Goal: Task Accomplishment & Management: Complete application form

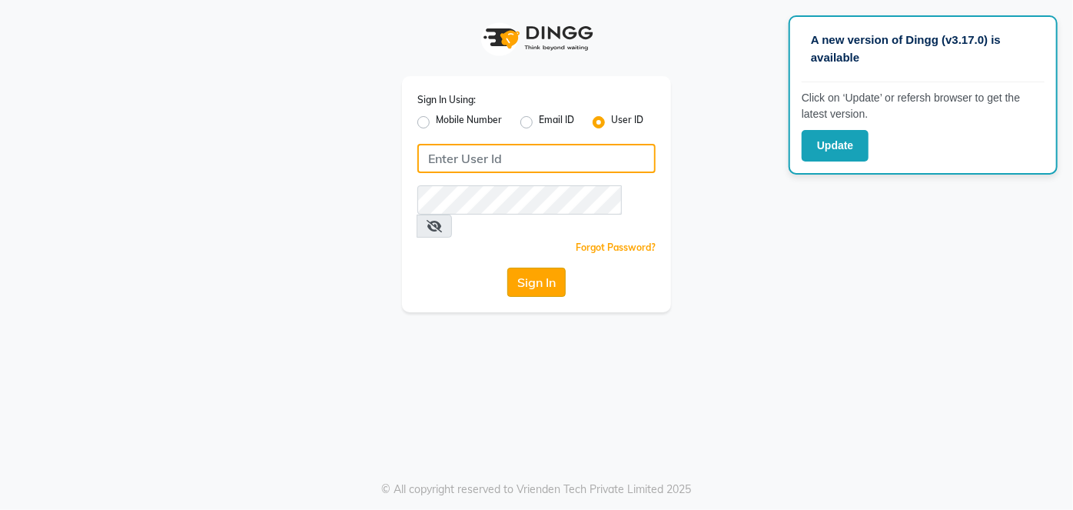
type input "embellishunisexsalon"
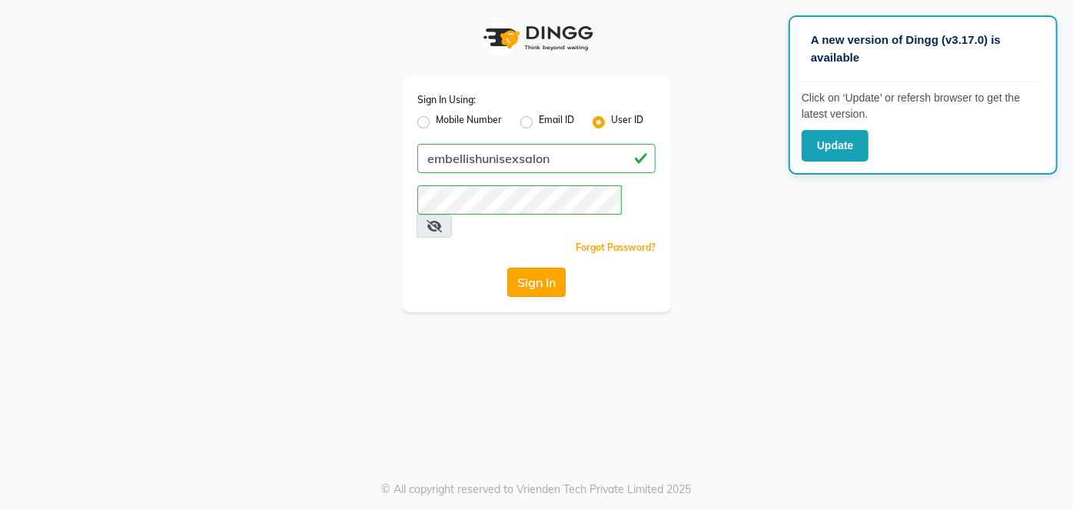
click at [533, 268] on button "Sign In" at bounding box center [536, 282] width 58 height 29
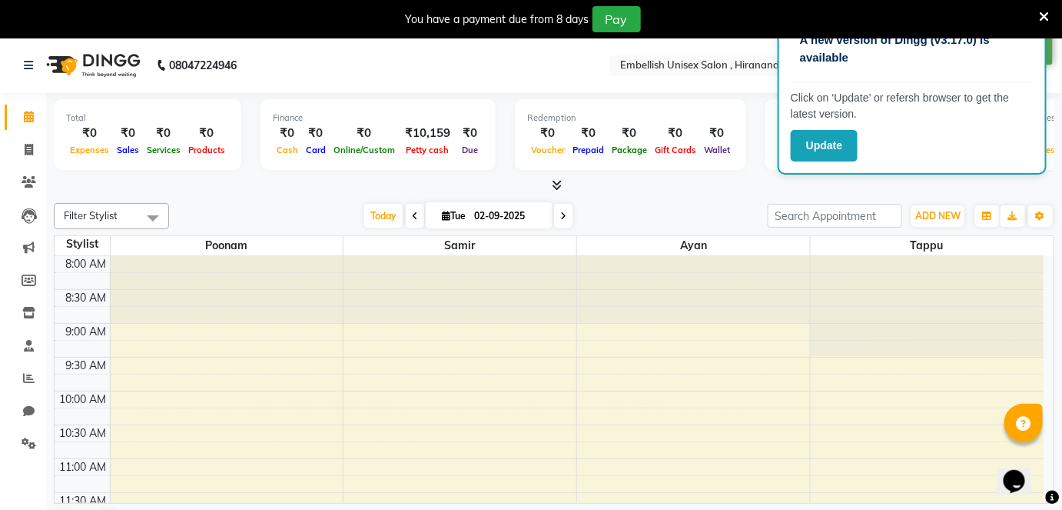
click at [774, 80] on nav "08047224946 Select Location × Embellish Unisex Salon , Hiranandani Thane Englis…" at bounding box center [531, 65] width 1062 height 55
click at [809, 135] on button "Update" at bounding box center [824, 146] width 67 height 32
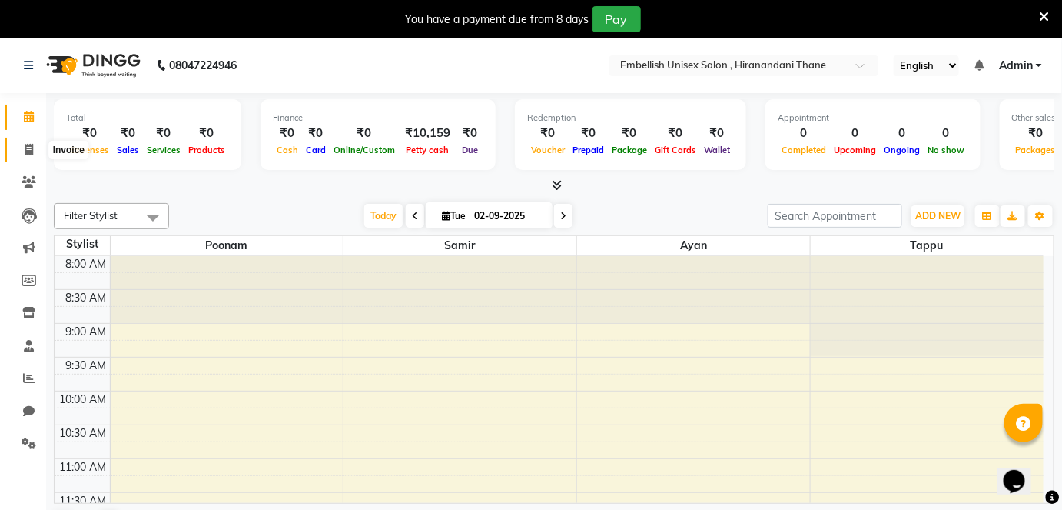
click at [28, 150] on icon at bounding box center [29, 150] width 8 height 12
select select "8665"
select select "service"
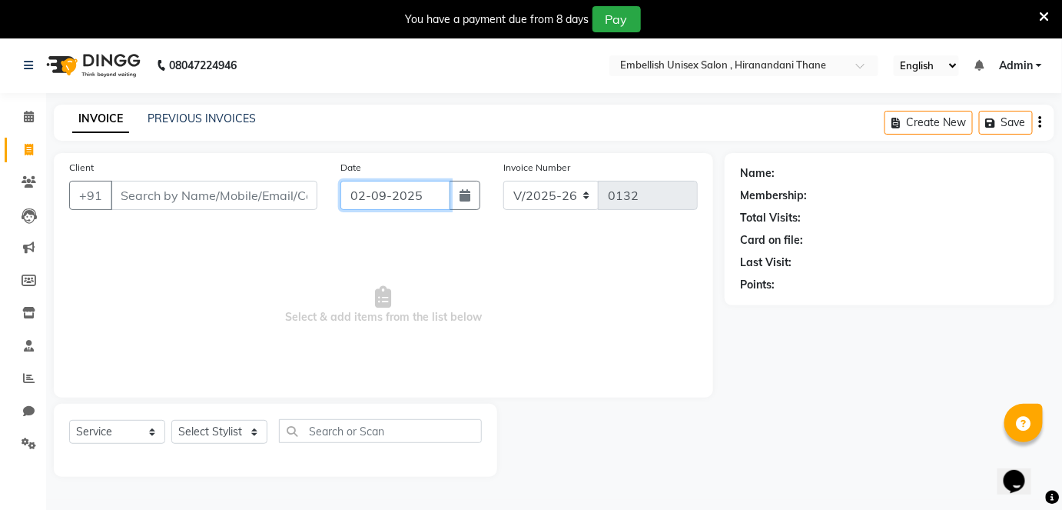
click at [362, 197] on input "02-09-2025" at bounding box center [396, 195] width 110 height 29
select select "9"
select select "2025"
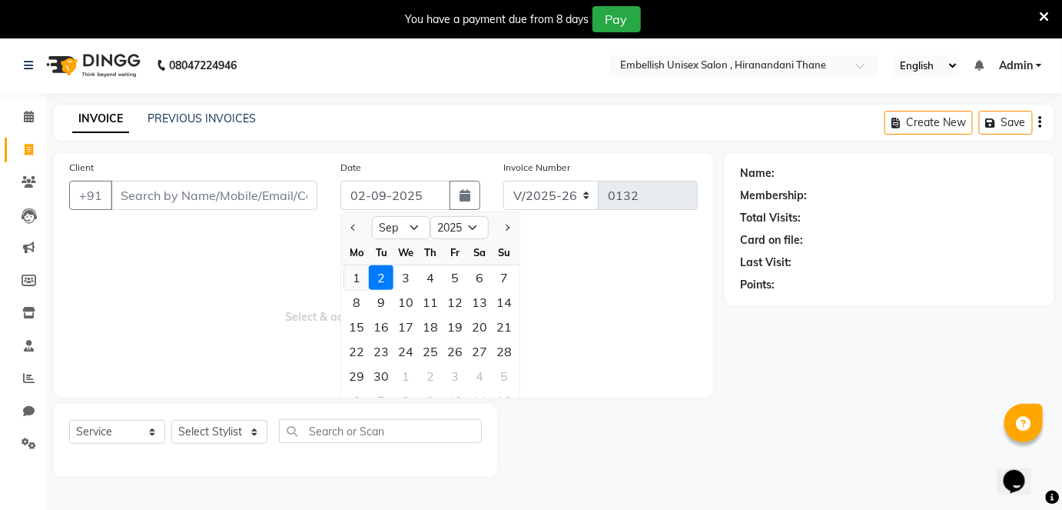
click at [354, 274] on div "1" at bounding box center [356, 277] width 25 height 25
type input "[DATE]"
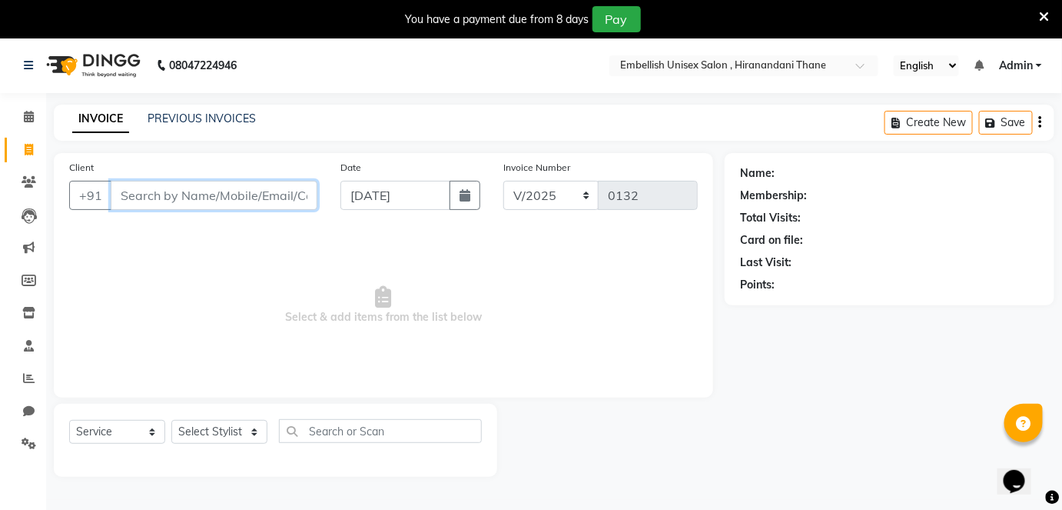
click at [194, 184] on input "Client" at bounding box center [214, 195] width 207 height 29
type input "9920204779"
click at [293, 194] on span "Add Client" at bounding box center [278, 195] width 61 height 15
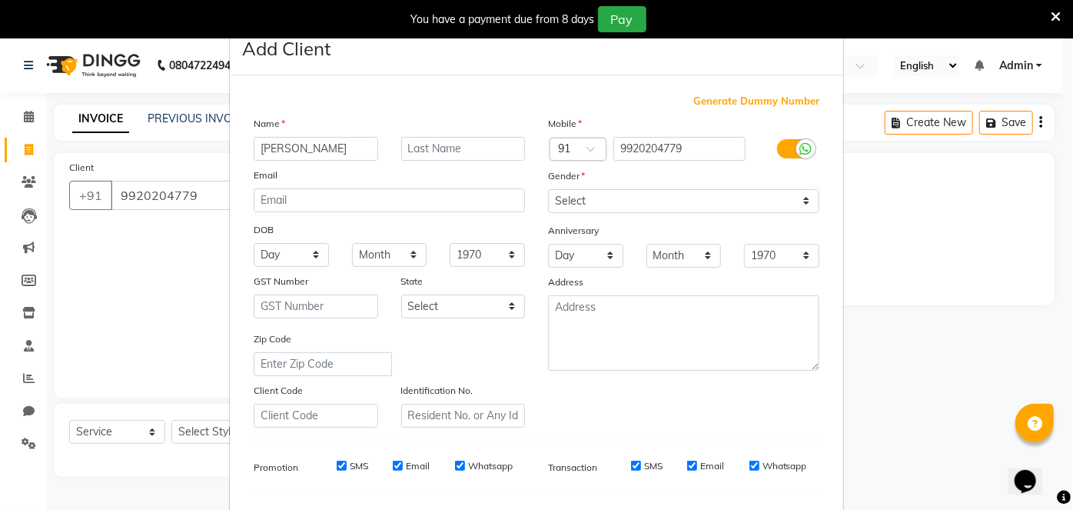
type input "[PERSON_NAME]"
click at [447, 151] on input "text" at bounding box center [463, 149] width 125 height 24
type input "D"
type input "Bashu"
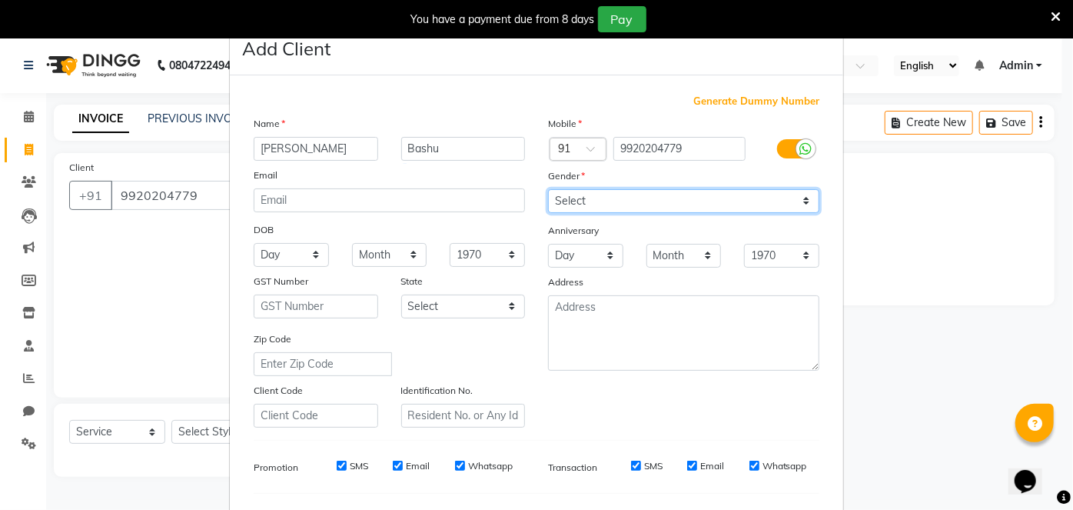
click at [600, 206] on select "Select [DEMOGRAPHIC_DATA] [DEMOGRAPHIC_DATA] Other Prefer Not To Say" at bounding box center [683, 201] width 271 height 24
select select "[DEMOGRAPHIC_DATA]"
click at [548, 189] on select "Select [DEMOGRAPHIC_DATA] [DEMOGRAPHIC_DATA] Other Prefer Not To Say" at bounding box center [683, 201] width 271 height 24
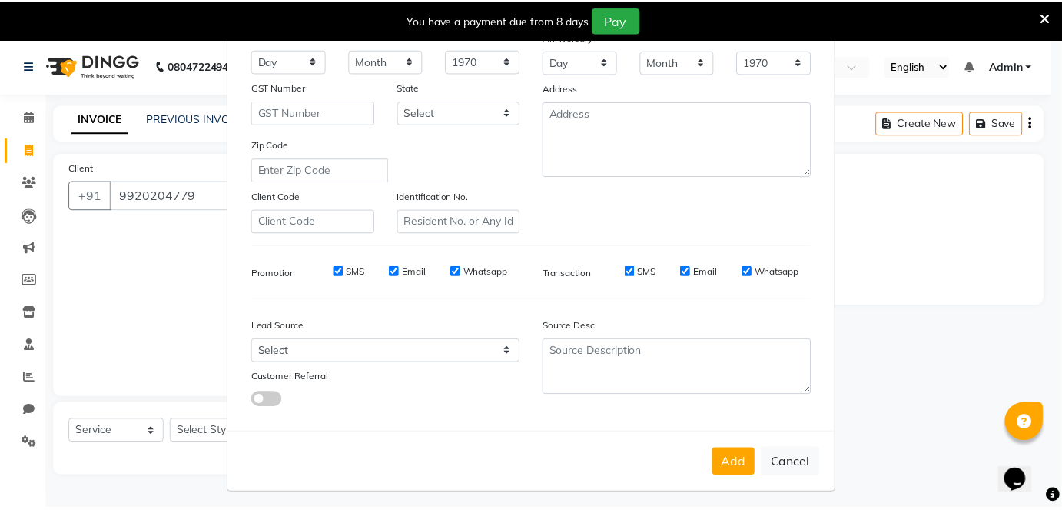
scroll to position [198, 0]
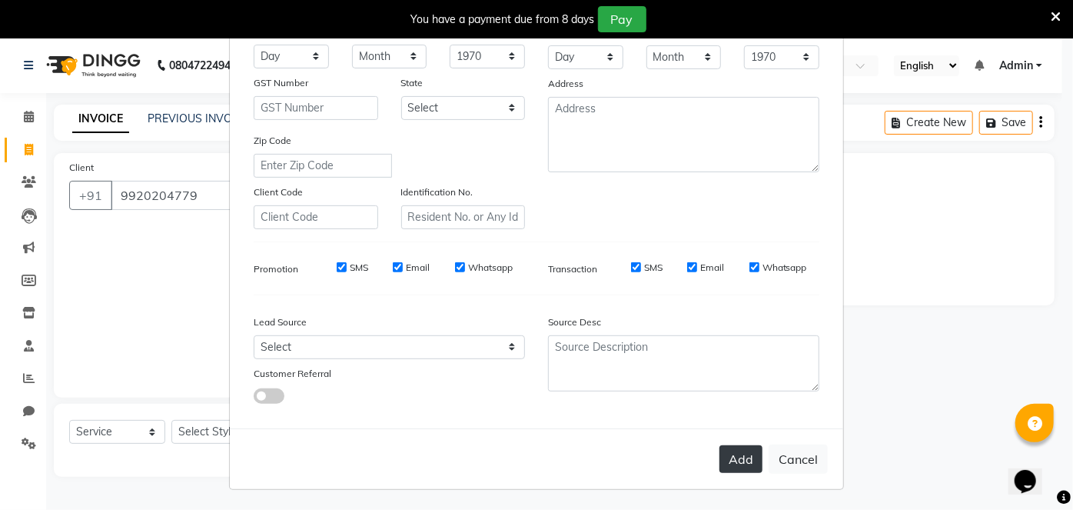
click at [730, 451] on button "Add" at bounding box center [741, 459] width 43 height 28
select select
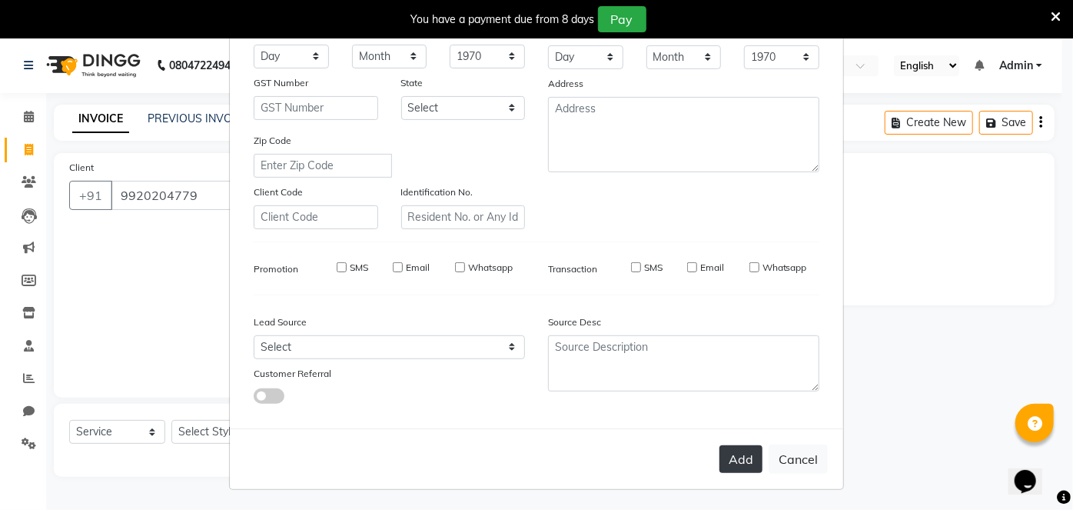
select select
checkbox input "false"
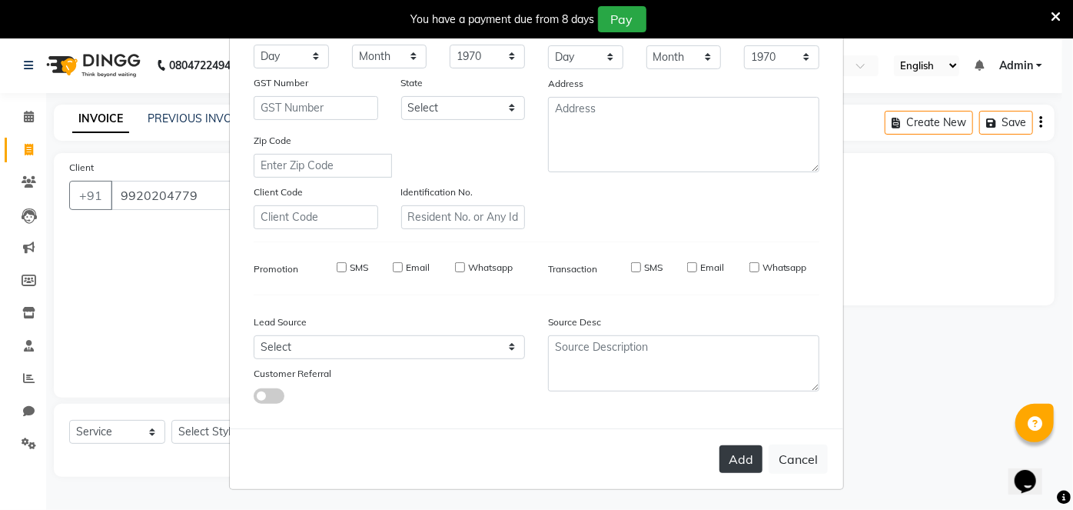
checkbox input "false"
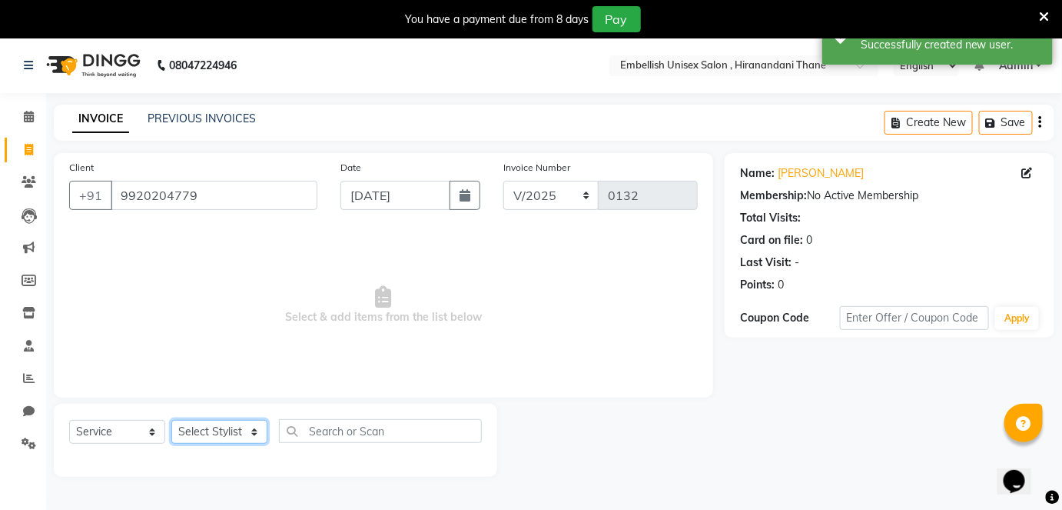
click at [197, 433] on select "Select Stylist [PERSON_NAME] Poonam Samir Tappu [PERSON_NAME]" at bounding box center [219, 432] width 96 height 24
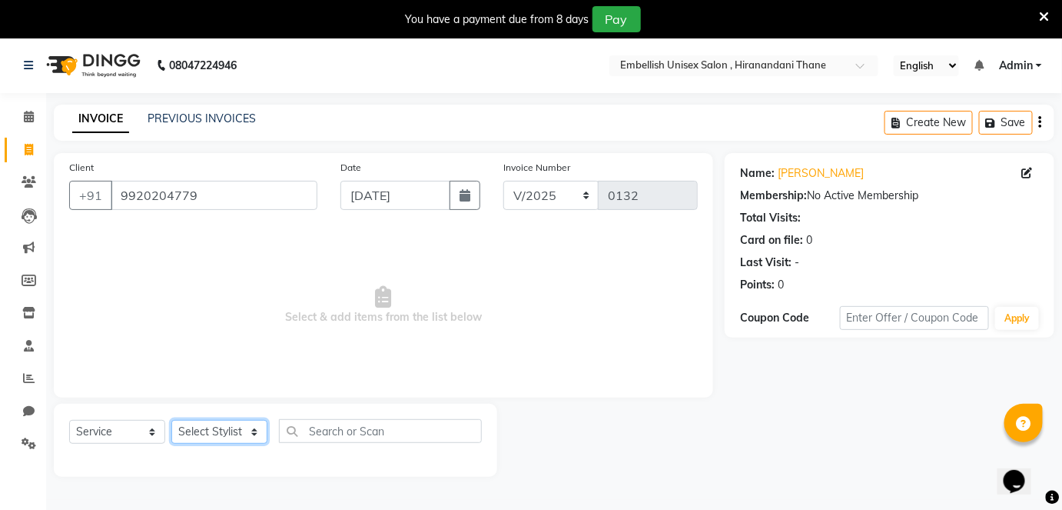
select select "87269"
click at [171, 420] on select "Select Stylist [PERSON_NAME] Poonam Samir Tappu [PERSON_NAME]" at bounding box center [219, 432] width 96 height 24
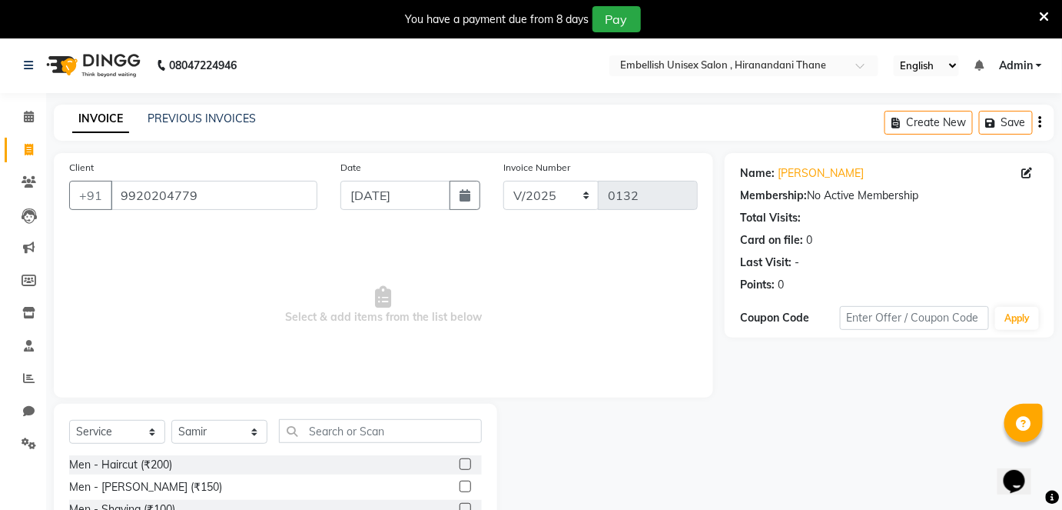
click at [325, 443] on div "Select Service Product Membership Package Voucher Prepaid Gift Card Select Styl…" at bounding box center [275, 437] width 413 height 36
click at [339, 429] on input "text" at bounding box center [380, 431] width 203 height 24
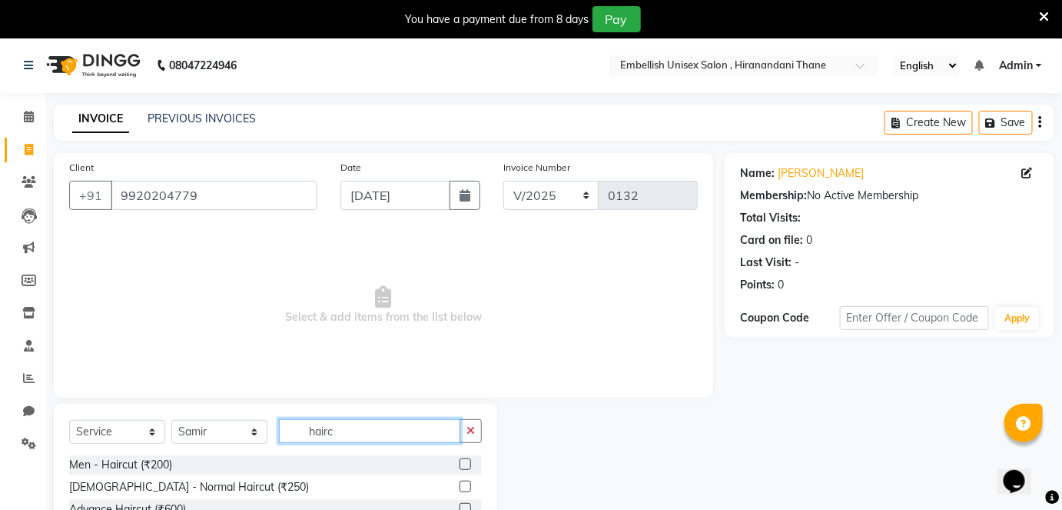
type input "hairc"
click at [462, 461] on label at bounding box center [466, 464] width 12 height 12
click at [462, 461] on input "checkbox" at bounding box center [465, 465] width 10 height 10
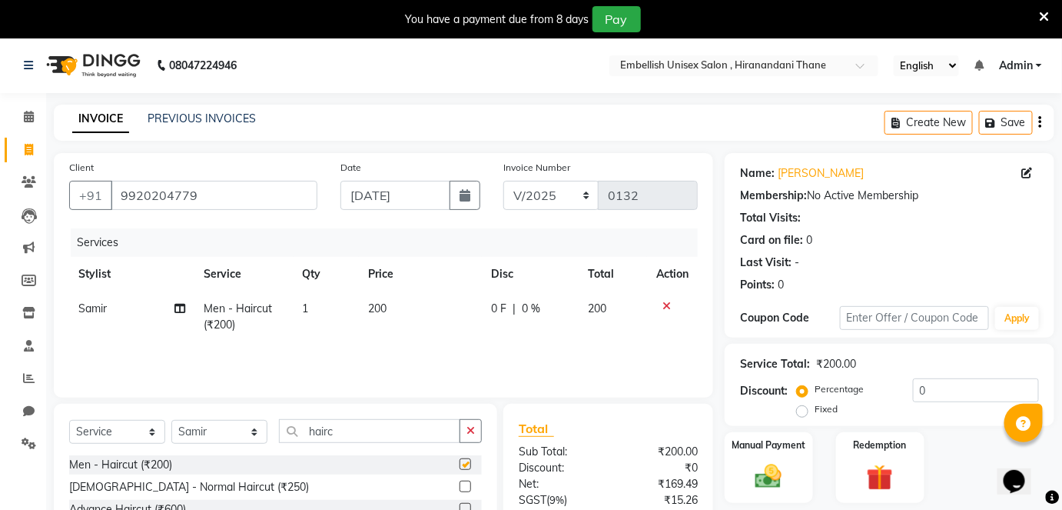
checkbox input "false"
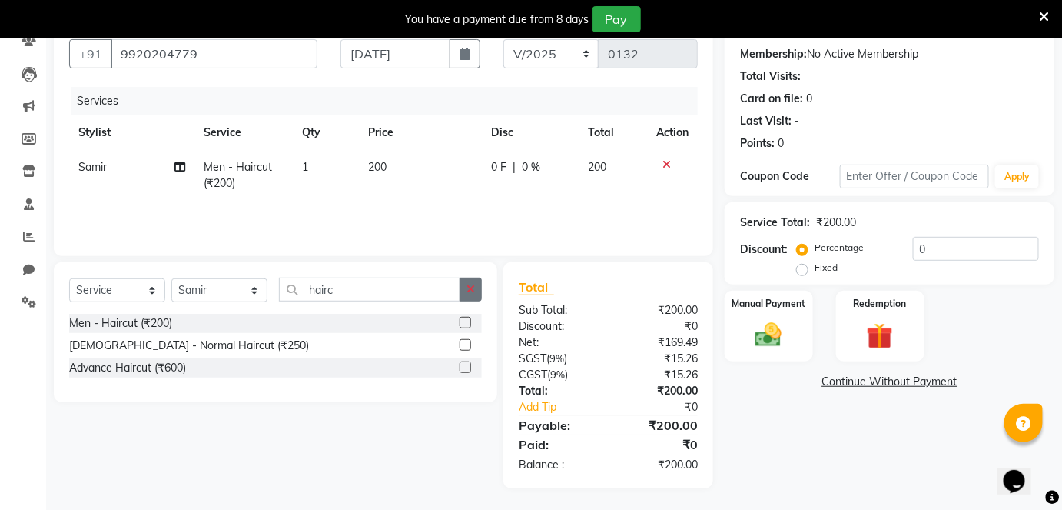
click at [468, 291] on icon "button" at bounding box center [471, 289] width 8 height 11
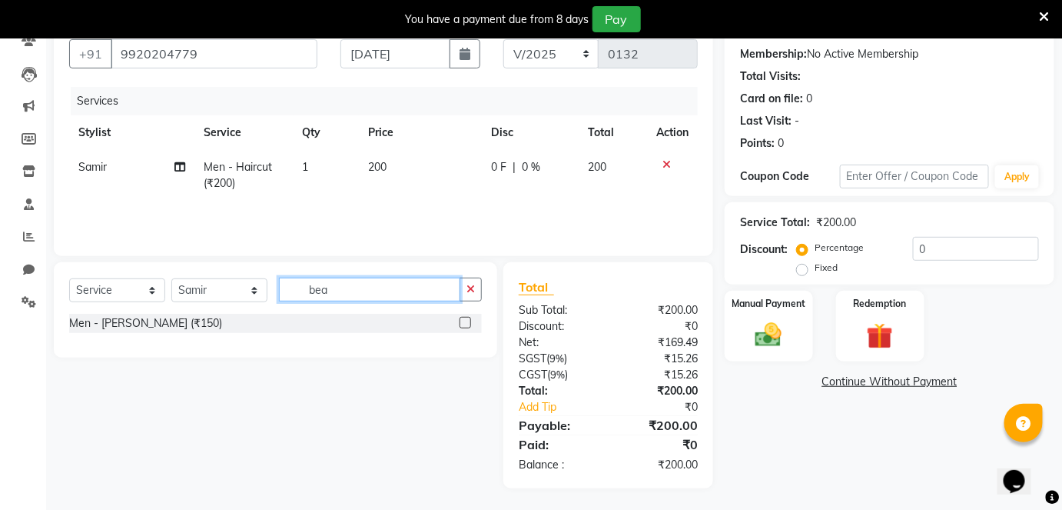
type input "bea"
click at [464, 319] on label at bounding box center [466, 323] width 12 height 12
click at [464, 319] on input "checkbox" at bounding box center [465, 323] width 10 height 10
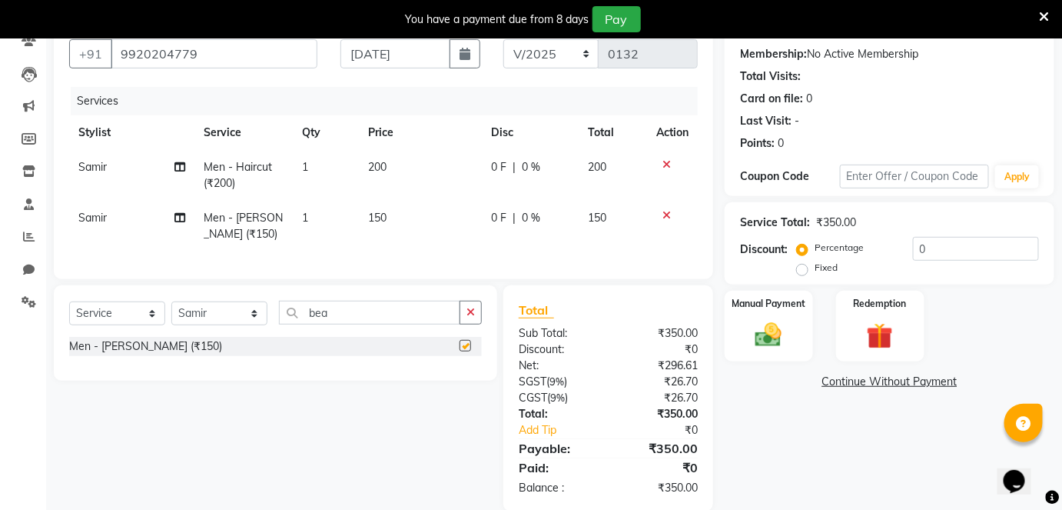
checkbox input "false"
click at [799, 261] on div "Discount: Percentage Fixed 0" at bounding box center [889, 258] width 299 height 42
click at [947, 257] on input "0" at bounding box center [976, 249] width 126 height 24
type input "50"
click at [815, 271] on label "Fixed" at bounding box center [826, 268] width 23 height 14
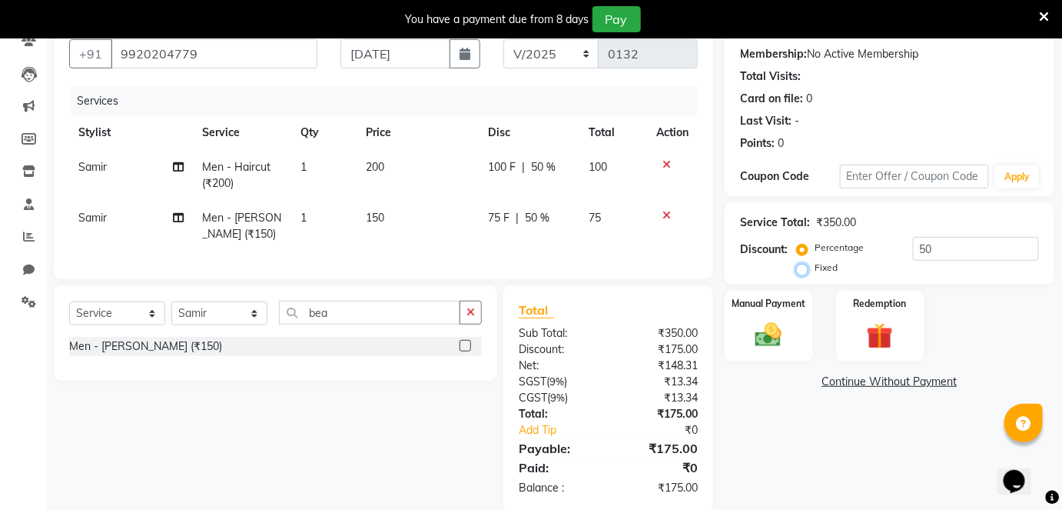
click at [804, 271] on input "Fixed" at bounding box center [805, 267] width 11 height 11
radio input "true"
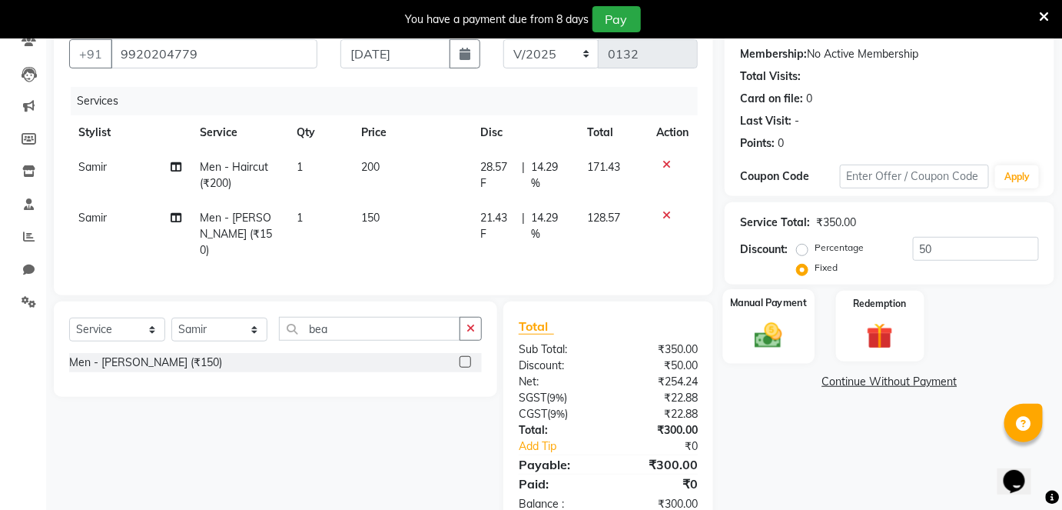
click at [769, 335] on img at bounding box center [768, 335] width 45 height 32
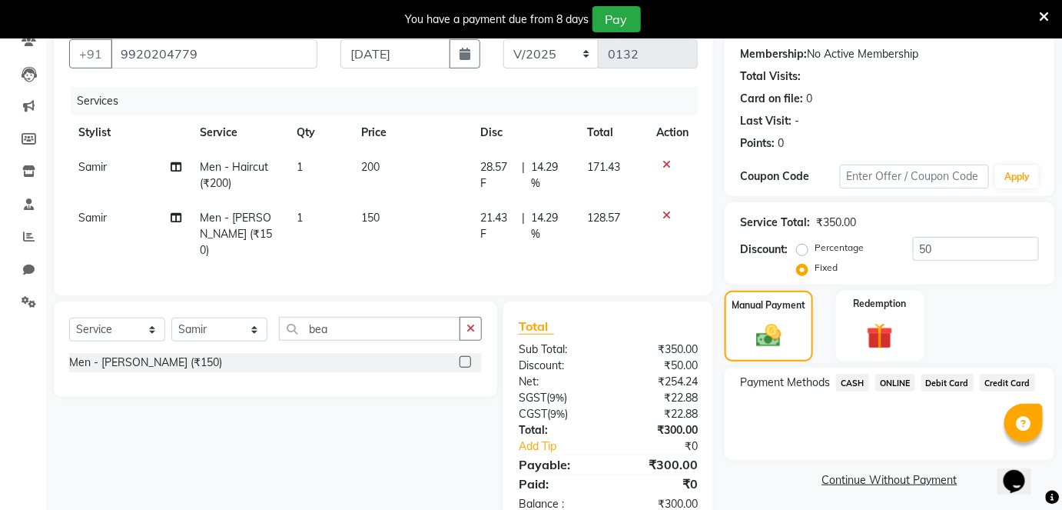
click at [906, 378] on span "ONLINE" at bounding box center [896, 383] width 40 height 18
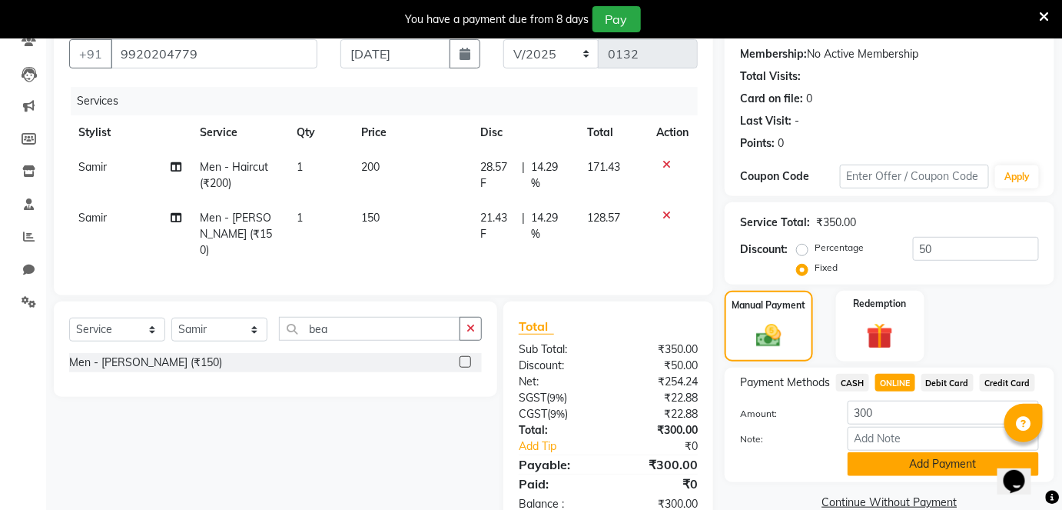
click at [916, 462] on button "Add Payment" at bounding box center [943, 464] width 191 height 24
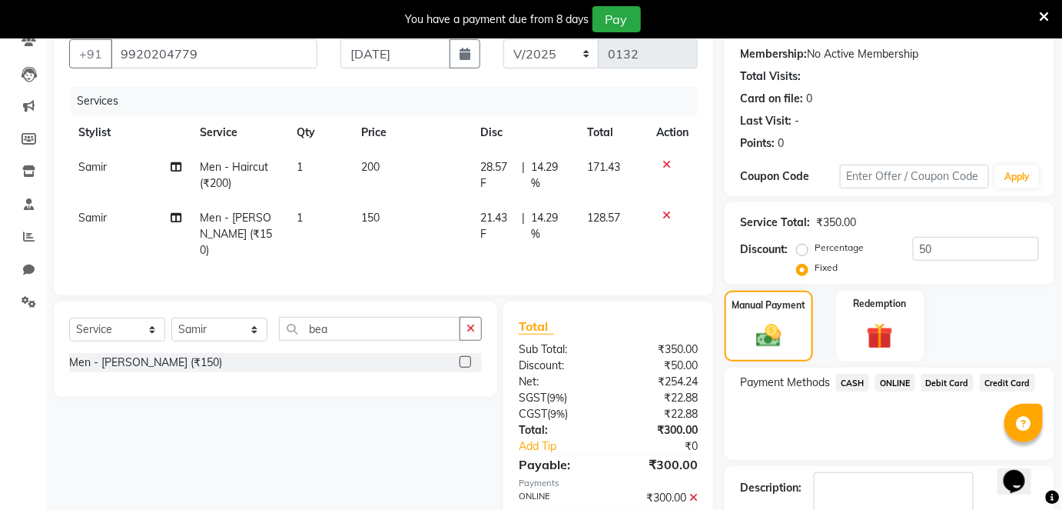
scroll to position [231, 0]
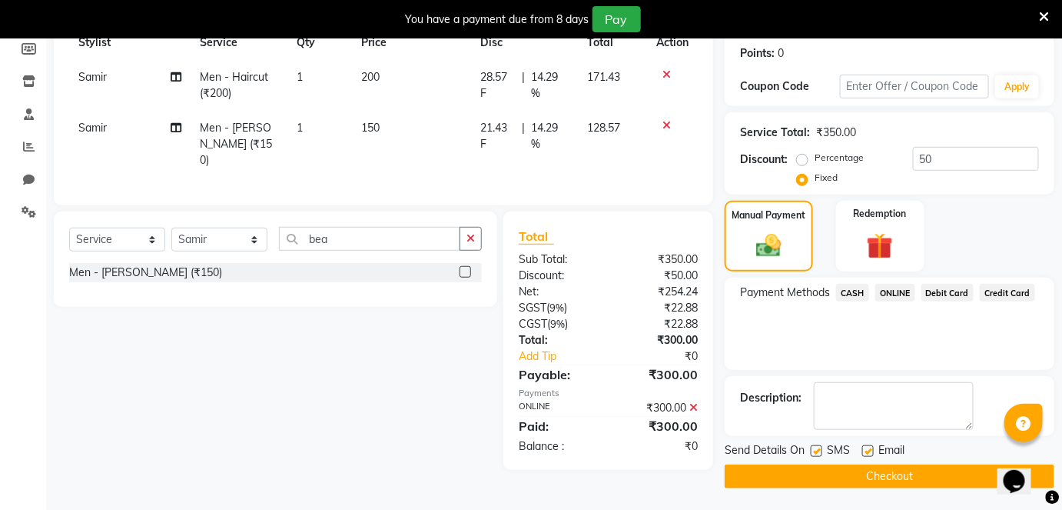
click at [911, 478] on button "Checkout" at bounding box center [890, 476] width 330 height 24
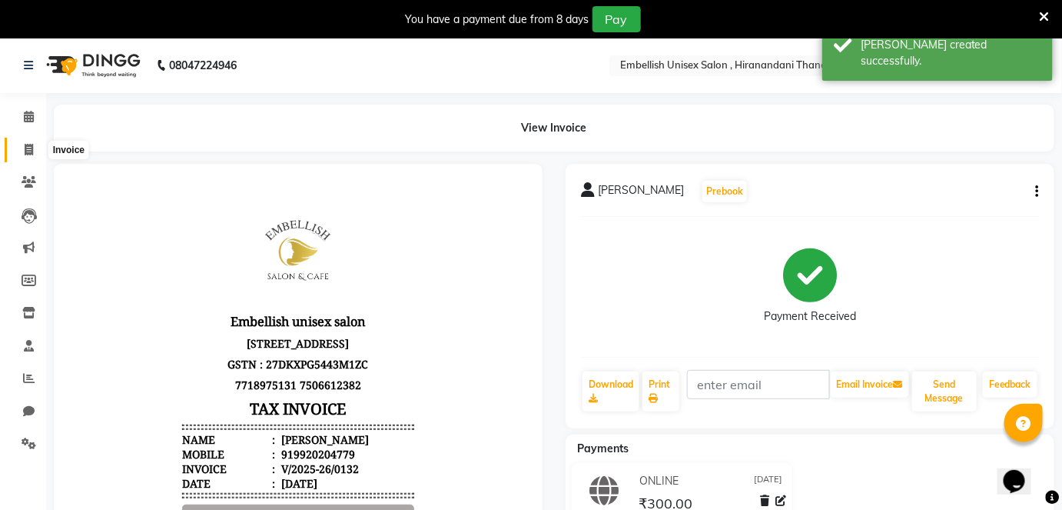
click at [28, 148] on icon at bounding box center [29, 150] width 8 height 12
select select "8665"
select select "service"
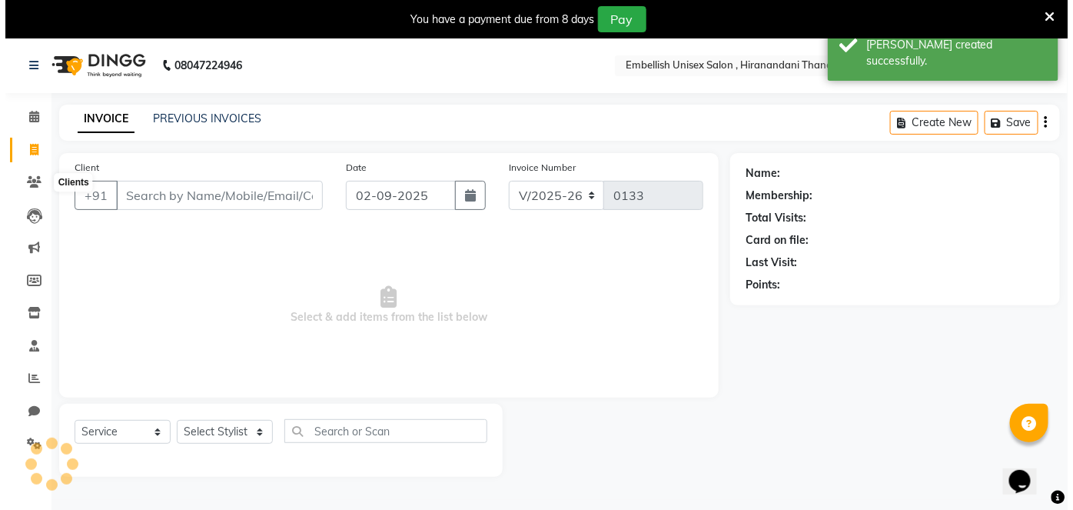
scroll to position [37, 0]
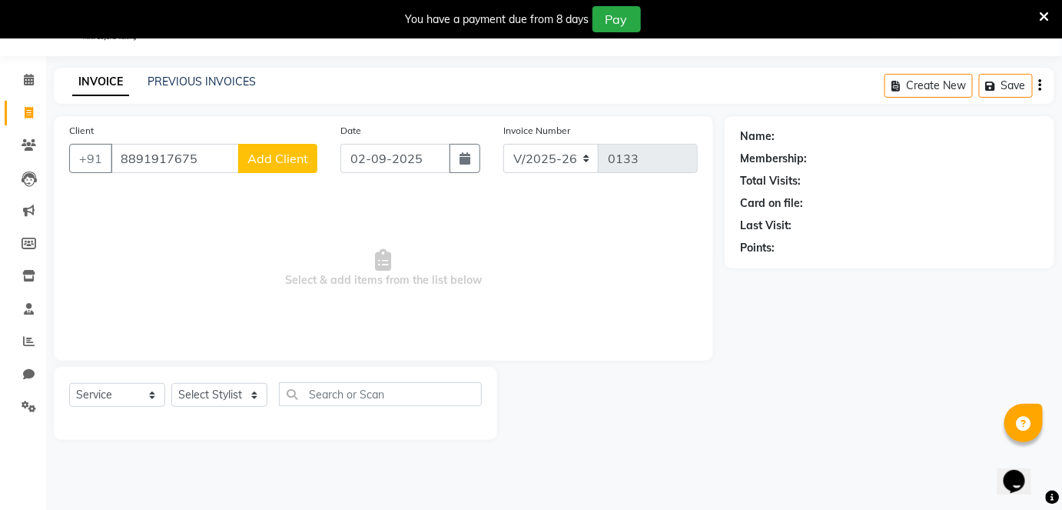
type input "8891917675"
click at [267, 152] on span "Add Client" at bounding box center [278, 158] width 61 height 15
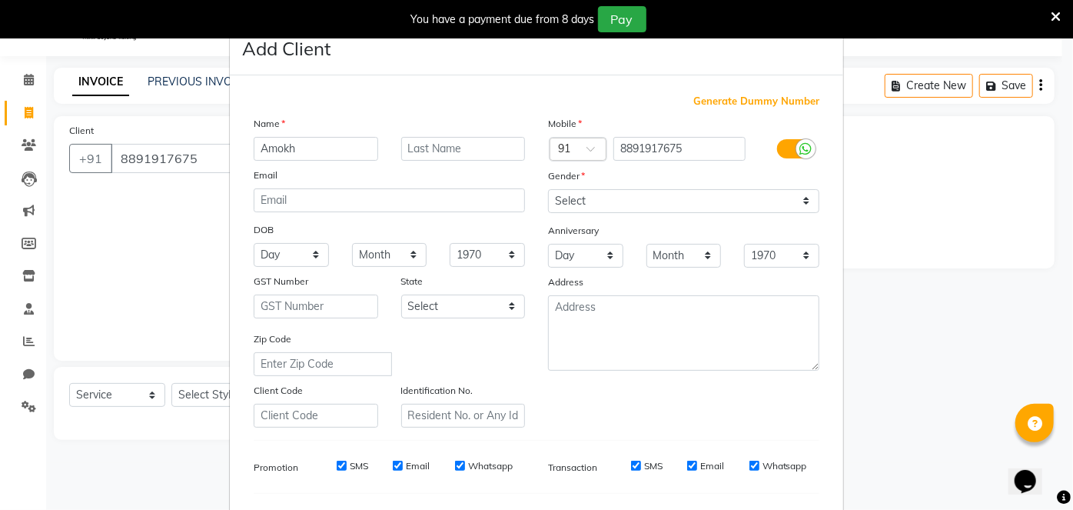
type input "Amokh"
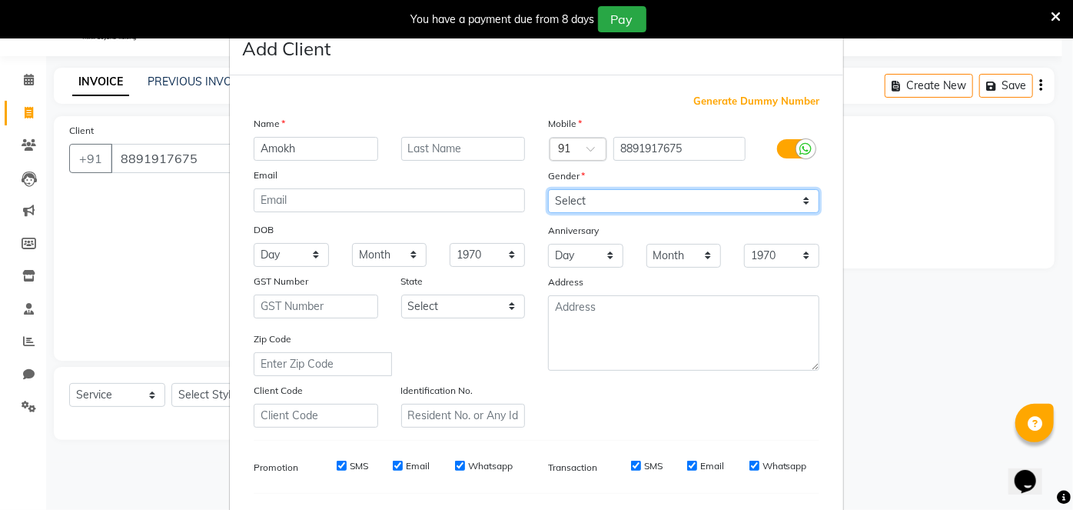
click at [557, 204] on select "Select [DEMOGRAPHIC_DATA] [DEMOGRAPHIC_DATA] Other Prefer Not To Say" at bounding box center [683, 201] width 271 height 24
select select "[DEMOGRAPHIC_DATA]"
click at [548, 189] on select "Select [DEMOGRAPHIC_DATA] [DEMOGRAPHIC_DATA] Other Prefer Not To Say" at bounding box center [683, 201] width 271 height 24
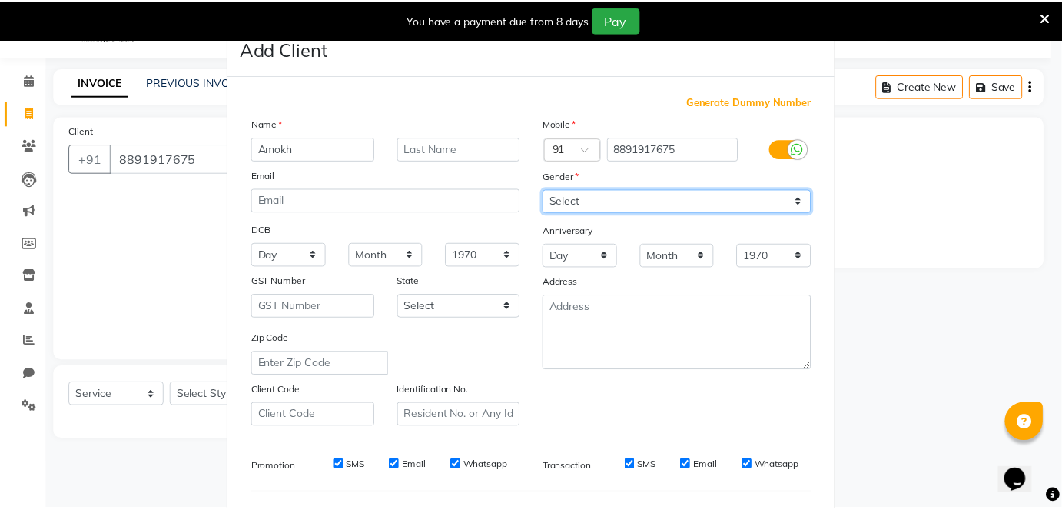
scroll to position [198, 0]
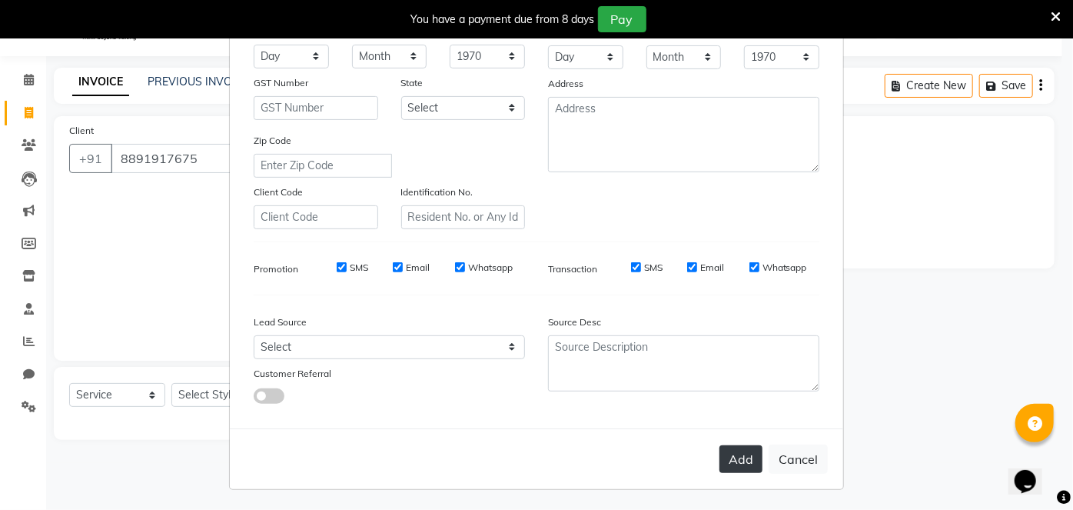
click at [738, 454] on button "Add" at bounding box center [741, 459] width 43 height 28
select select
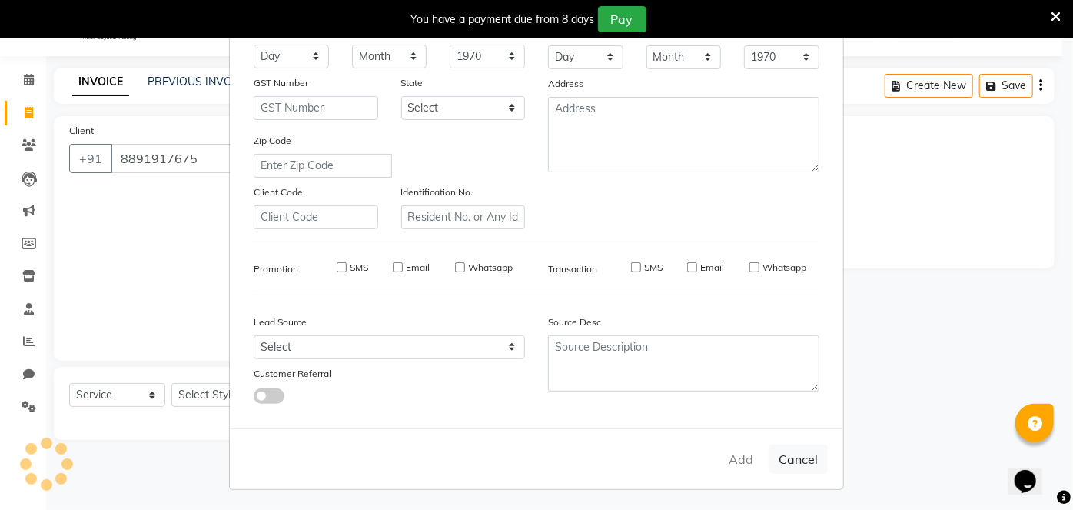
select select
checkbox input "false"
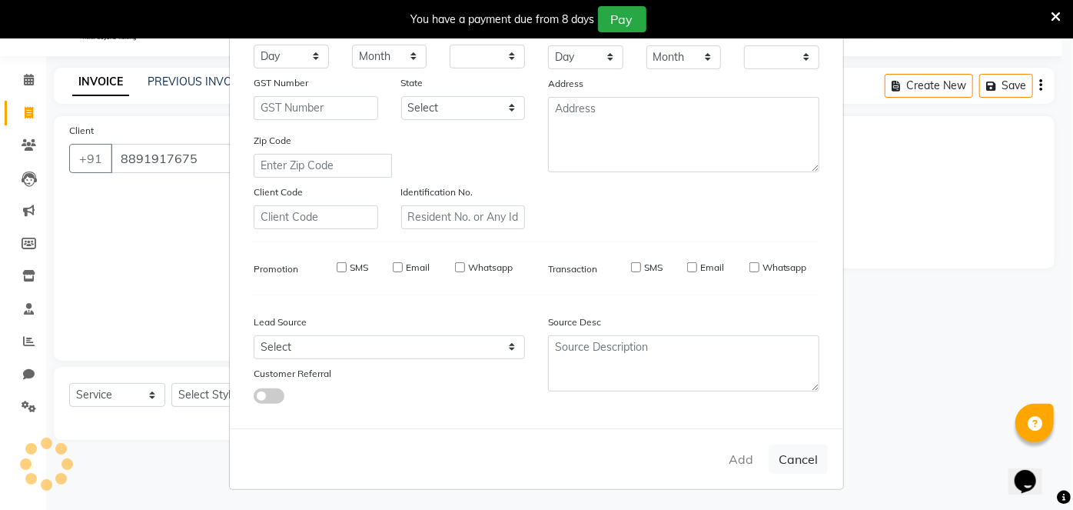
checkbox input "false"
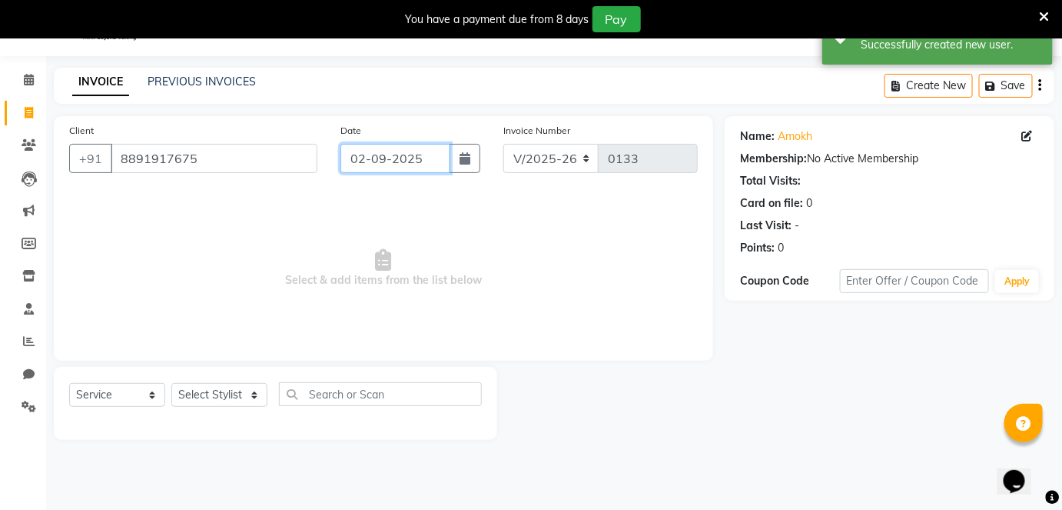
click at [373, 171] on input "02-09-2025" at bounding box center [396, 158] width 110 height 29
select select "9"
select select "2025"
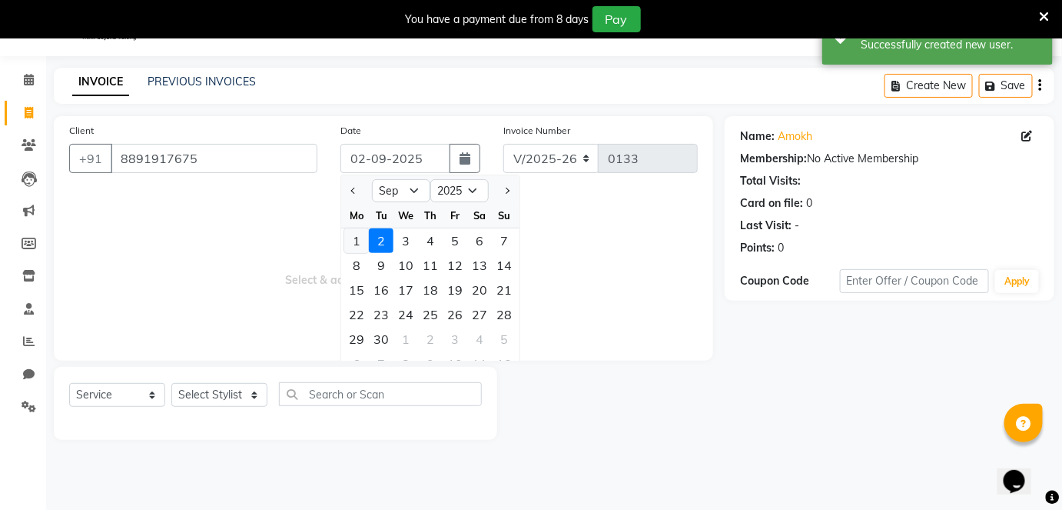
click at [358, 242] on div "1" at bounding box center [356, 240] width 25 height 25
type input "[DATE]"
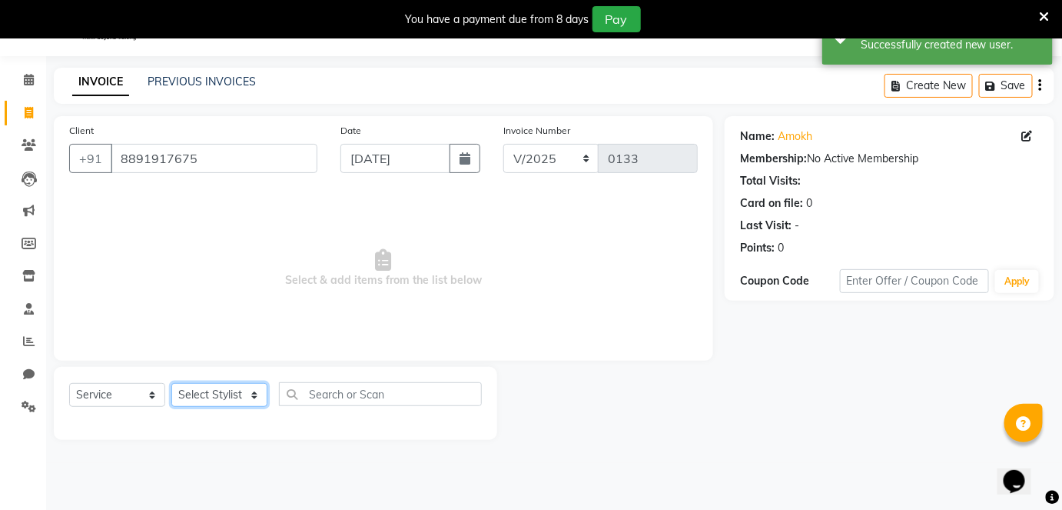
click at [219, 389] on select "Select Stylist [PERSON_NAME] Poonam Samir Tappu [PERSON_NAME]" at bounding box center [219, 395] width 96 height 24
select select "87269"
click at [171, 383] on select "Select Stylist [PERSON_NAME] Poonam Samir Tappu [PERSON_NAME]" at bounding box center [219, 395] width 96 height 24
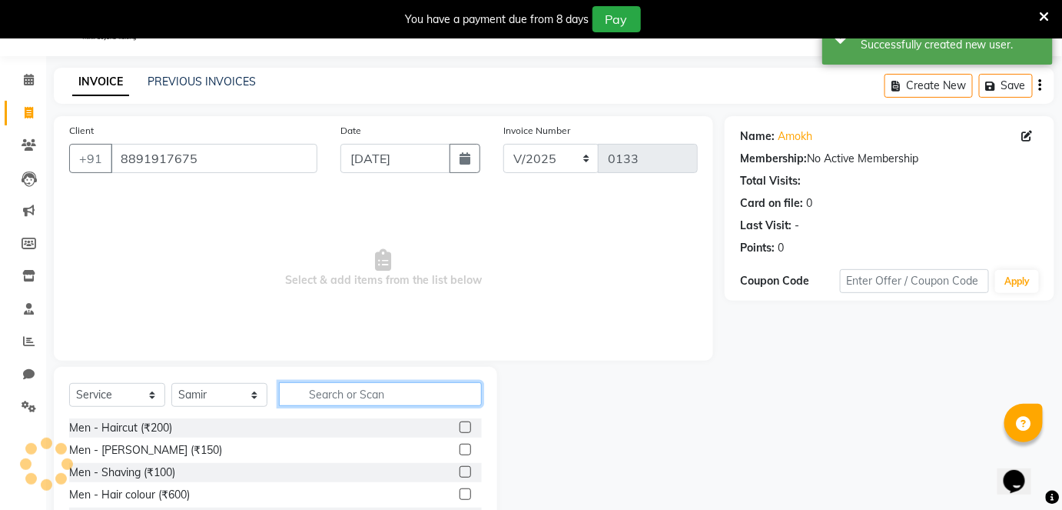
click at [307, 387] on input "text" at bounding box center [380, 394] width 203 height 24
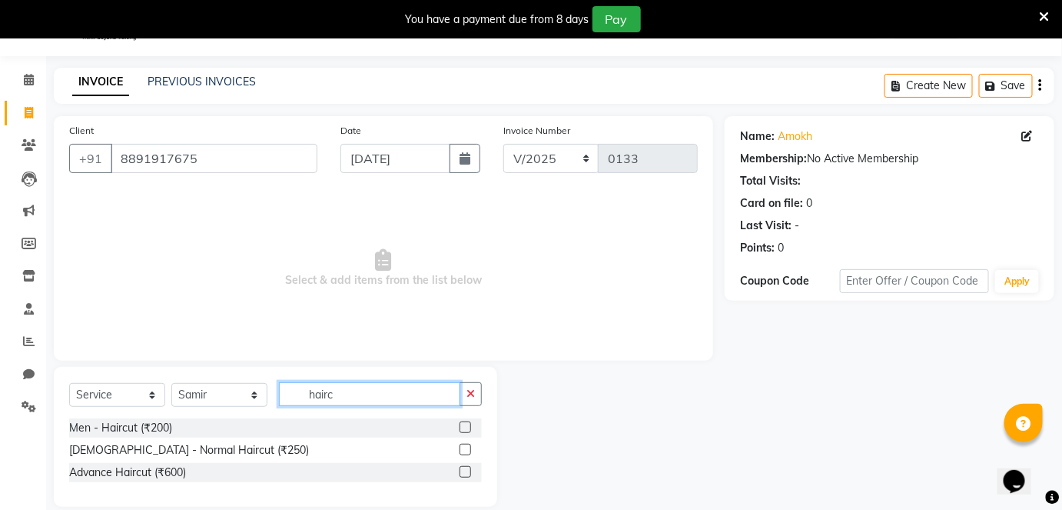
type input "hairc"
click at [465, 424] on label at bounding box center [466, 427] width 12 height 12
click at [465, 424] on input "checkbox" at bounding box center [465, 428] width 10 height 10
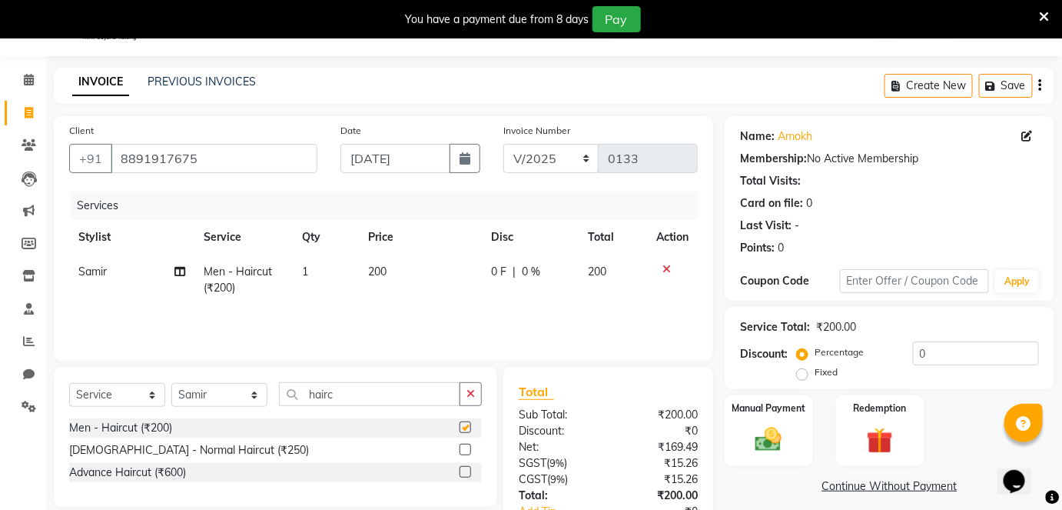
checkbox input "false"
click at [460, 389] on input "hairc" at bounding box center [369, 394] width 181 height 24
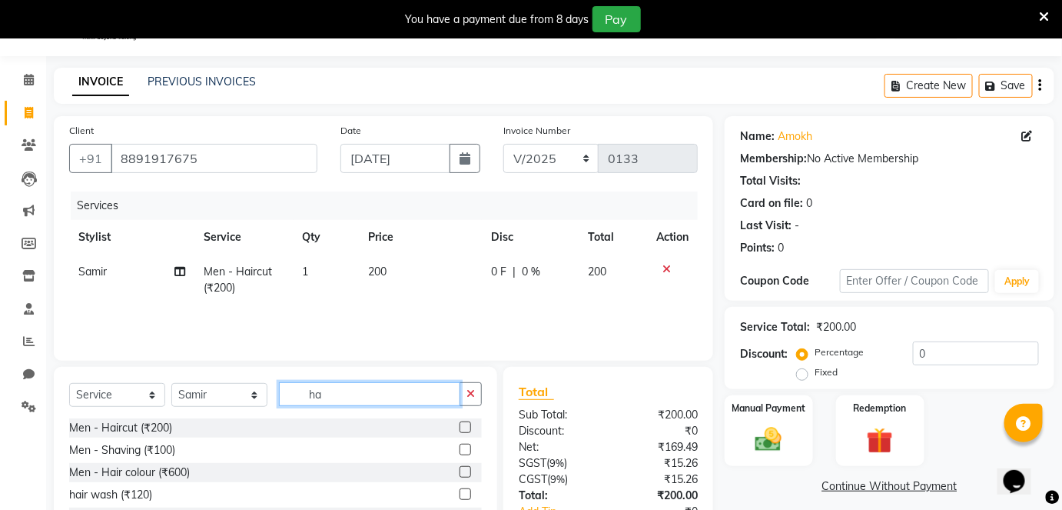
type input "h"
type input "bea"
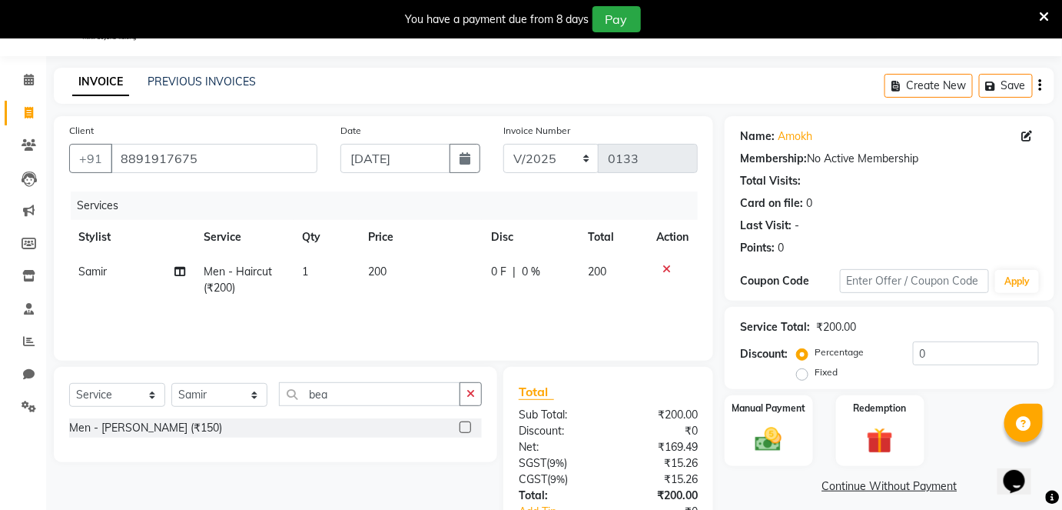
click at [469, 426] on label at bounding box center [466, 427] width 12 height 12
click at [469, 426] on input "checkbox" at bounding box center [465, 428] width 10 height 10
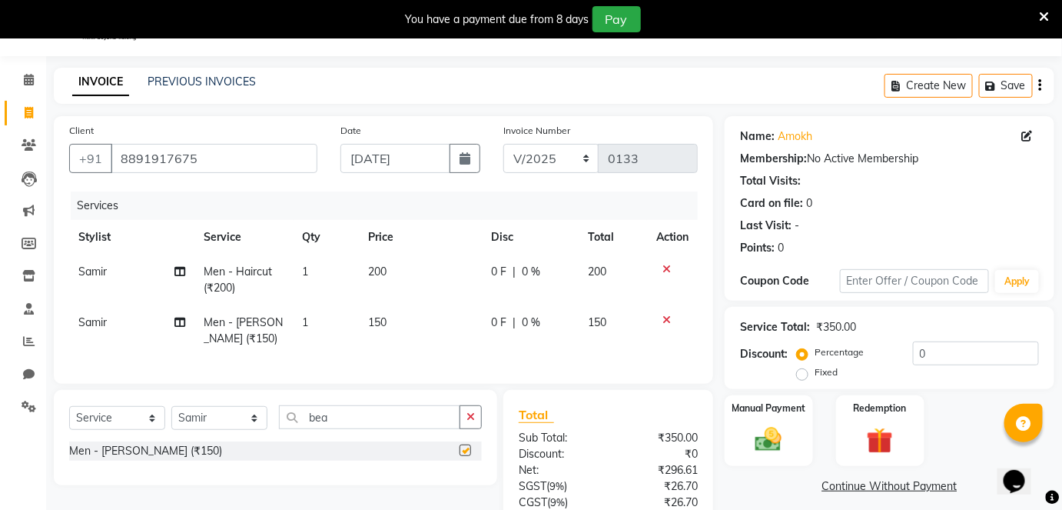
checkbox input "false"
click at [815, 372] on label "Fixed" at bounding box center [826, 372] width 23 height 14
click at [807, 372] on input "Fixed" at bounding box center [805, 372] width 11 height 11
radio input "true"
click at [935, 345] on input "0" at bounding box center [976, 353] width 126 height 24
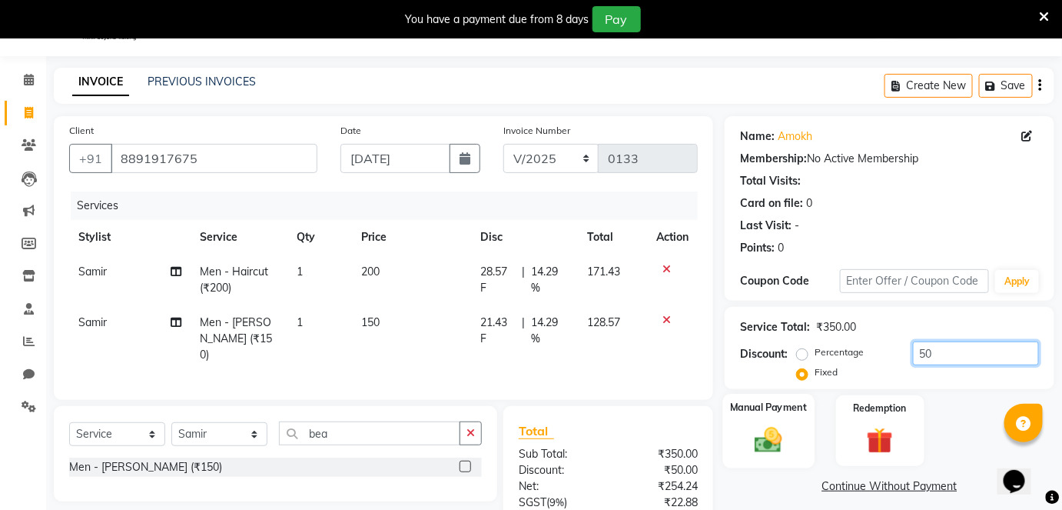
type input "50"
click at [776, 414] on div "Manual Payment" at bounding box center [768, 431] width 91 height 75
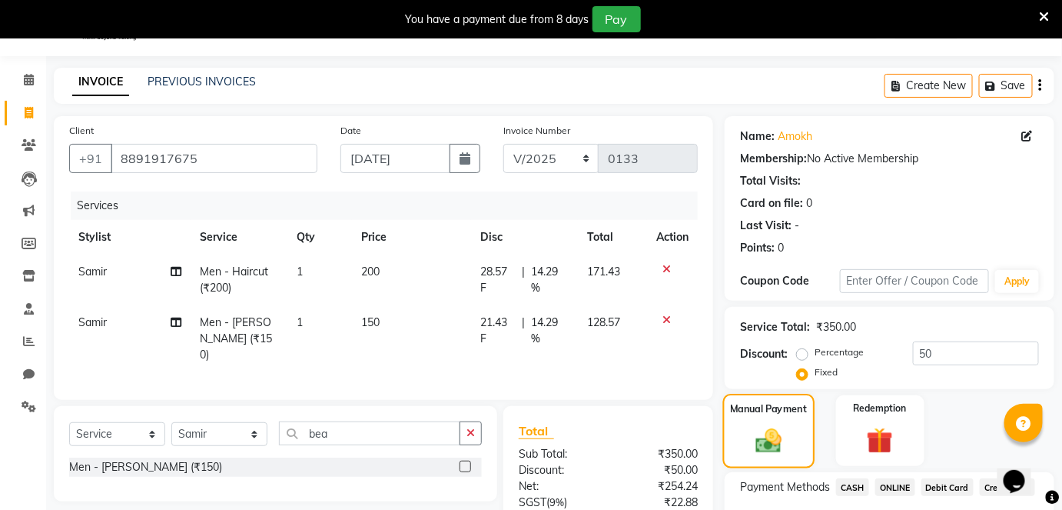
scroll to position [160, 0]
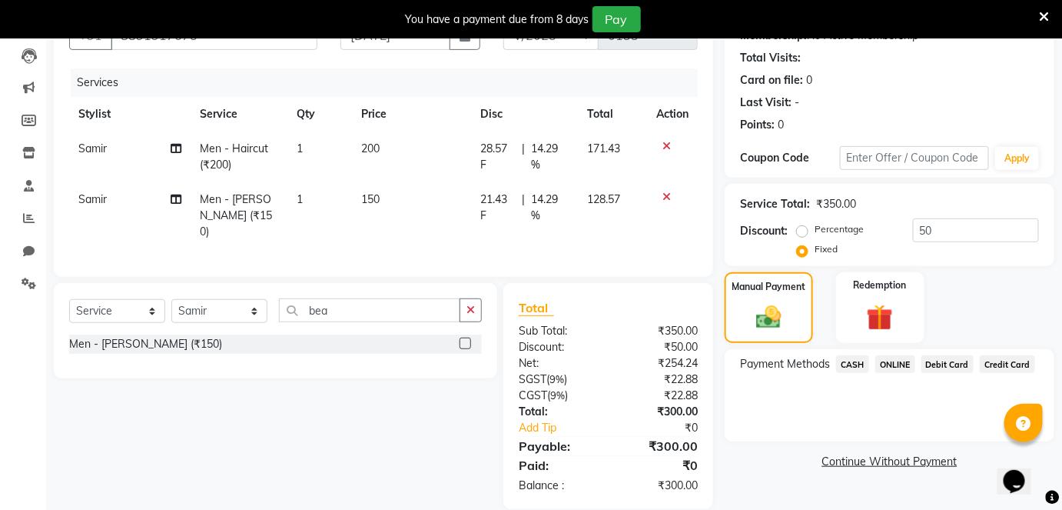
click at [889, 364] on span "ONLINE" at bounding box center [896, 364] width 40 height 18
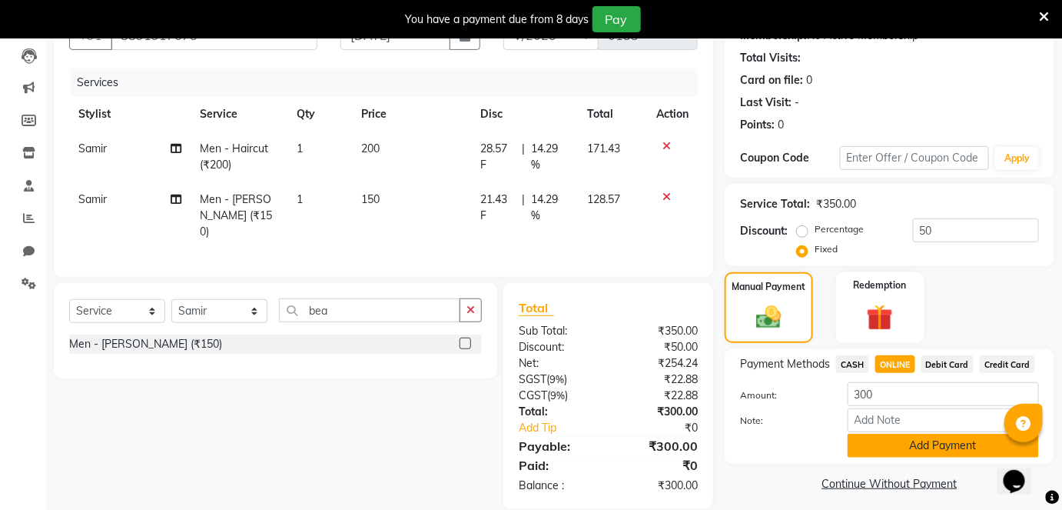
click at [869, 445] on button "Add Payment" at bounding box center [943, 446] width 191 height 24
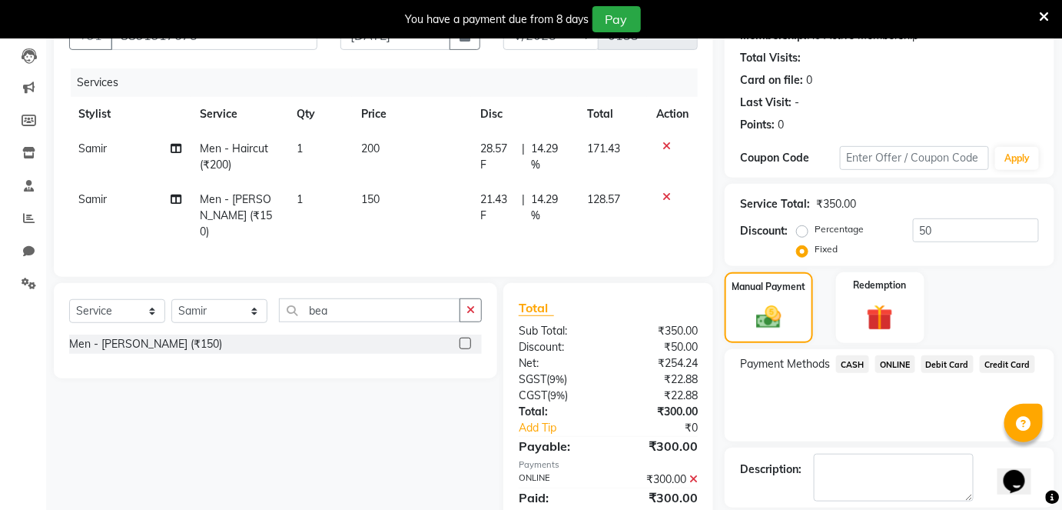
click at [897, 364] on span "ONLINE" at bounding box center [896, 364] width 40 height 18
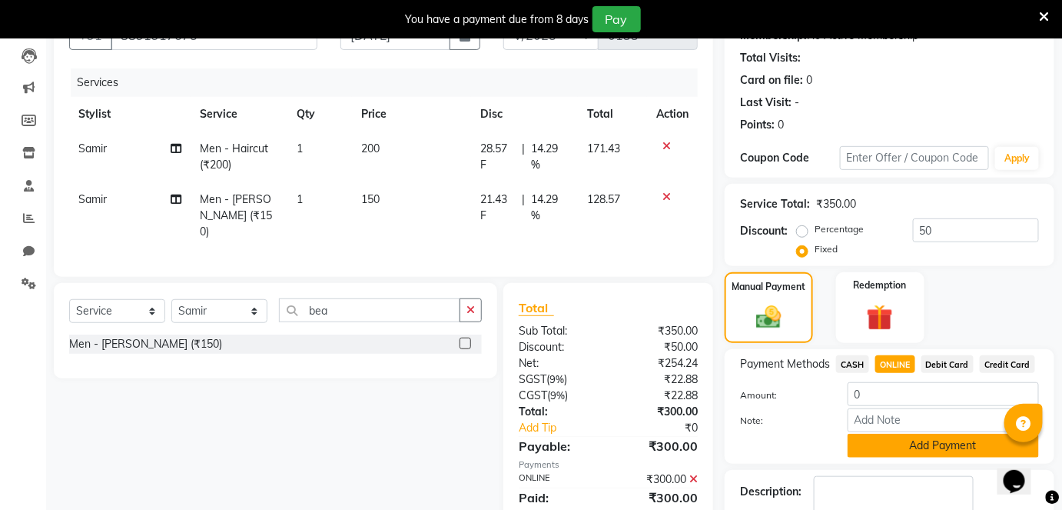
click at [888, 445] on button "Add Payment" at bounding box center [943, 446] width 191 height 24
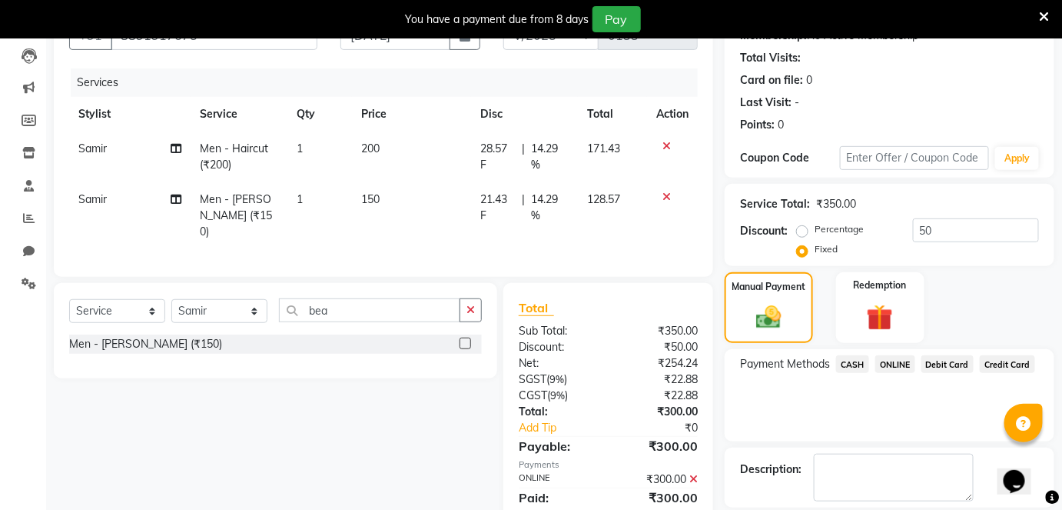
scroll to position [231, 0]
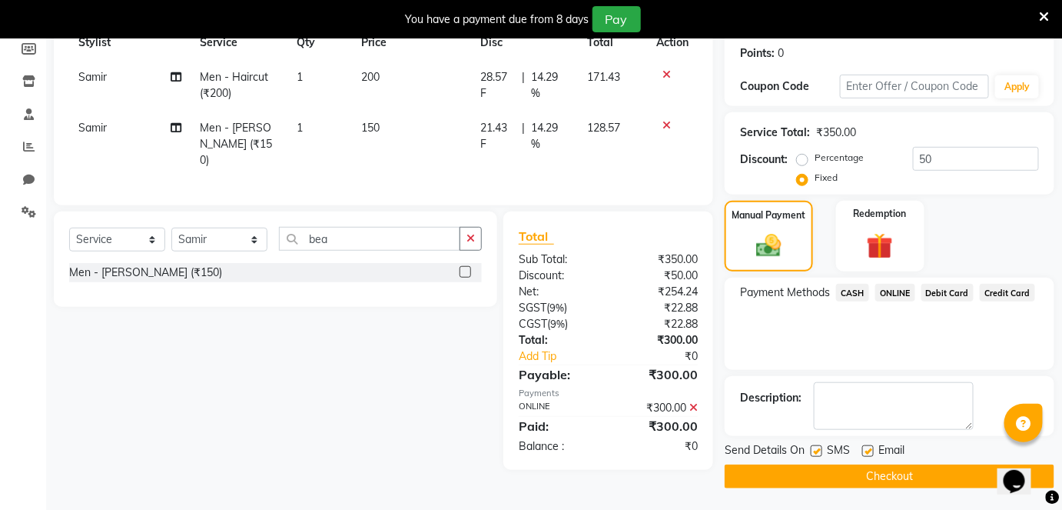
click at [885, 480] on button "Checkout" at bounding box center [890, 476] width 330 height 24
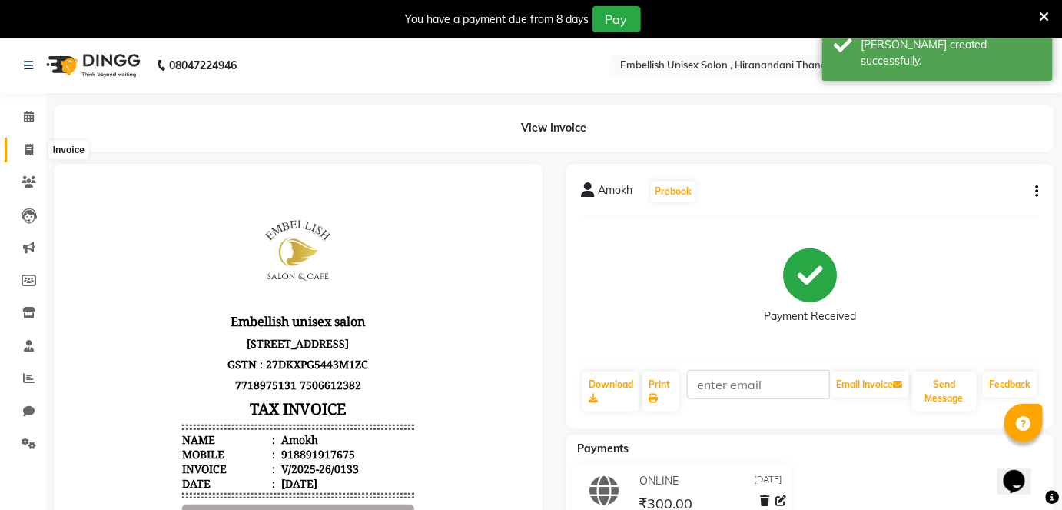
click at [26, 150] on icon at bounding box center [29, 150] width 8 height 12
select select "8665"
select select "service"
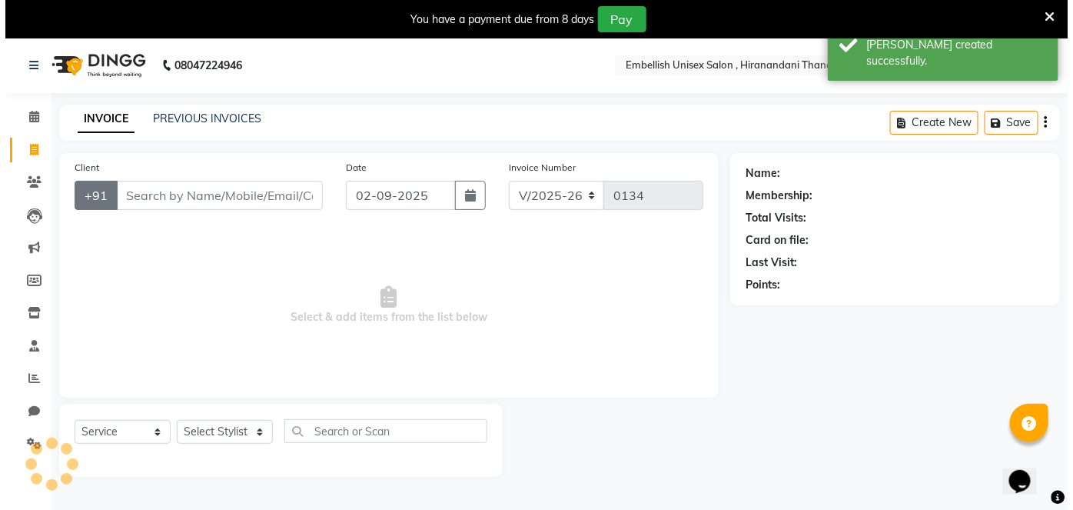
scroll to position [37, 0]
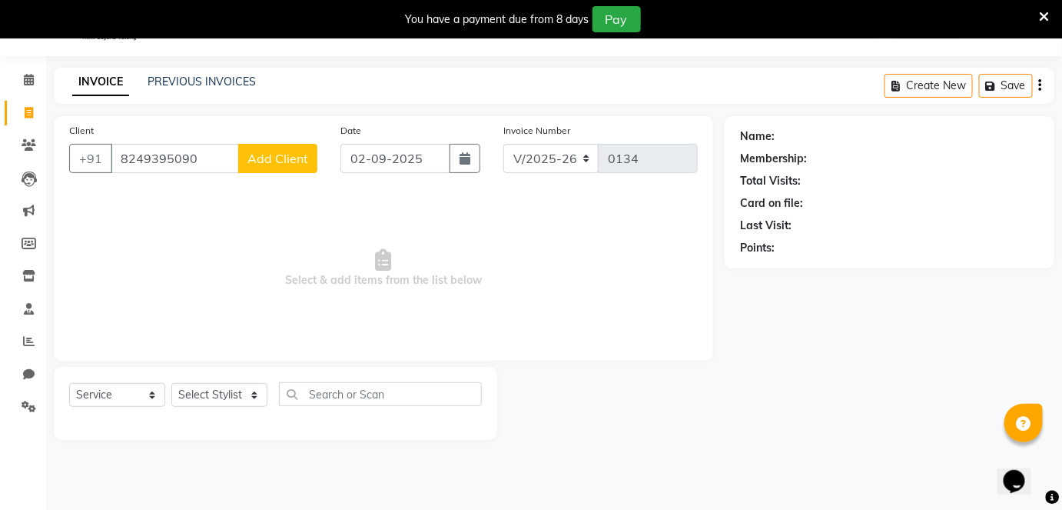
type input "8249395090"
click at [279, 163] on span "Add Client" at bounding box center [278, 158] width 61 height 15
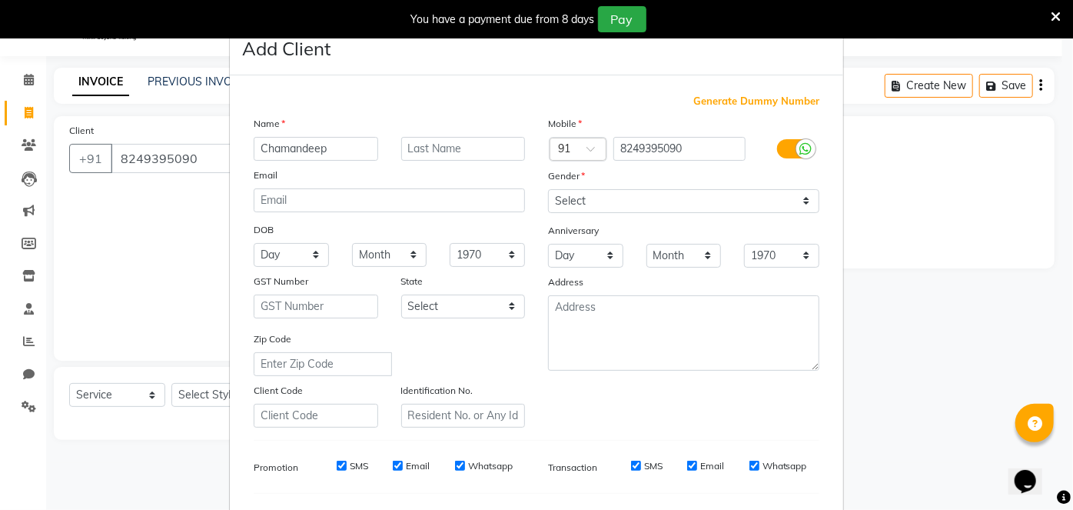
type input "Chamandeep"
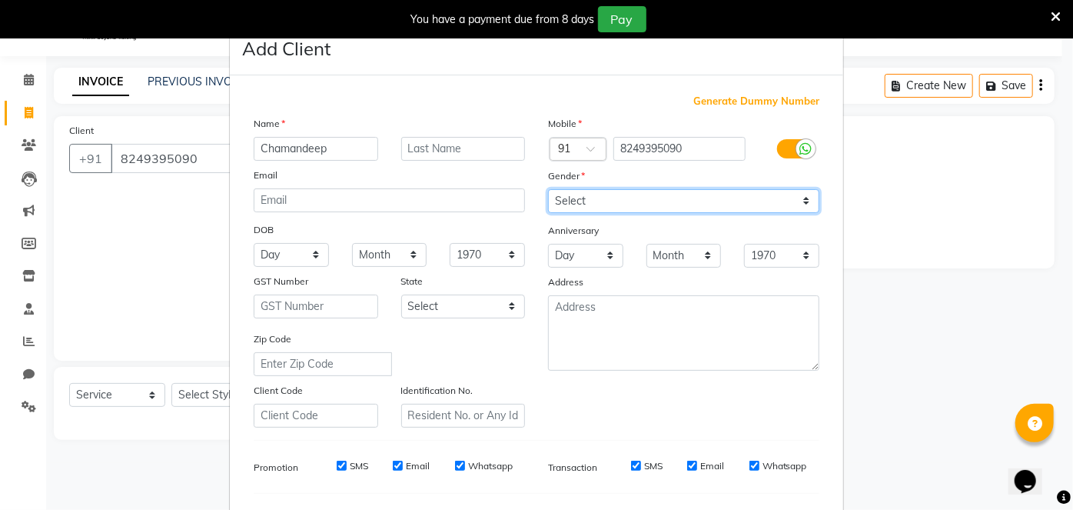
click at [560, 194] on select "Select [DEMOGRAPHIC_DATA] [DEMOGRAPHIC_DATA] Other Prefer Not To Say" at bounding box center [683, 201] width 271 height 24
select select "[DEMOGRAPHIC_DATA]"
click at [548, 189] on select "Select [DEMOGRAPHIC_DATA] [DEMOGRAPHIC_DATA] Other Prefer Not To Say" at bounding box center [683, 201] width 271 height 24
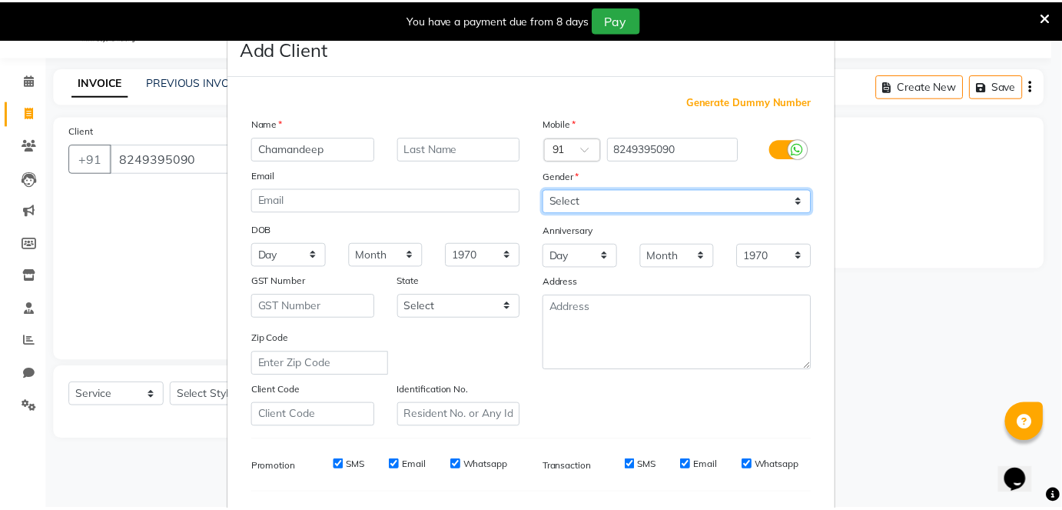
scroll to position [198, 0]
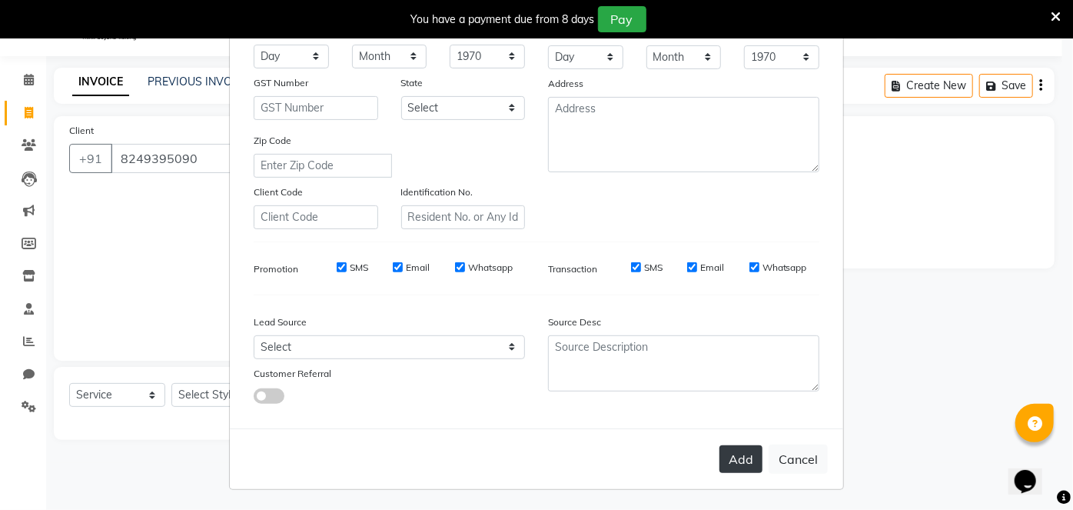
click at [744, 460] on button "Add" at bounding box center [741, 459] width 43 height 28
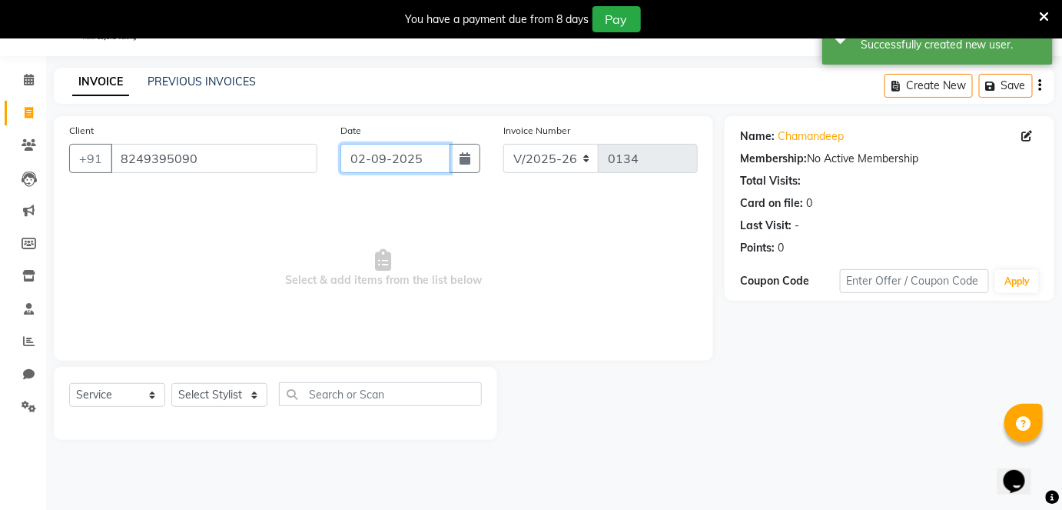
click at [368, 164] on input "02-09-2025" at bounding box center [396, 158] width 110 height 29
select select "9"
select select "2025"
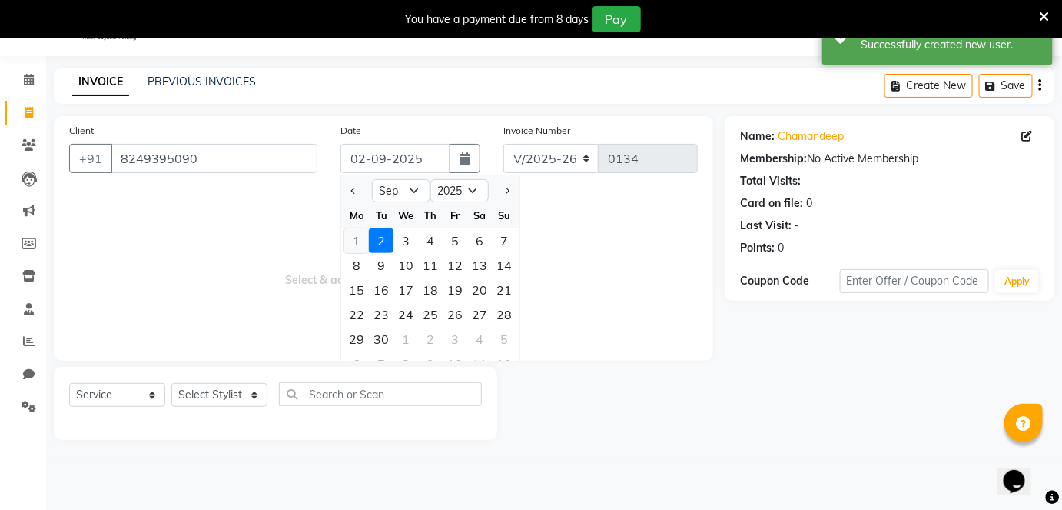
click at [364, 240] on div "1" at bounding box center [356, 240] width 25 height 25
type input "[DATE]"
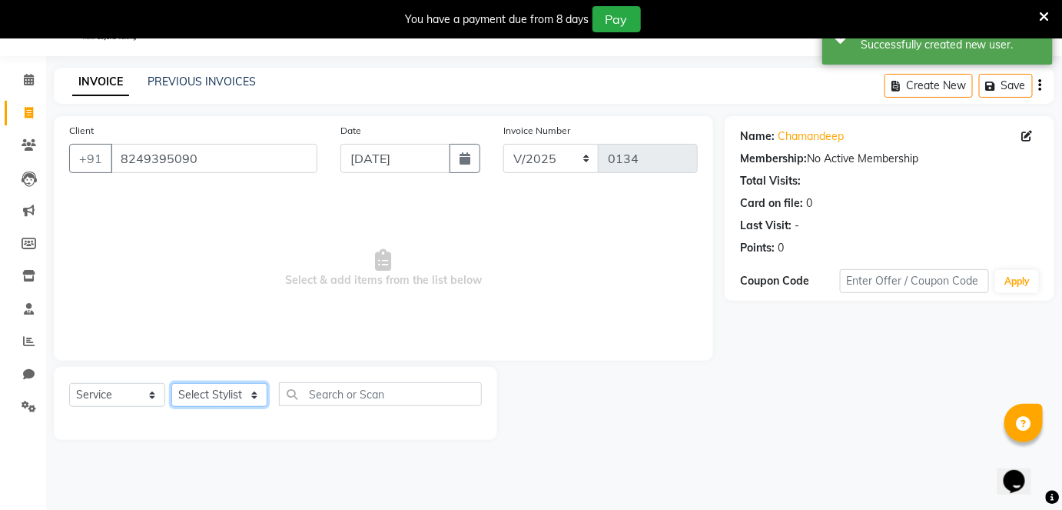
click at [227, 394] on select "Select Stylist [PERSON_NAME] Poonam Samir Tappu [PERSON_NAME]" at bounding box center [219, 395] width 96 height 24
select select "87269"
click at [171, 383] on select "Select Stylist [PERSON_NAME] Poonam Samir Tappu [PERSON_NAME]" at bounding box center [219, 395] width 96 height 24
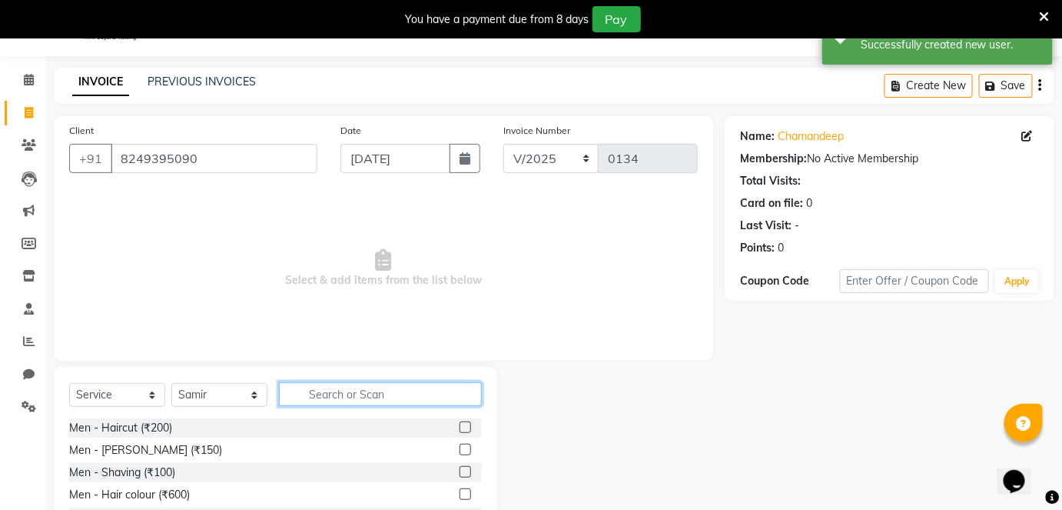
click at [307, 397] on input "text" at bounding box center [380, 394] width 203 height 24
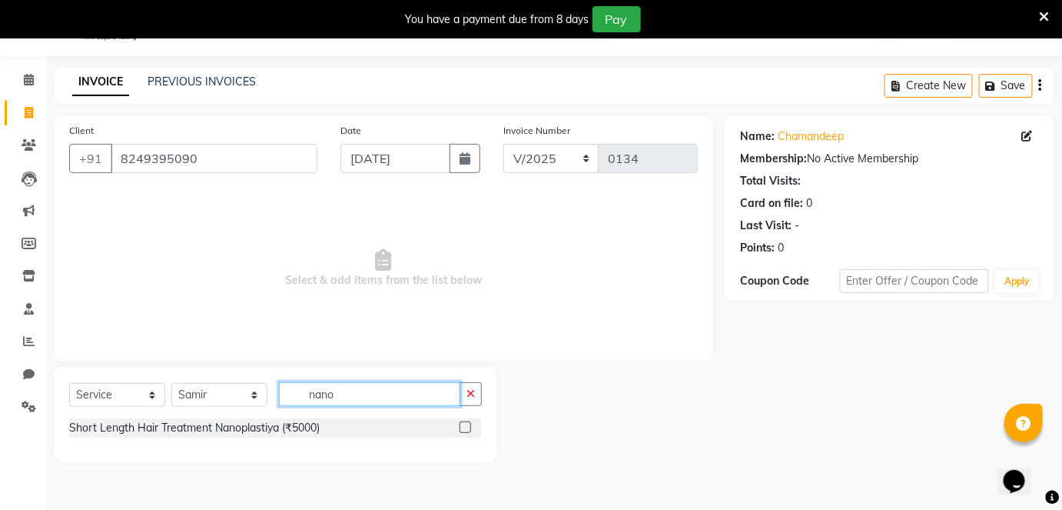
type input "nano"
click at [463, 425] on label at bounding box center [466, 427] width 12 height 12
click at [463, 425] on input "checkbox" at bounding box center [465, 428] width 10 height 10
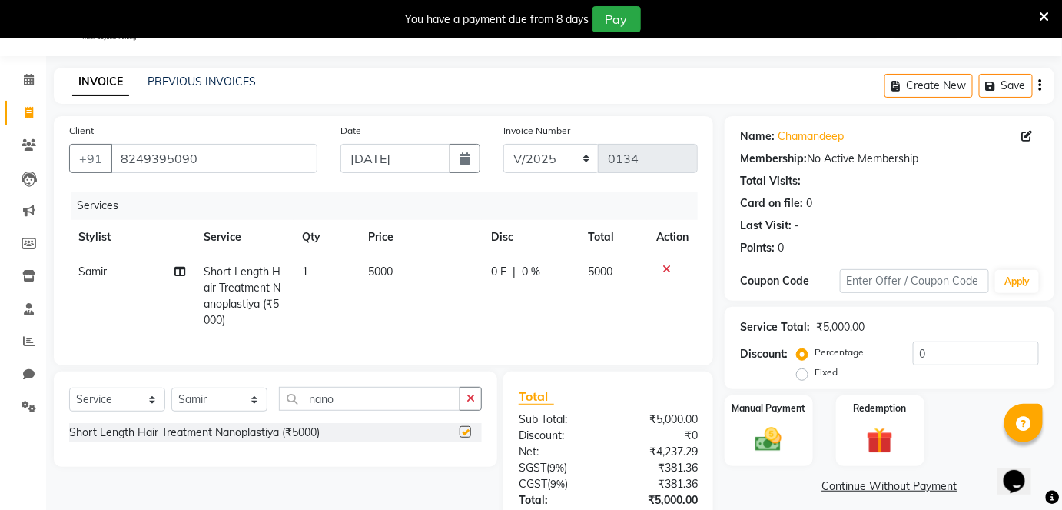
checkbox input "false"
click at [815, 372] on label "Fixed" at bounding box center [826, 372] width 23 height 14
click at [803, 372] on input "Fixed" at bounding box center [805, 372] width 11 height 11
radio input "true"
click at [929, 353] on input "0" at bounding box center [976, 353] width 126 height 24
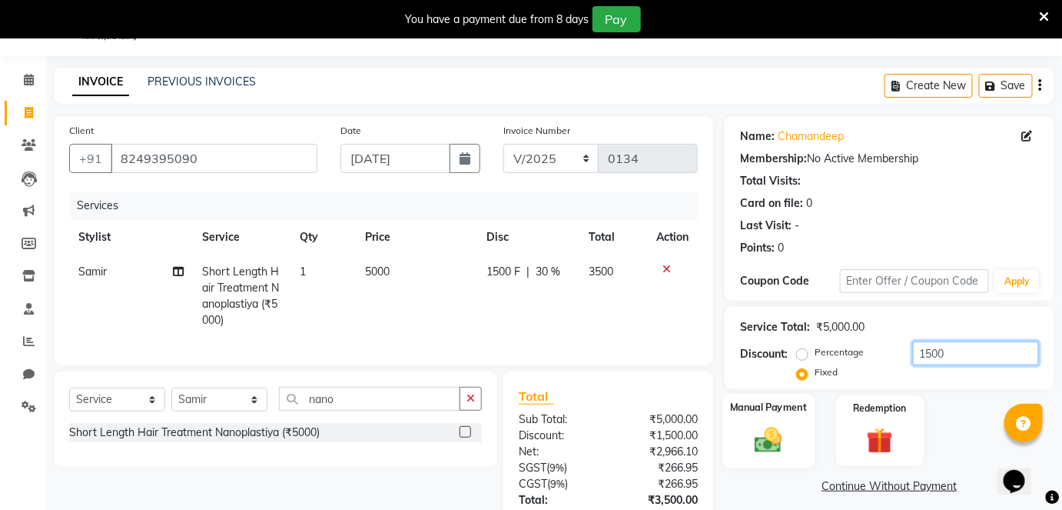
type input "1500"
click at [788, 425] on img at bounding box center [768, 440] width 45 height 32
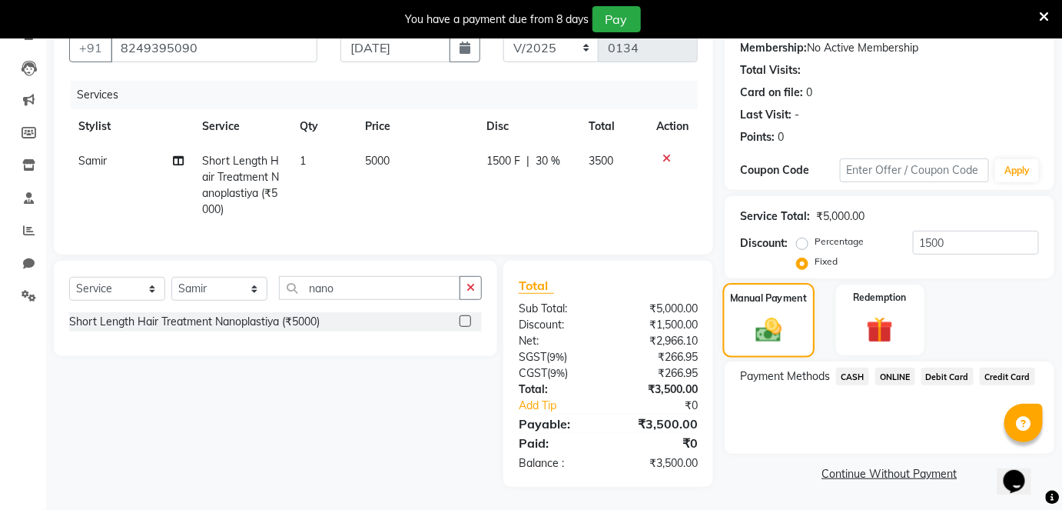
scroll to position [156, 0]
click at [892, 367] on span "ONLINE" at bounding box center [896, 376] width 40 height 18
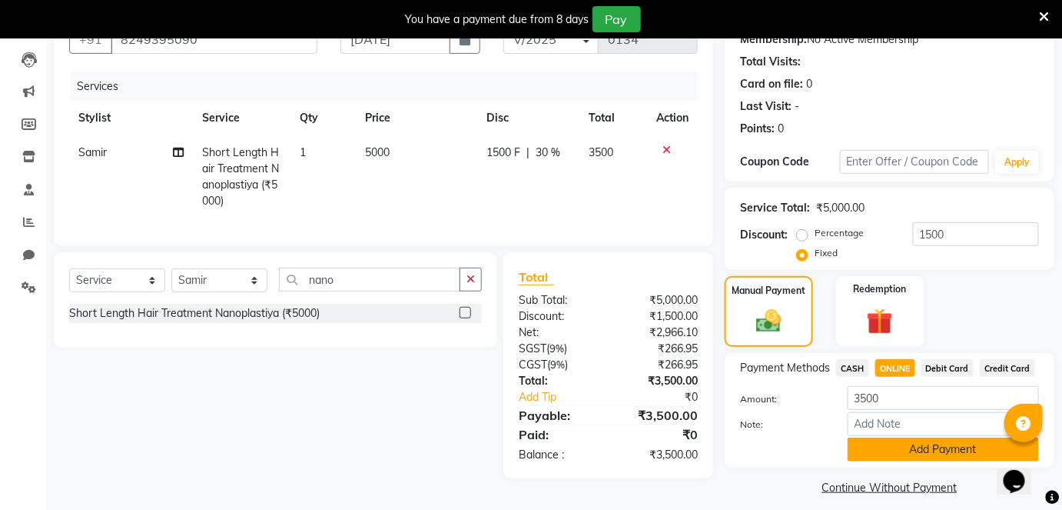
click at [879, 447] on button "Add Payment" at bounding box center [943, 449] width 191 height 24
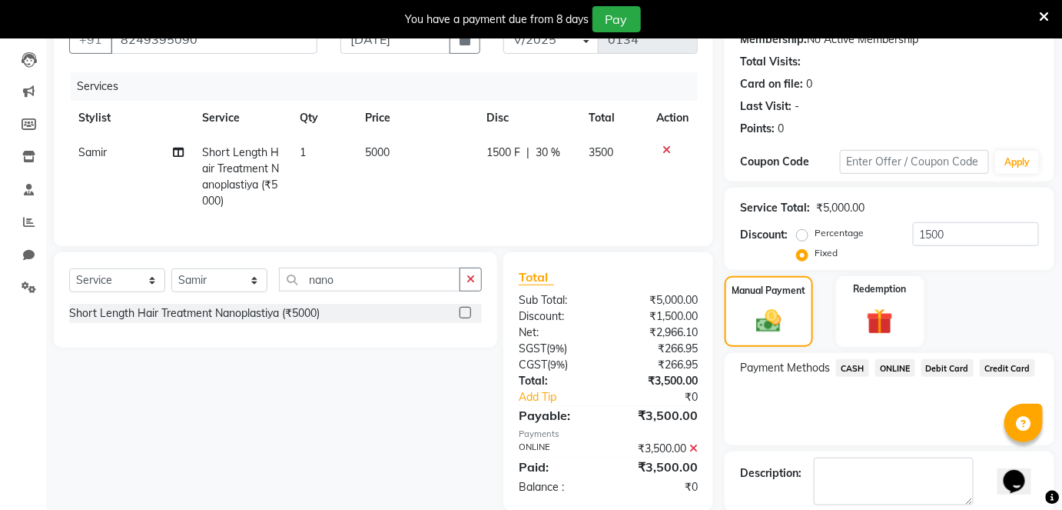
scroll to position [231, 0]
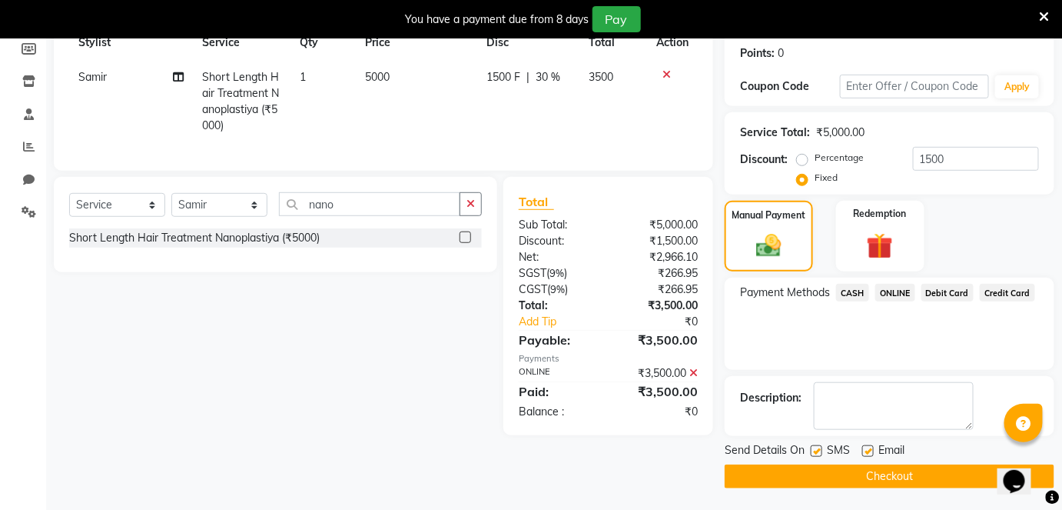
click at [871, 472] on button "Checkout" at bounding box center [890, 476] width 330 height 24
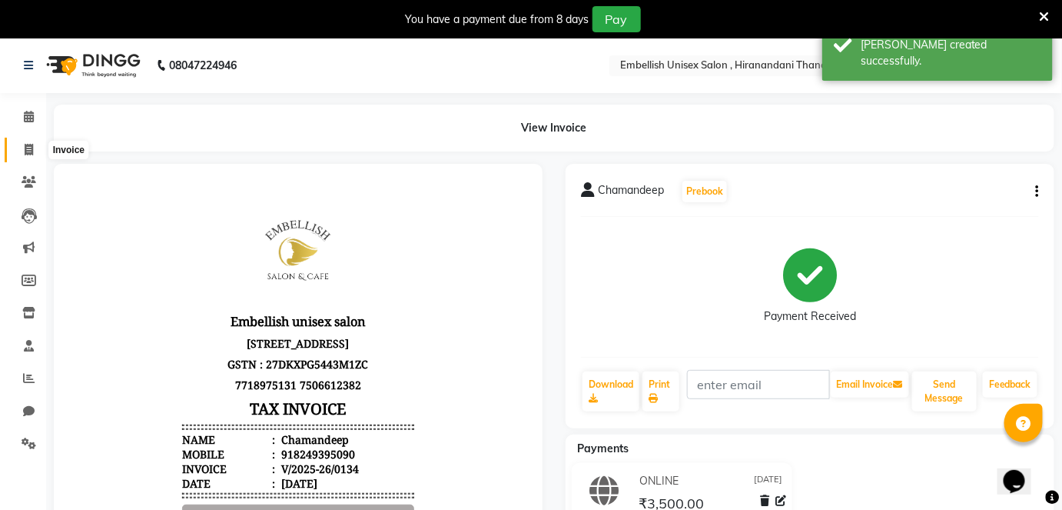
click at [27, 151] on icon at bounding box center [29, 150] width 8 height 12
select select "8665"
select select "service"
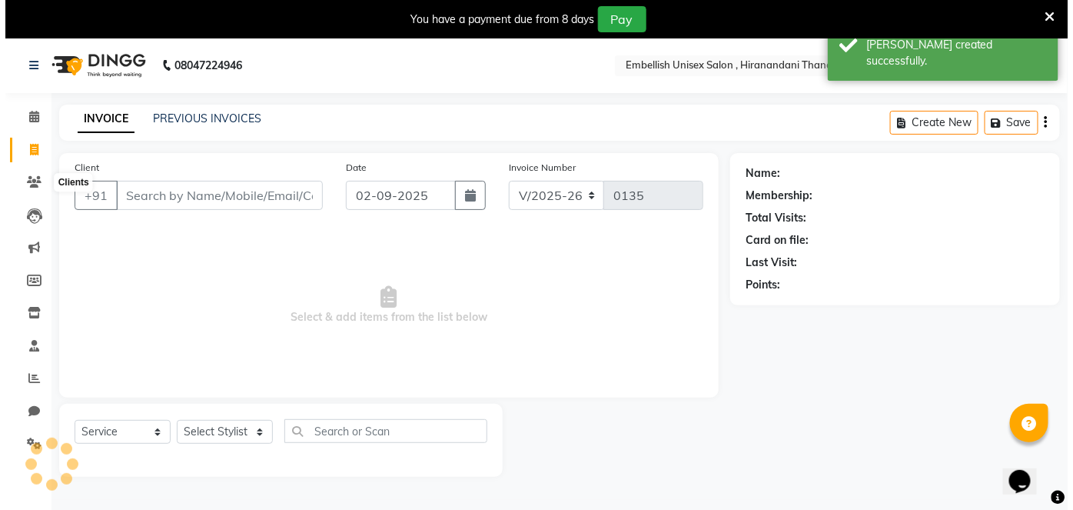
scroll to position [37, 0]
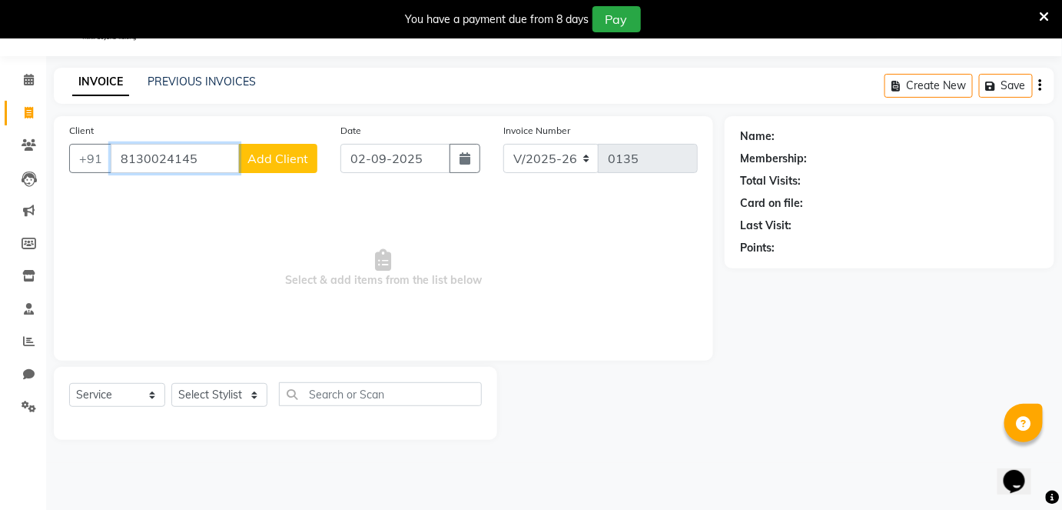
type input "8130024145"
click at [301, 155] on span "Add Client" at bounding box center [278, 158] width 61 height 15
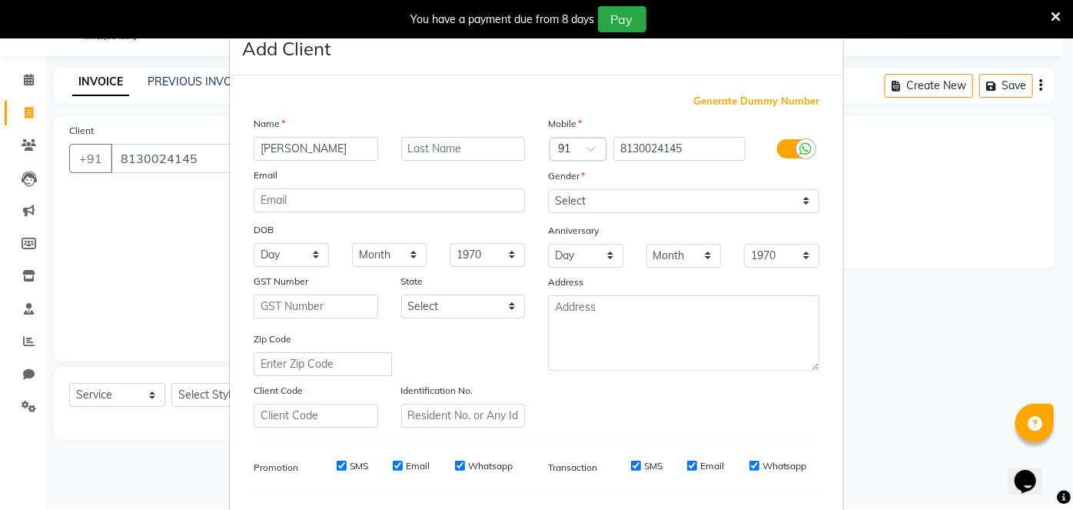
type input "[PERSON_NAME]"
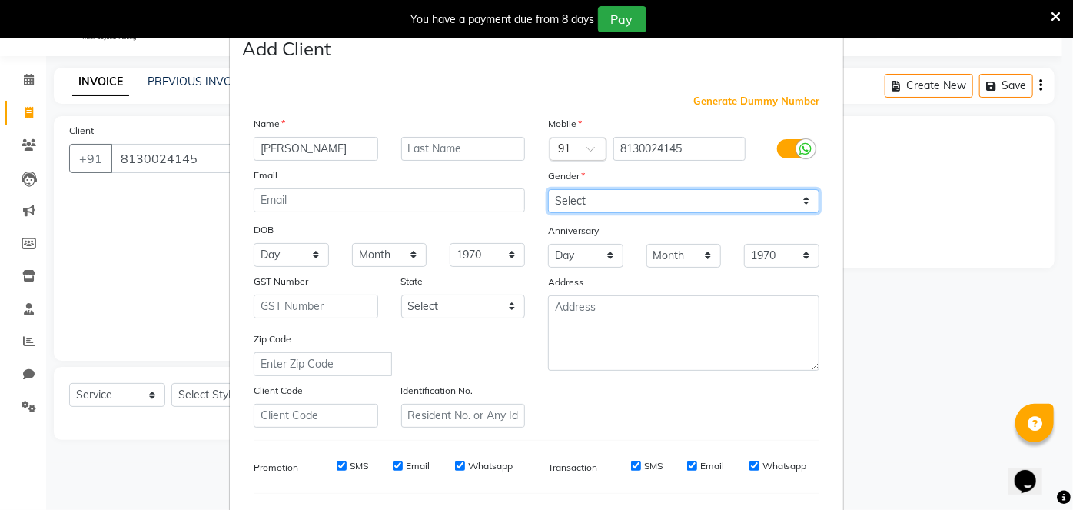
click at [600, 199] on select "Select [DEMOGRAPHIC_DATA] [DEMOGRAPHIC_DATA] Other Prefer Not To Say" at bounding box center [683, 201] width 271 height 24
select select "[DEMOGRAPHIC_DATA]"
click at [548, 189] on select "Select [DEMOGRAPHIC_DATA] [DEMOGRAPHIC_DATA] Other Prefer Not To Say" at bounding box center [683, 201] width 271 height 24
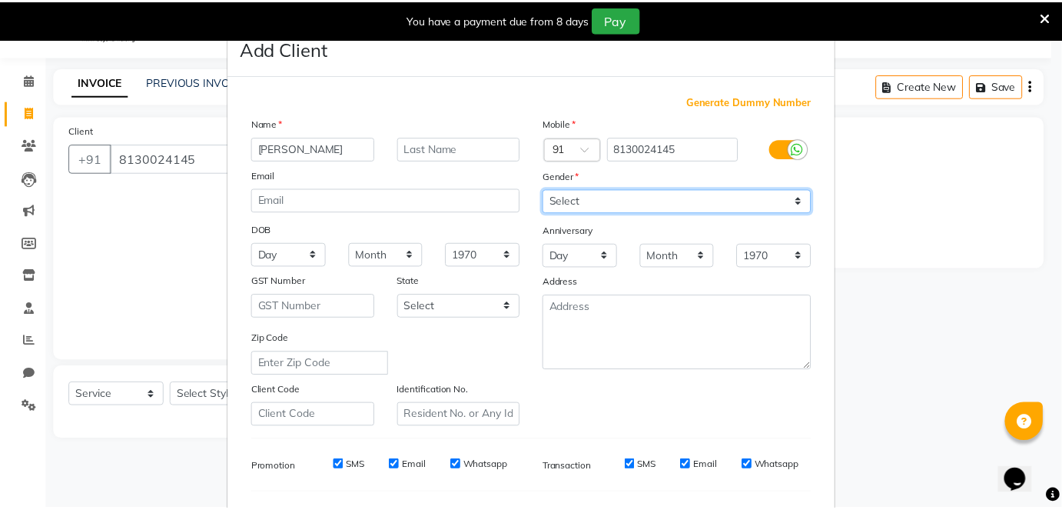
scroll to position [198, 0]
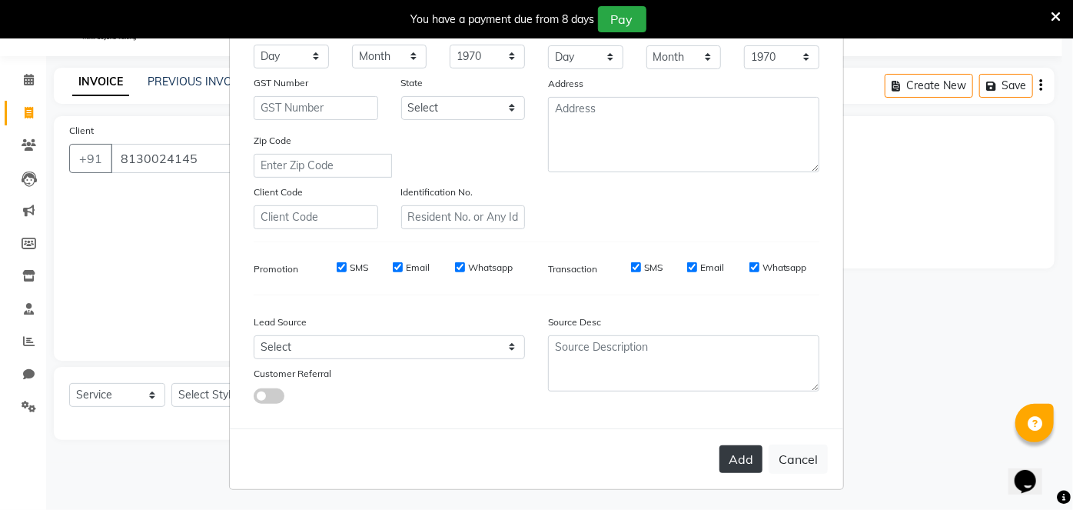
click at [726, 453] on button "Add" at bounding box center [741, 459] width 43 height 28
select select
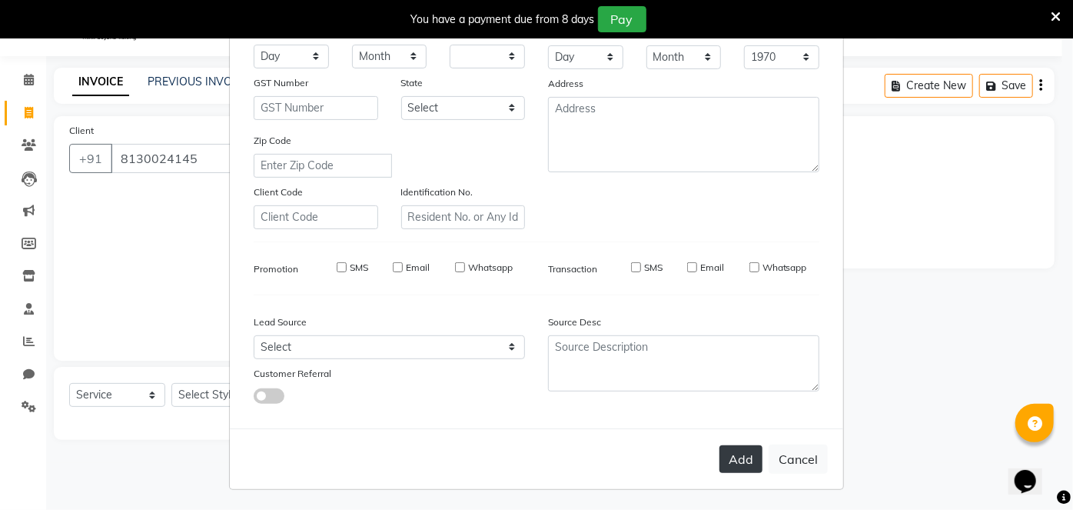
select select
checkbox input "false"
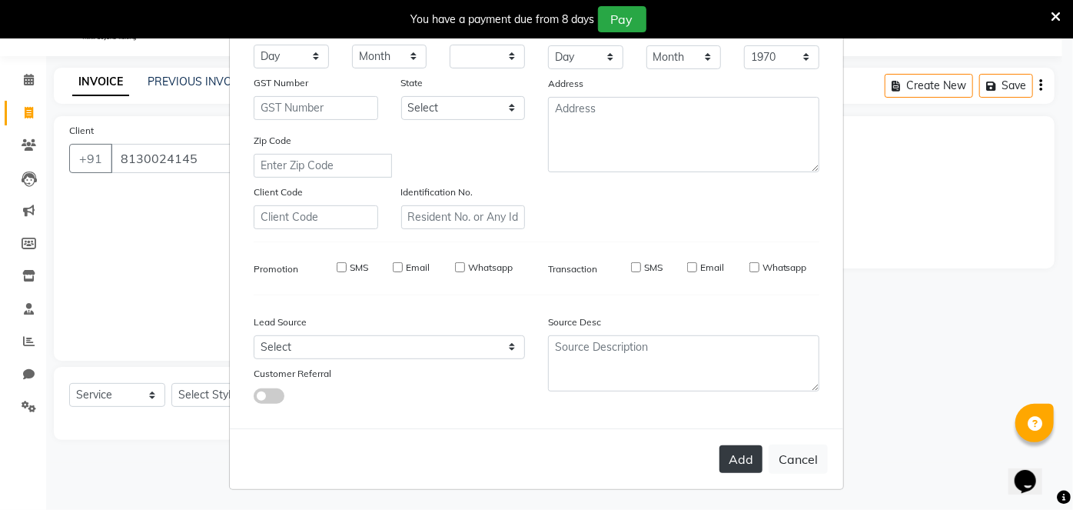
checkbox input "false"
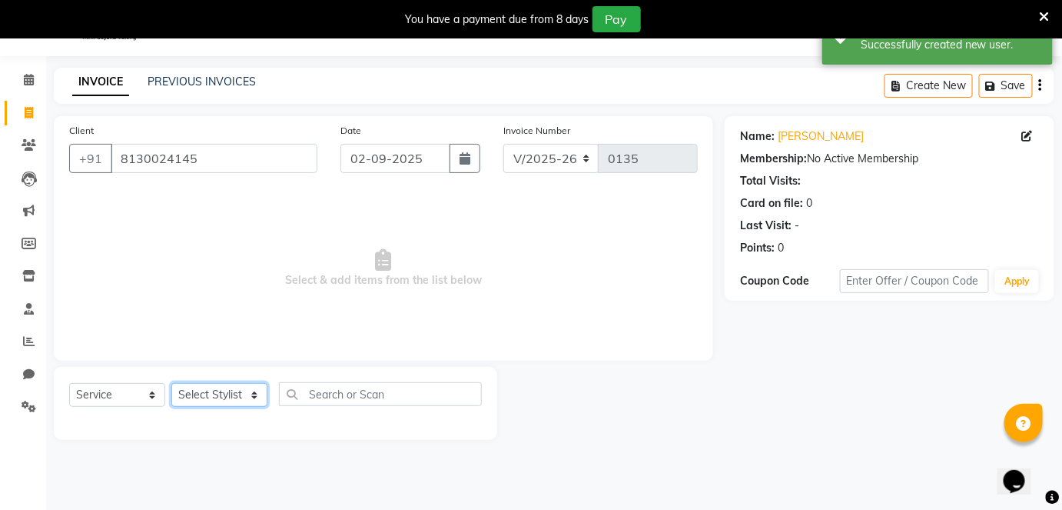
click at [194, 395] on select "Select Stylist [PERSON_NAME] Poonam Samir Tappu [PERSON_NAME]" at bounding box center [219, 395] width 96 height 24
select select "87268"
click at [171, 383] on select "Select Stylist [PERSON_NAME] Poonam Samir Tappu [PERSON_NAME]" at bounding box center [219, 395] width 96 height 24
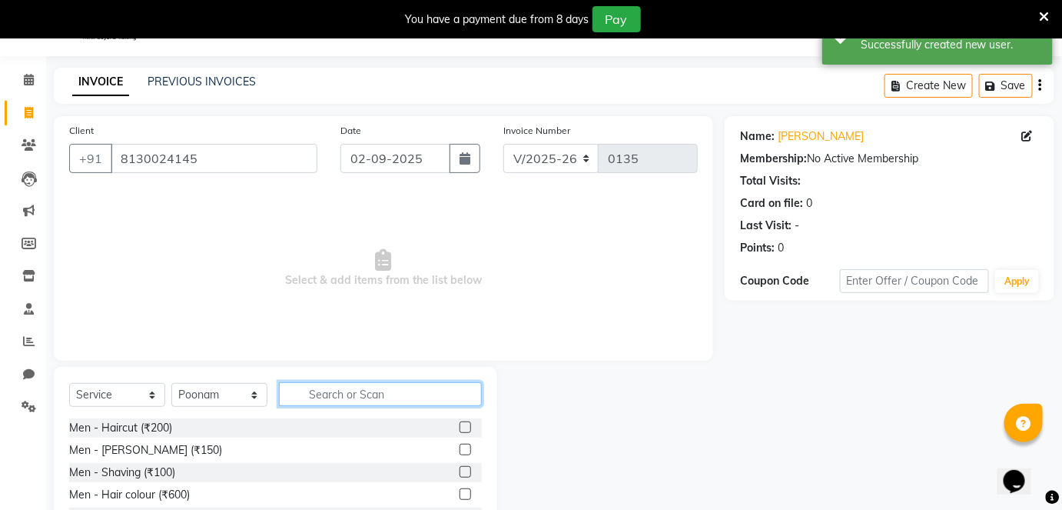
click at [325, 387] on input "text" at bounding box center [380, 394] width 203 height 24
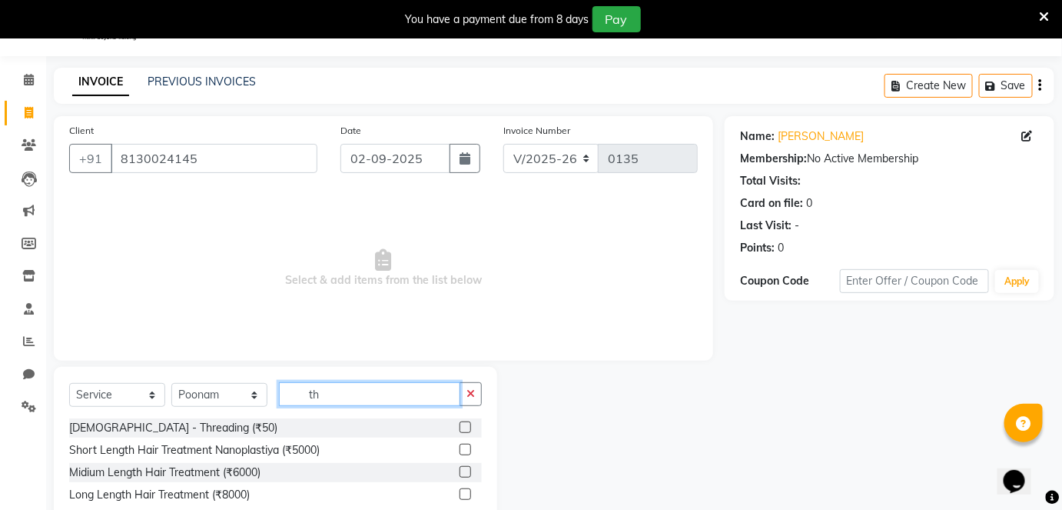
type input "t"
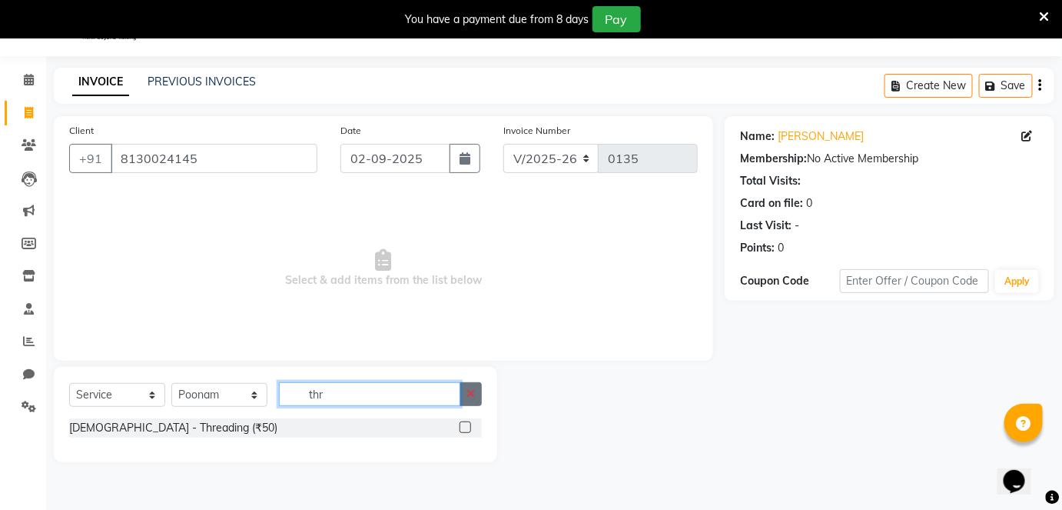
type input "thr"
click at [467, 394] on icon "button" at bounding box center [471, 393] width 8 height 11
type input "upp"
click at [465, 426] on label at bounding box center [466, 427] width 12 height 12
click at [465, 426] on input "checkbox" at bounding box center [465, 428] width 10 height 10
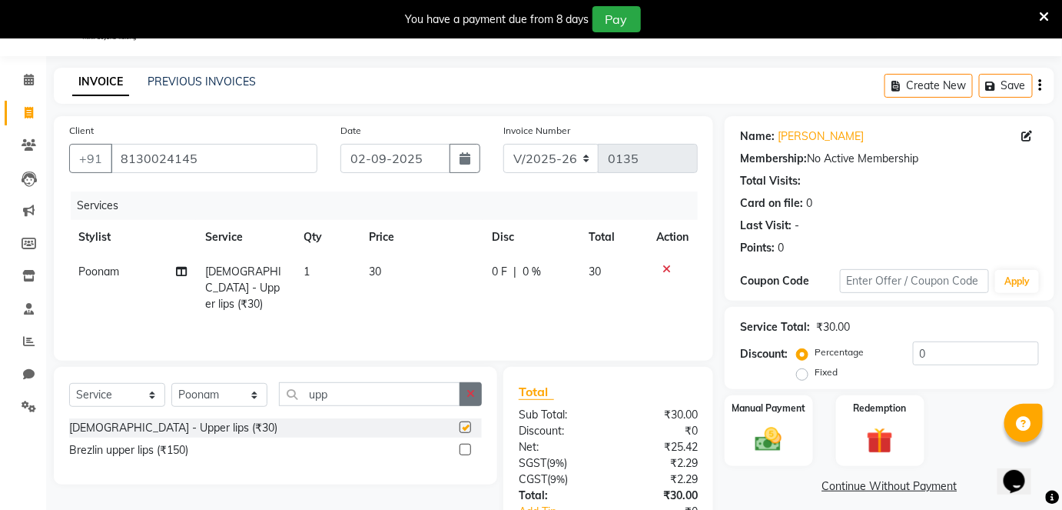
checkbox input "false"
click at [470, 397] on icon "button" at bounding box center [471, 393] width 8 height 11
type input "fo"
click at [466, 429] on label at bounding box center [466, 427] width 12 height 12
click at [466, 429] on input "checkbox" at bounding box center [465, 428] width 10 height 10
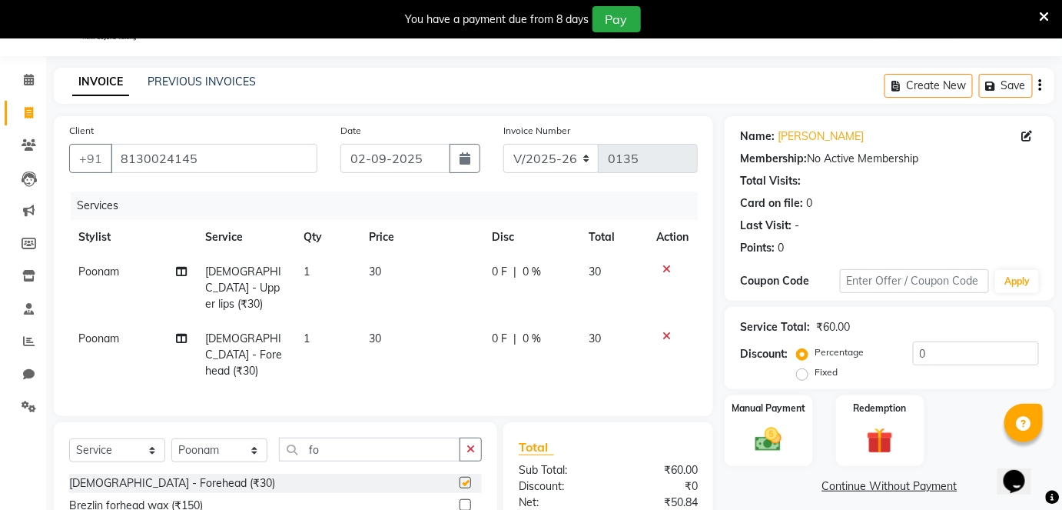
checkbox input "false"
click at [780, 429] on img at bounding box center [768, 440] width 45 height 32
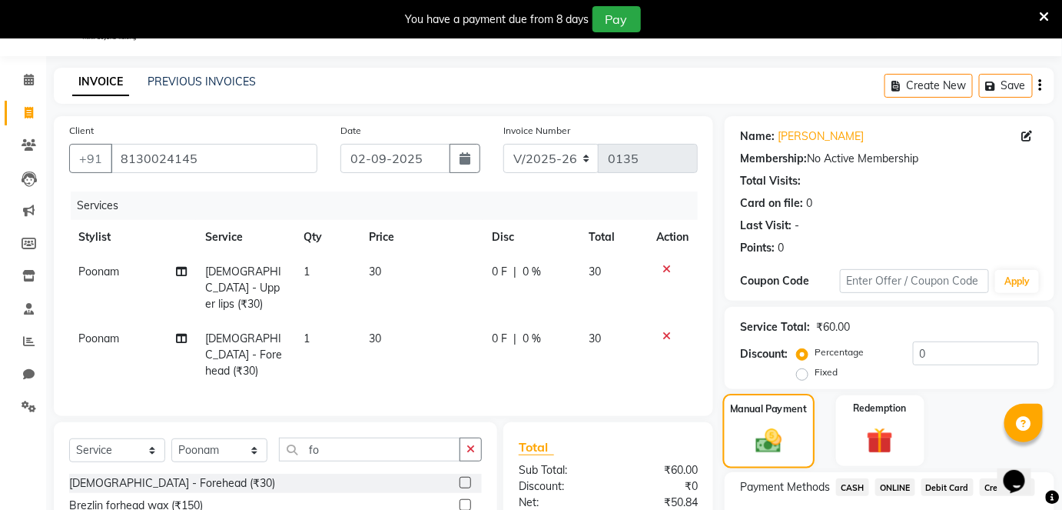
scroll to position [175, 0]
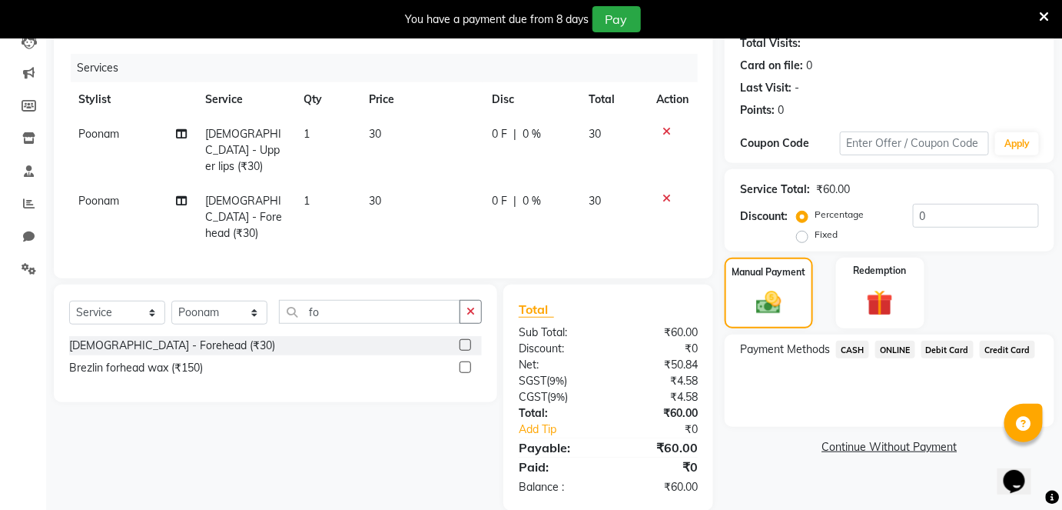
click at [850, 344] on span "CASH" at bounding box center [852, 350] width 33 height 18
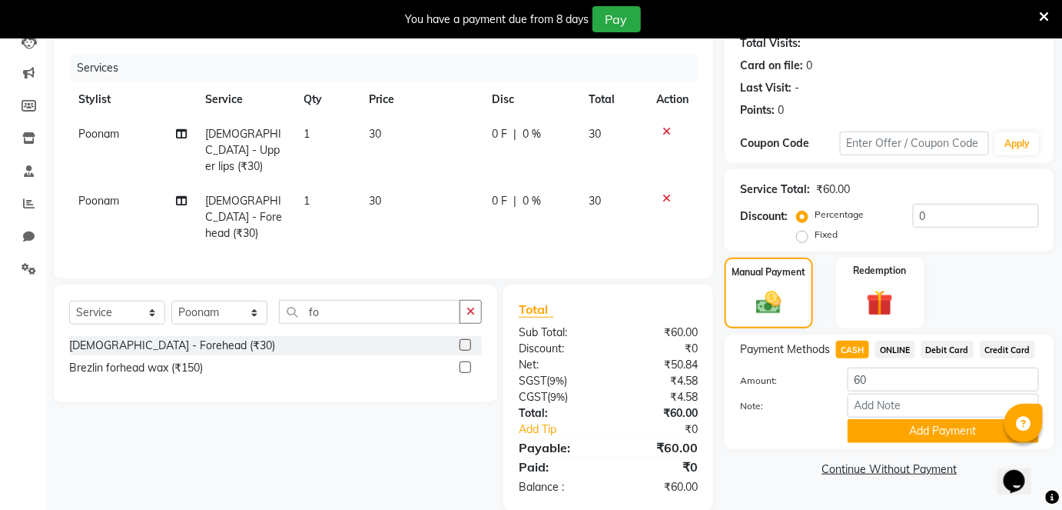
scroll to position [0, 0]
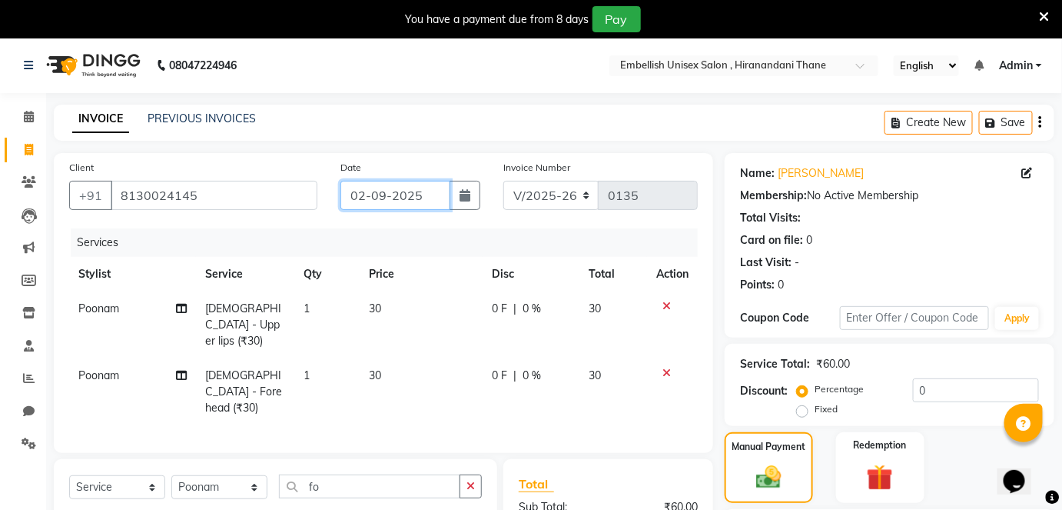
click at [357, 202] on input "02-09-2025" at bounding box center [396, 195] width 110 height 29
select select "9"
select select "2025"
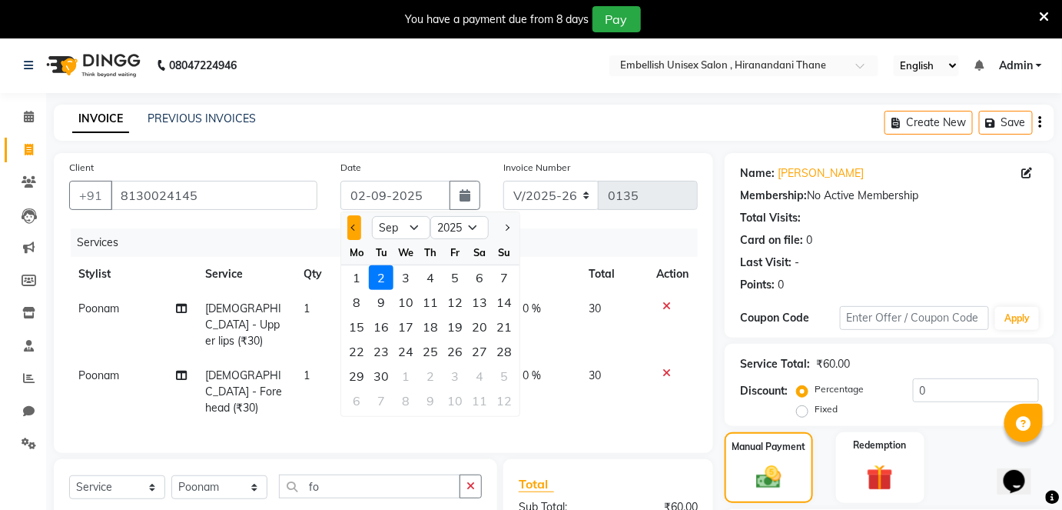
click at [358, 221] on button "Previous month" at bounding box center [353, 227] width 13 height 25
select select "8"
click at [498, 375] on div "31" at bounding box center [504, 376] width 25 height 25
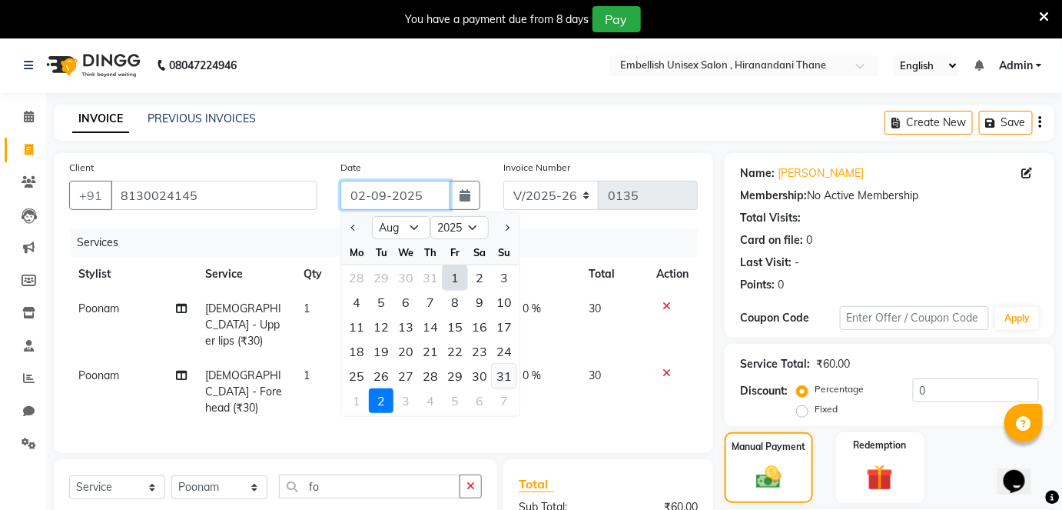
type input "[DATE]"
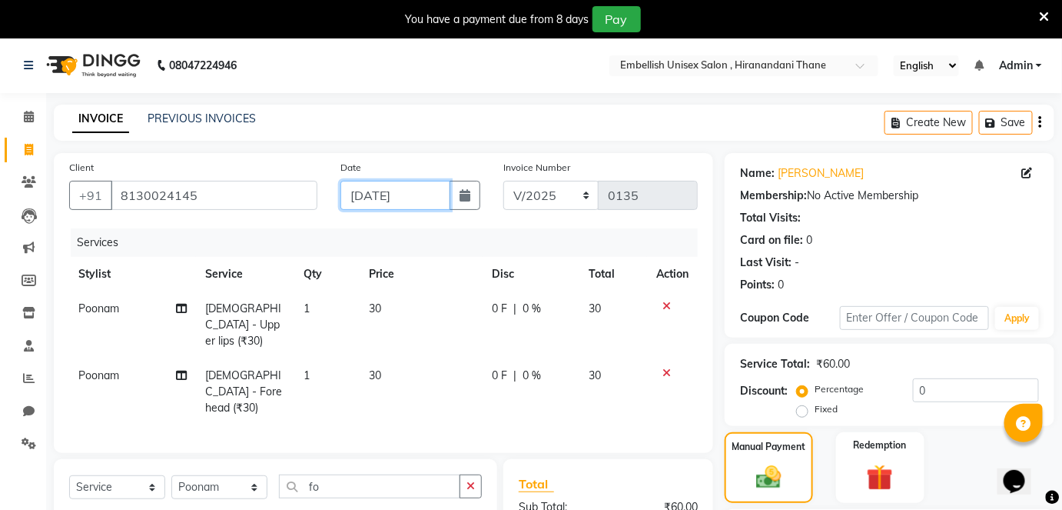
scroll to position [175, 0]
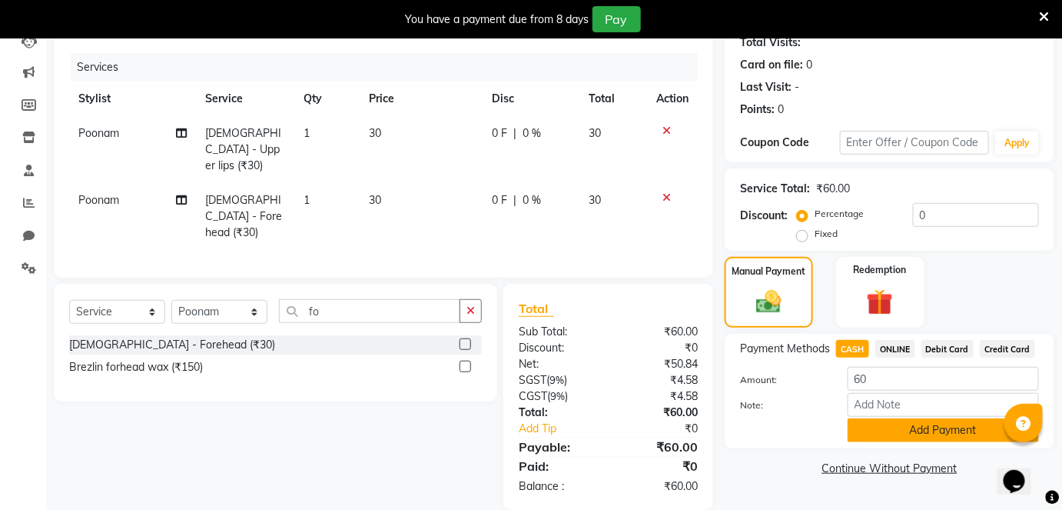
click at [876, 427] on button "Add Payment" at bounding box center [943, 430] width 191 height 24
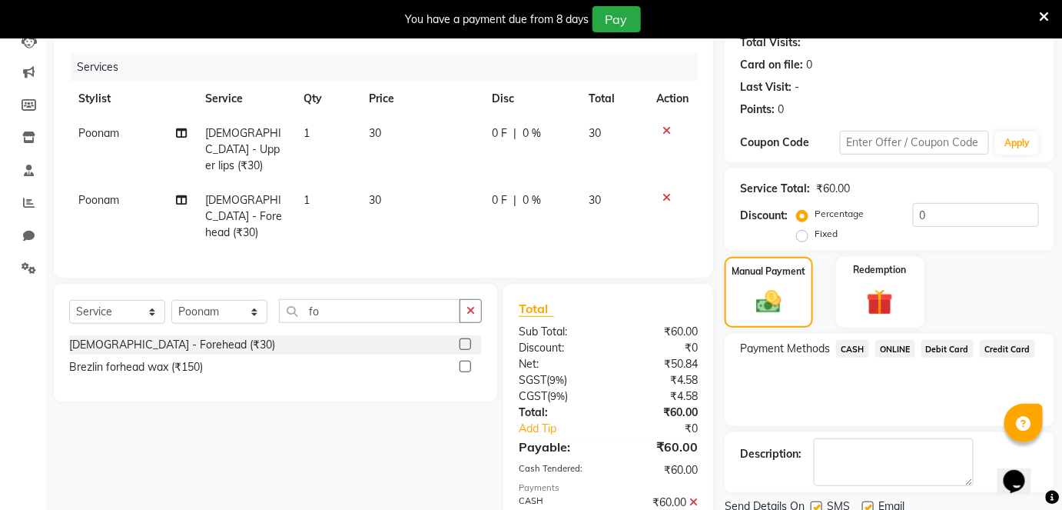
scroll to position [231, 0]
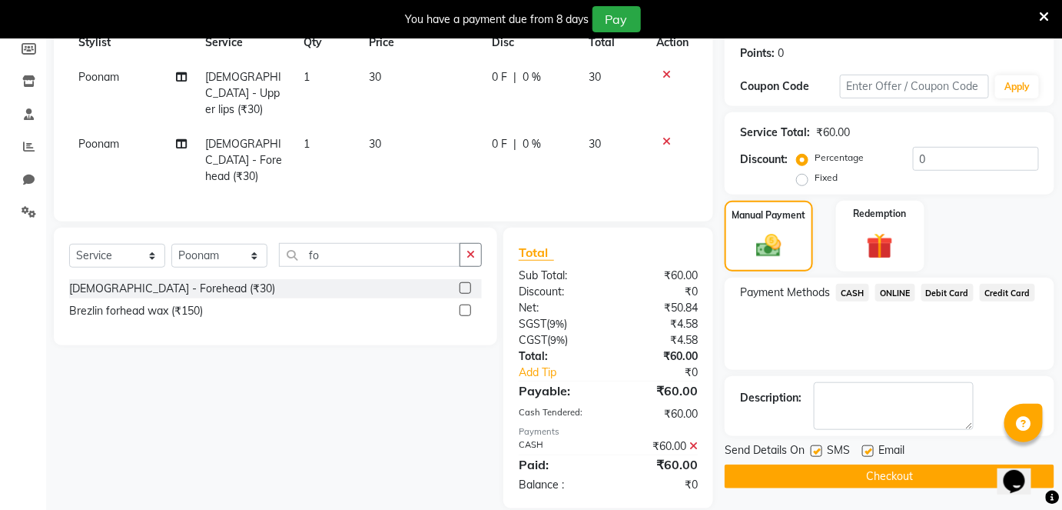
click at [838, 470] on button "Checkout" at bounding box center [890, 476] width 330 height 24
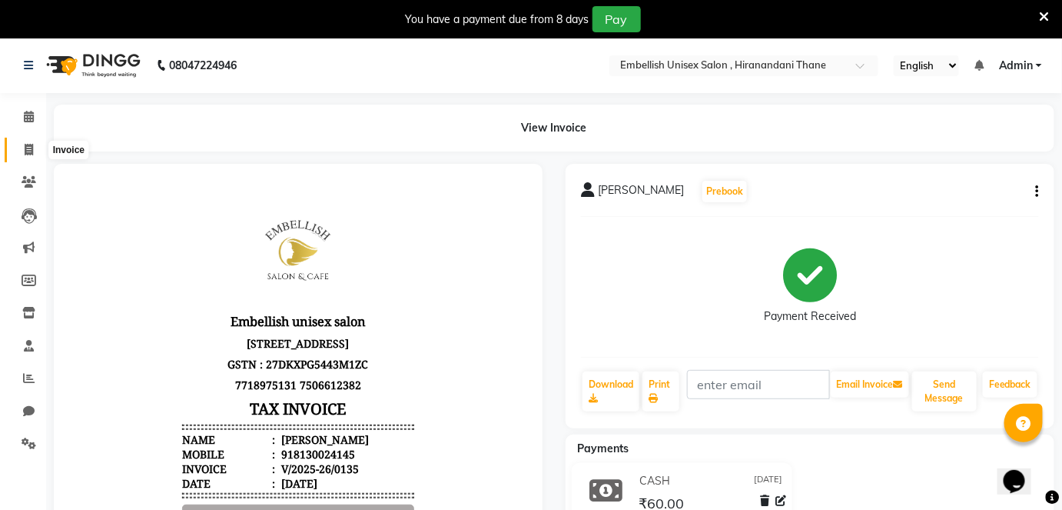
click at [30, 151] on icon at bounding box center [29, 150] width 8 height 12
select select "8665"
select select "service"
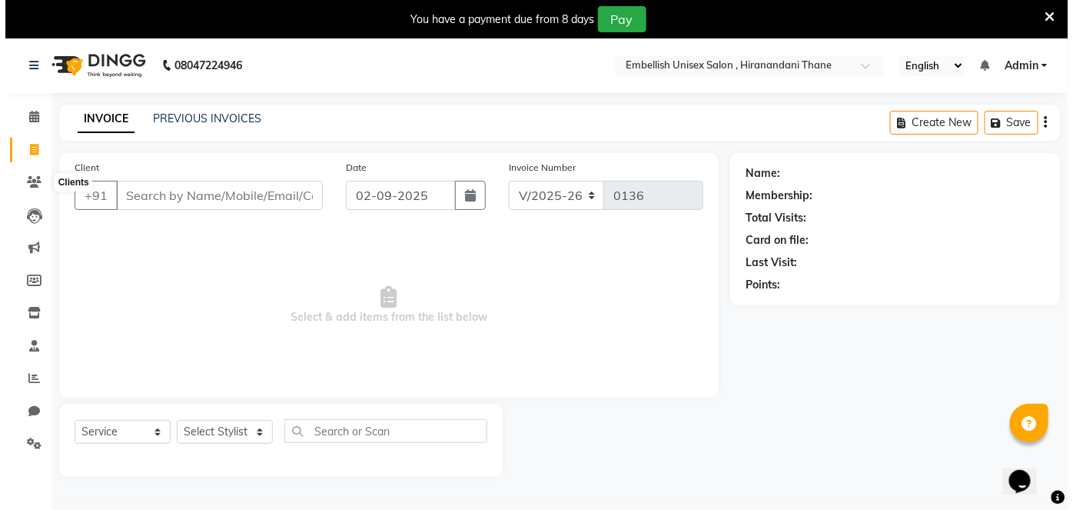
scroll to position [37, 0]
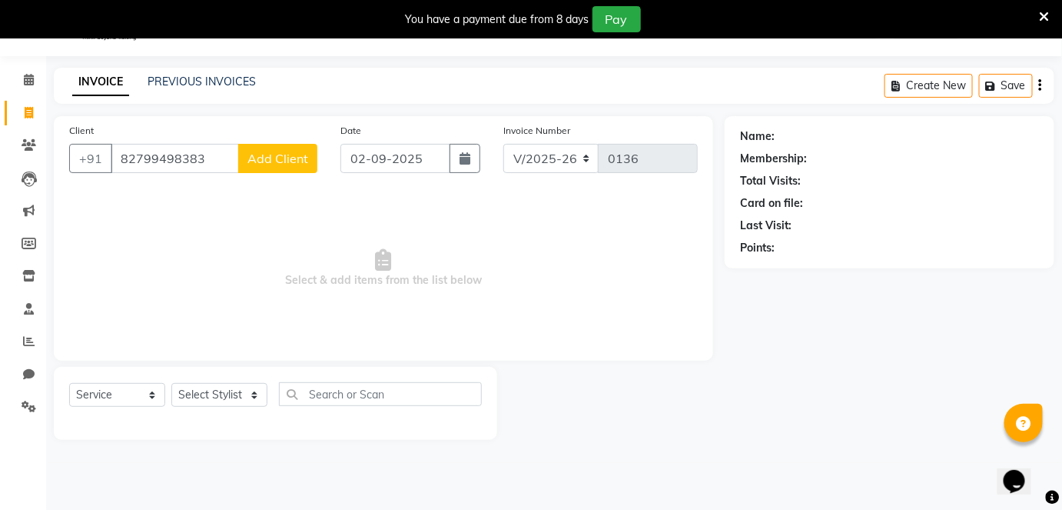
type input "82799498383"
click at [298, 147] on button "Add Client" at bounding box center [277, 158] width 79 height 29
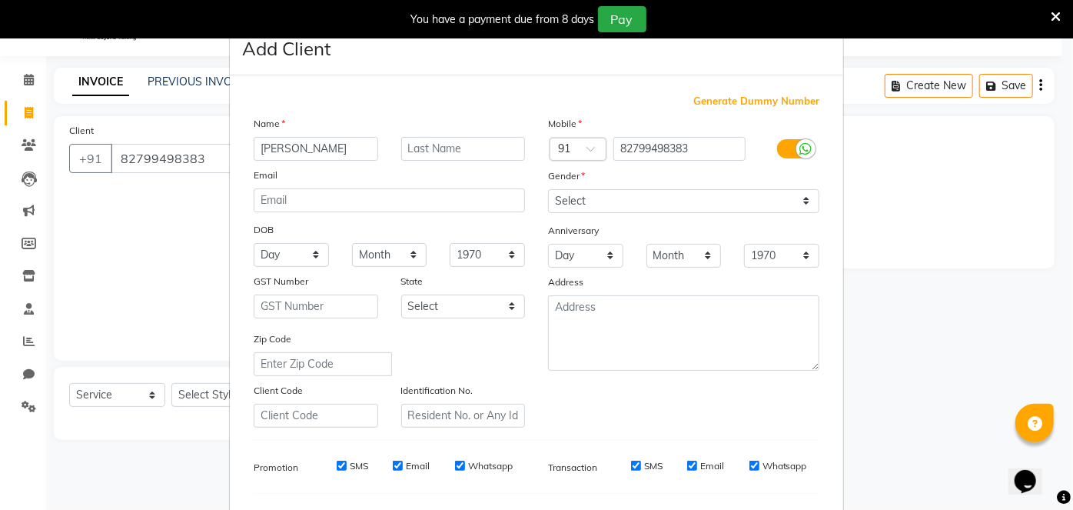
type input "[PERSON_NAME]"
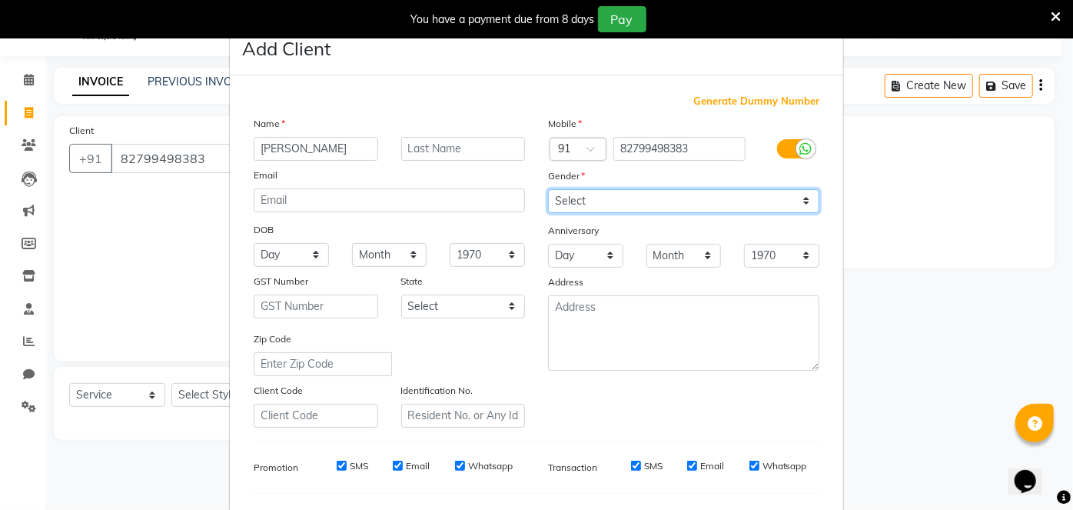
click at [561, 198] on select "Select [DEMOGRAPHIC_DATA] [DEMOGRAPHIC_DATA] Other Prefer Not To Say" at bounding box center [683, 201] width 271 height 24
select select "[DEMOGRAPHIC_DATA]"
click at [548, 189] on select "Select [DEMOGRAPHIC_DATA] [DEMOGRAPHIC_DATA] Other Prefer Not To Say" at bounding box center [683, 201] width 271 height 24
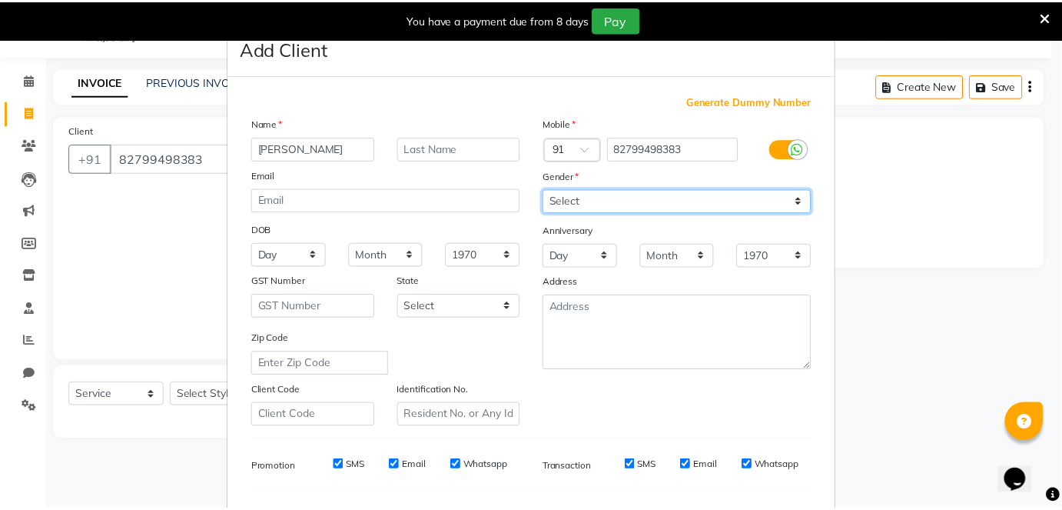
scroll to position [198, 0]
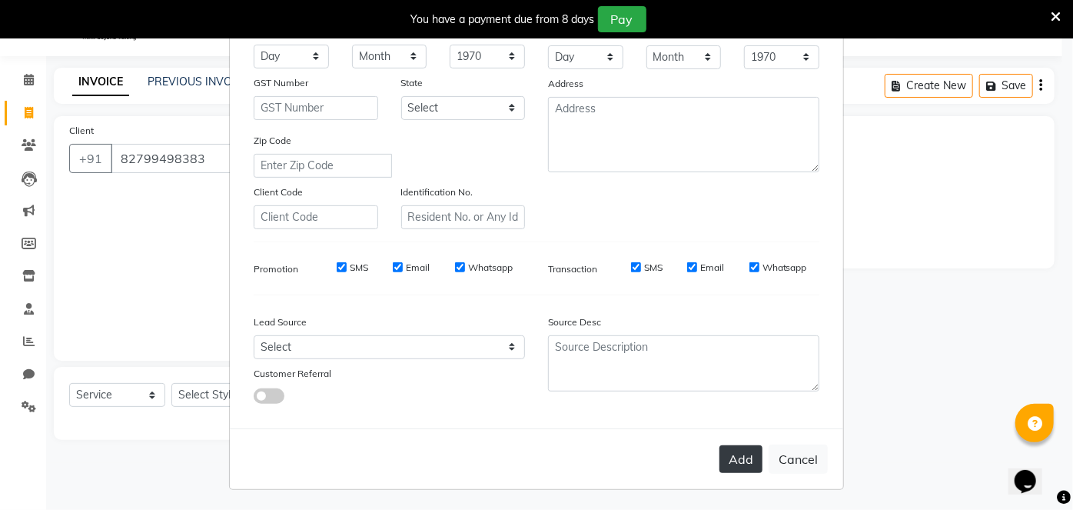
click at [733, 457] on button "Add" at bounding box center [741, 459] width 43 height 28
select select
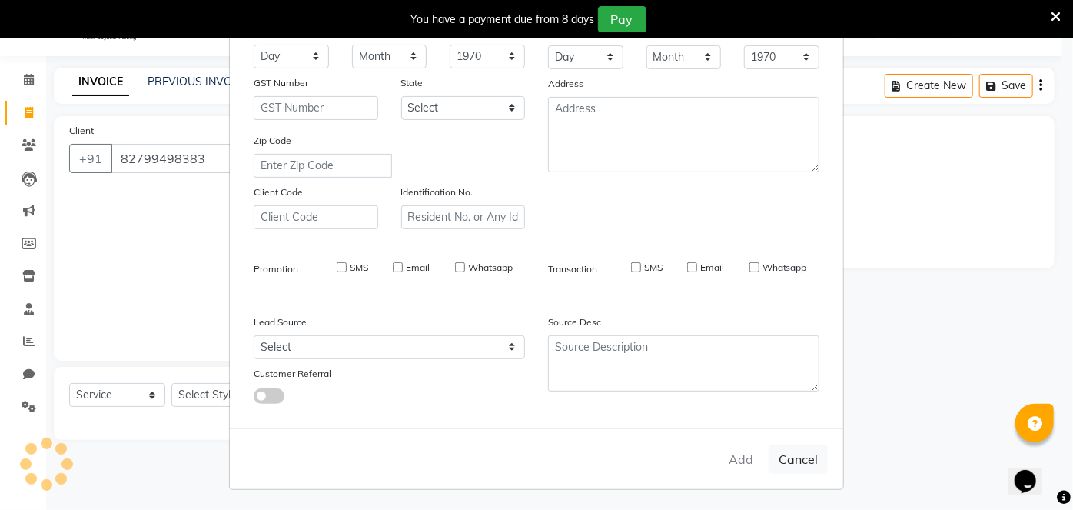
select select
checkbox input "false"
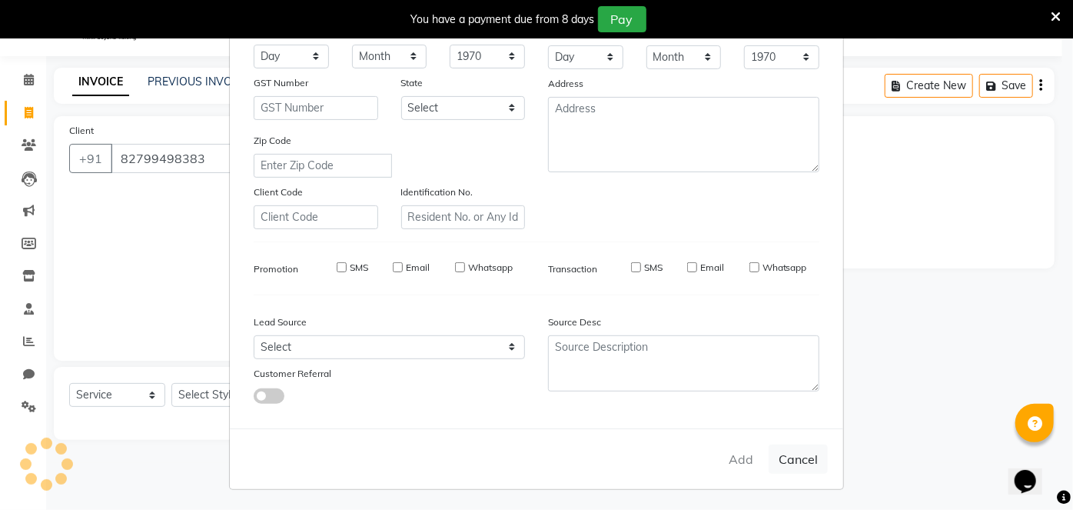
checkbox input "false"
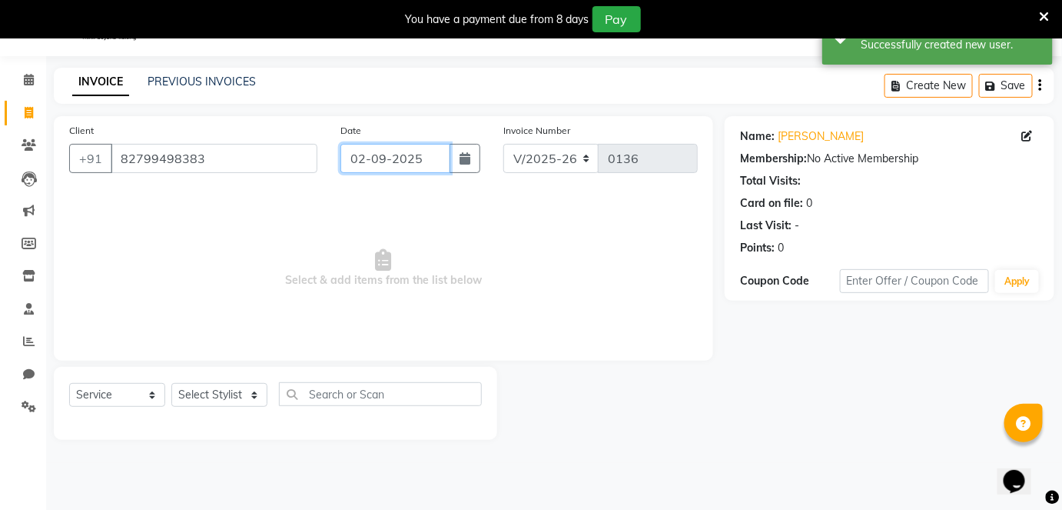
click at [369, 160] on input "02-09-2025" at bounding box center [396, 158] width 110 height 29
select select "9"
select select "2025"
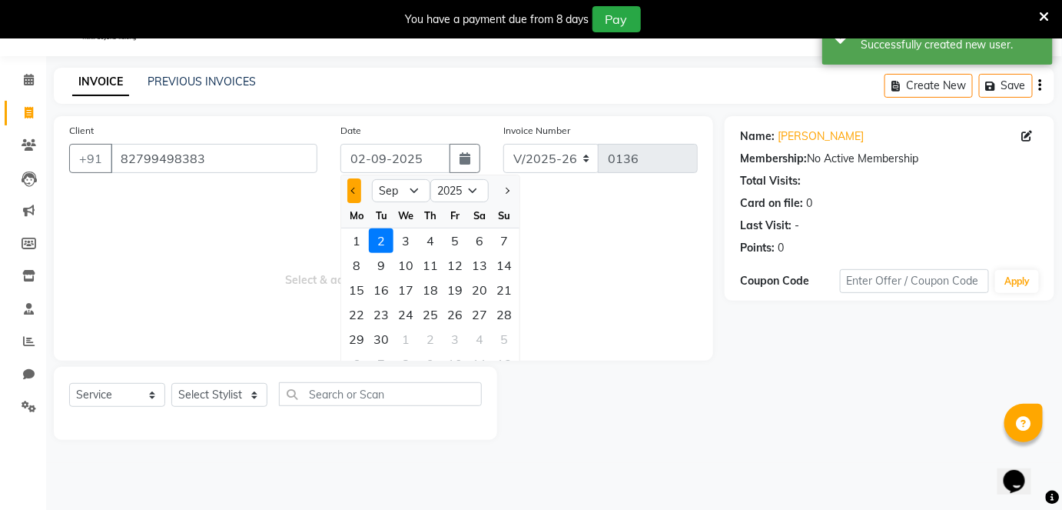
click at [354, 191] on span "Previous month" at bounding box center [354, 191] width 6 height 6
select select "8"
click at [499, 334] on div "31" at bounding box center [504, 339] width 25 height 25
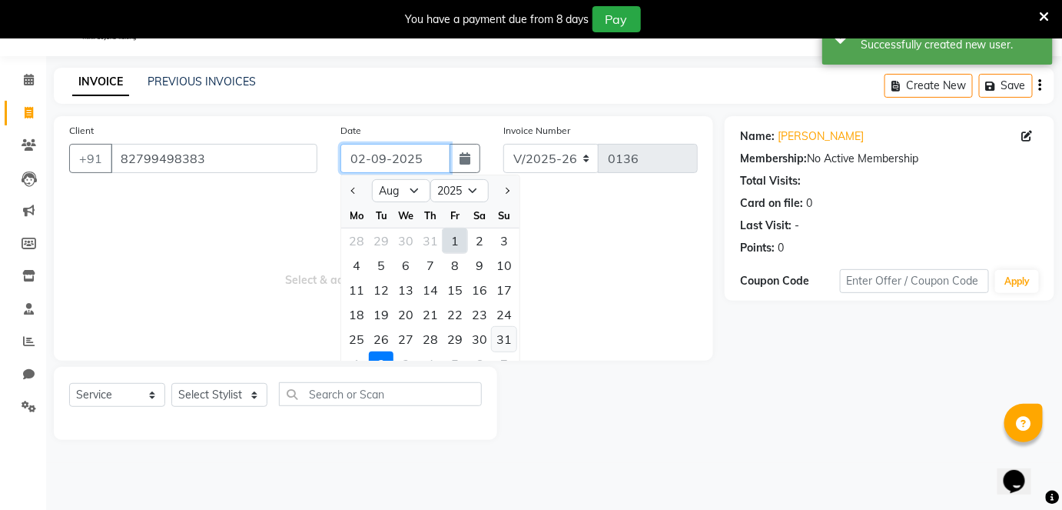
type input "[DATE]"
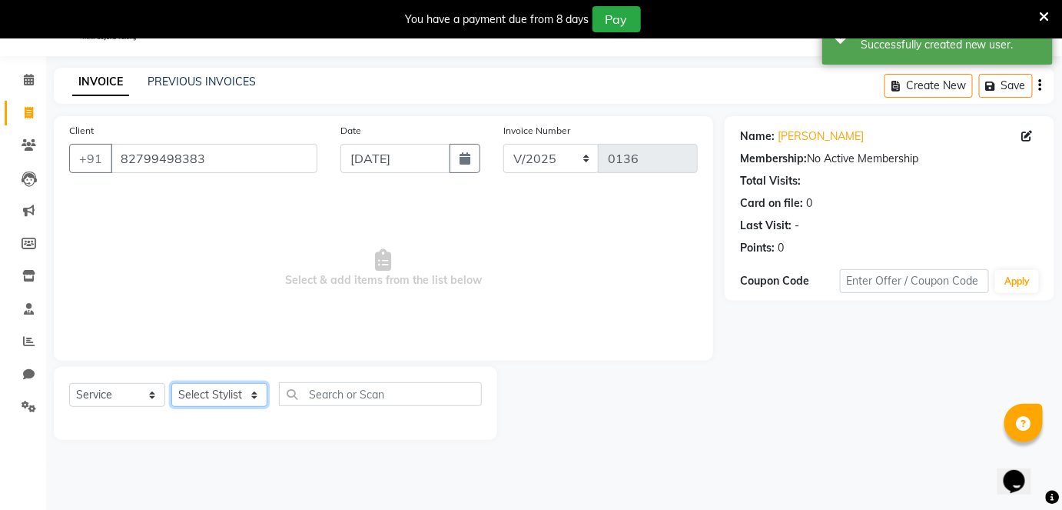
click at [211, 391] on select "Select Stylist [PERSON_NAME] Poonam Samir Tappu [PERSON_NAME]" at bounding box center [219, 395] width 96 height 24
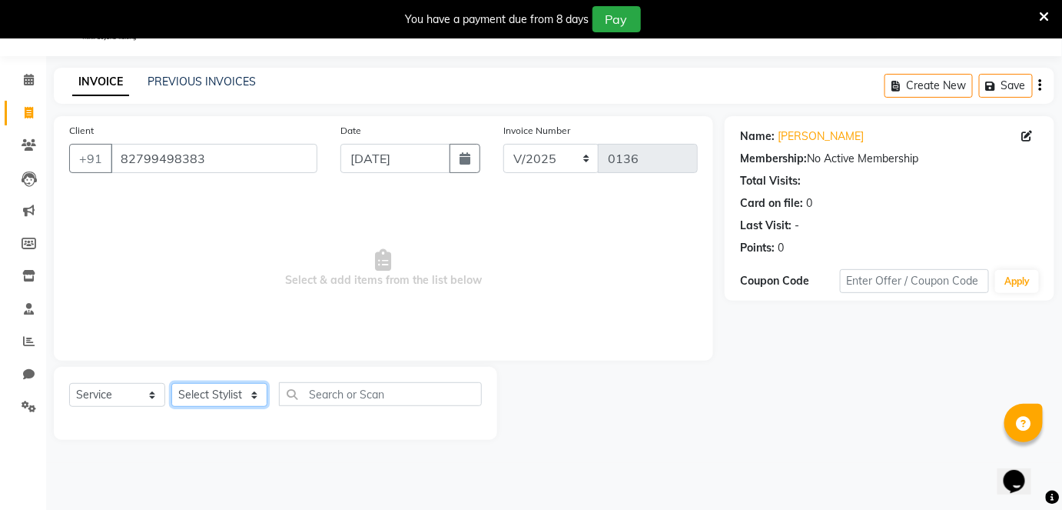
select select "87268"
click at [171, 383] on select "Select Stylist [PERSON_NAME] Poonam Samir Tappu [PERSON_NAME]" at bounding box center [219, 395] width 96 height 24
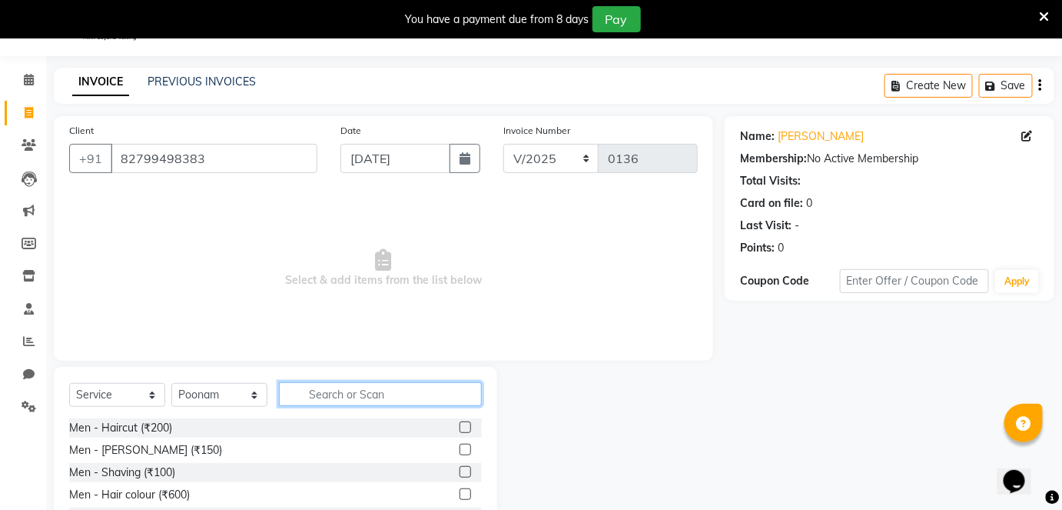
click at [319, 388] on input "text" at bounding box center [380, 394] width 203 height 24
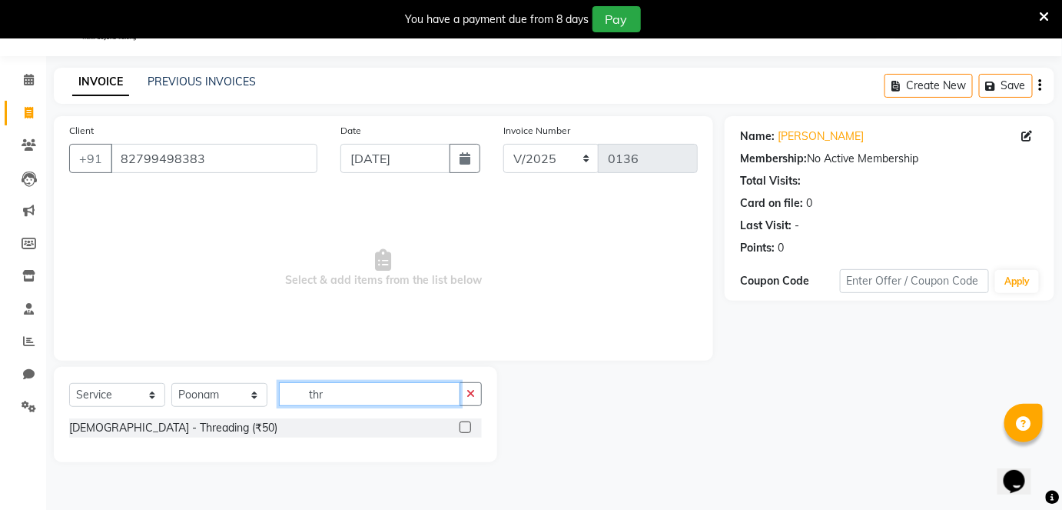
type input "thr"
click at [463, 425] on label at bounding box center [466, 427] width 12 height 12
click at [463, 425] on input "checkbox" at bounding box center [465, 428] width 10 height 10
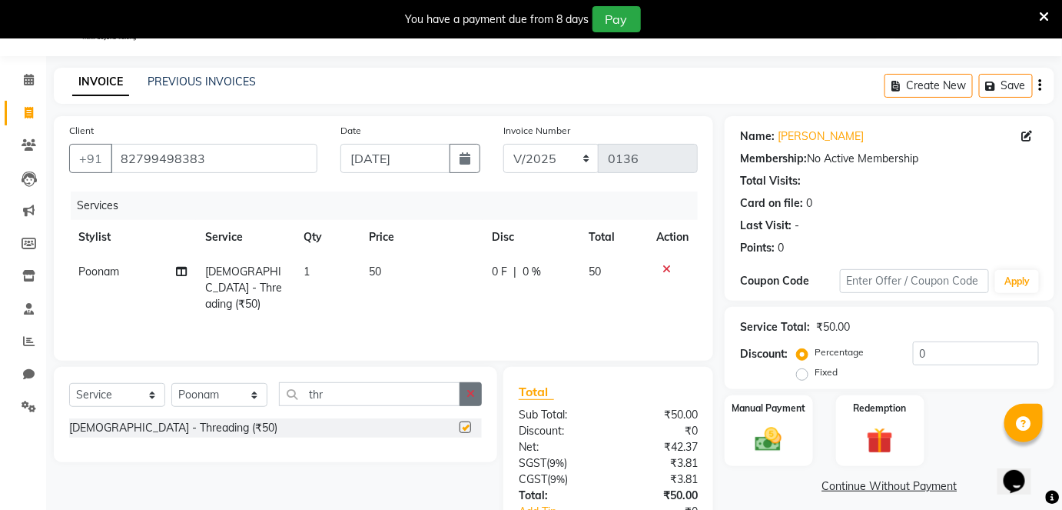
checkbox input "false"
click at [467, 397] on icon "button" at bounding box center [471, 393] width 8 height 11
type input "upp"
click at [466, 429] on label at bounding box center [466, 427] width 12 height 12
click at [466, 429] on input "checkbox" at bounding box center [465, 428] width 10 height 10
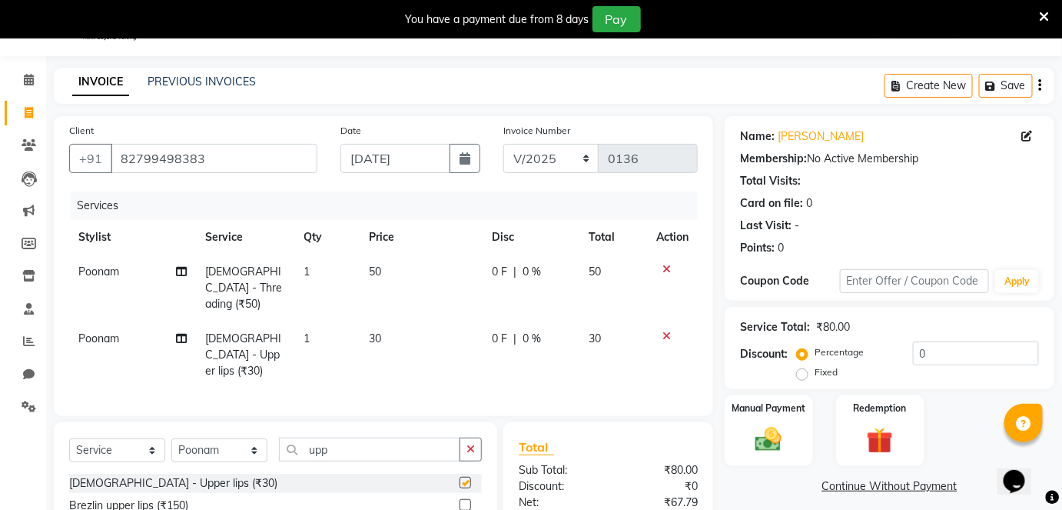
checkbox input "false"
click at [768, 424] on img at bounding box center [768, 440] width 45 height 32
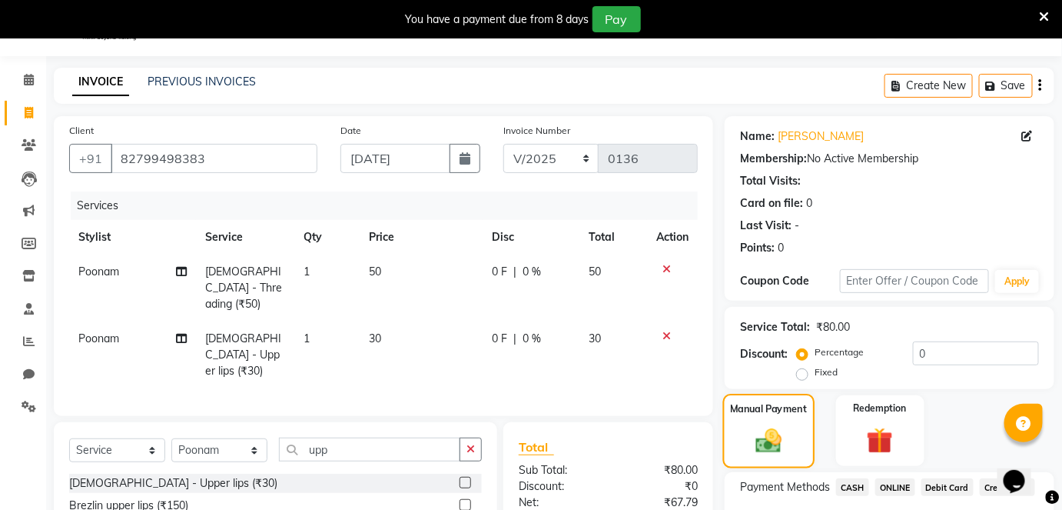
click at [768, 422] on div "Manual Payment" at bounding box center [768, 431] width 91 height 75
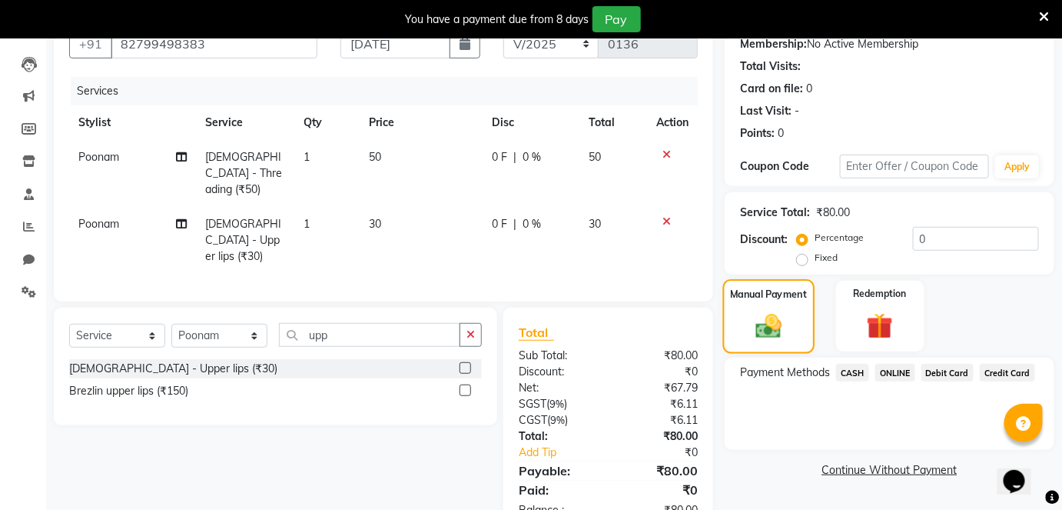
scroll to position [161, 0]
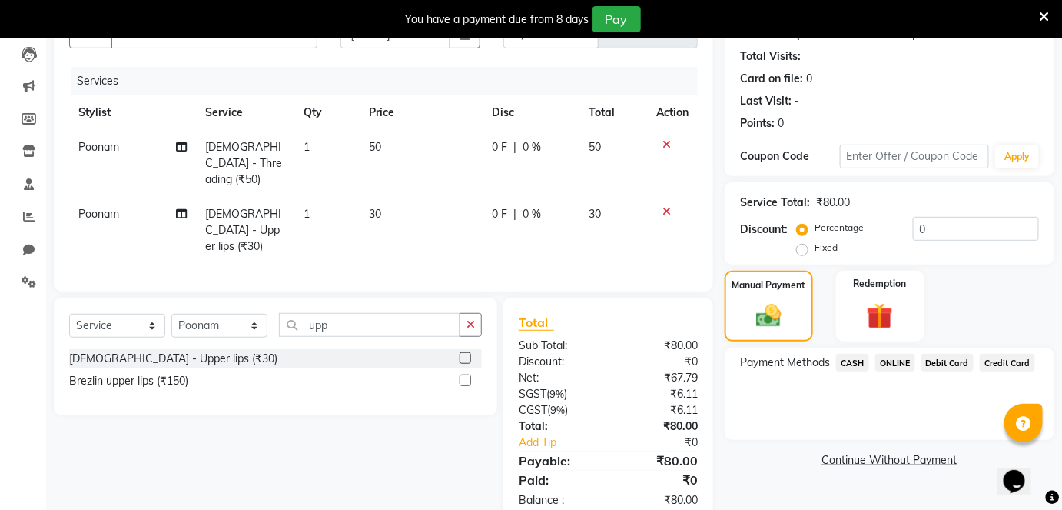
click at [892, 363] on span "ONLINE" at bounding box center [896, 363] width 40 height 18
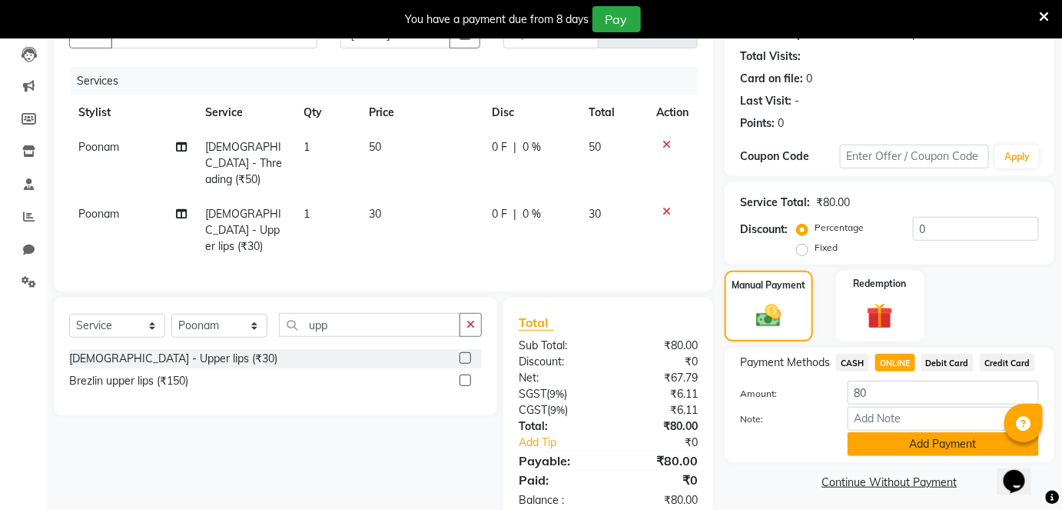
click at [878, 452] on button "Add Payment" at bounding box center [943, 444] width 191 height 24
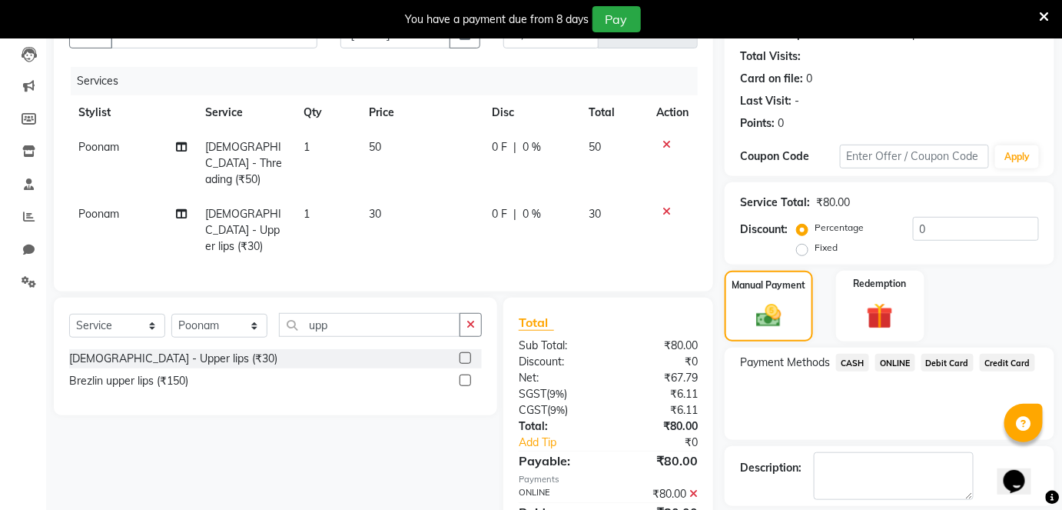
scroll to position [231, 0]
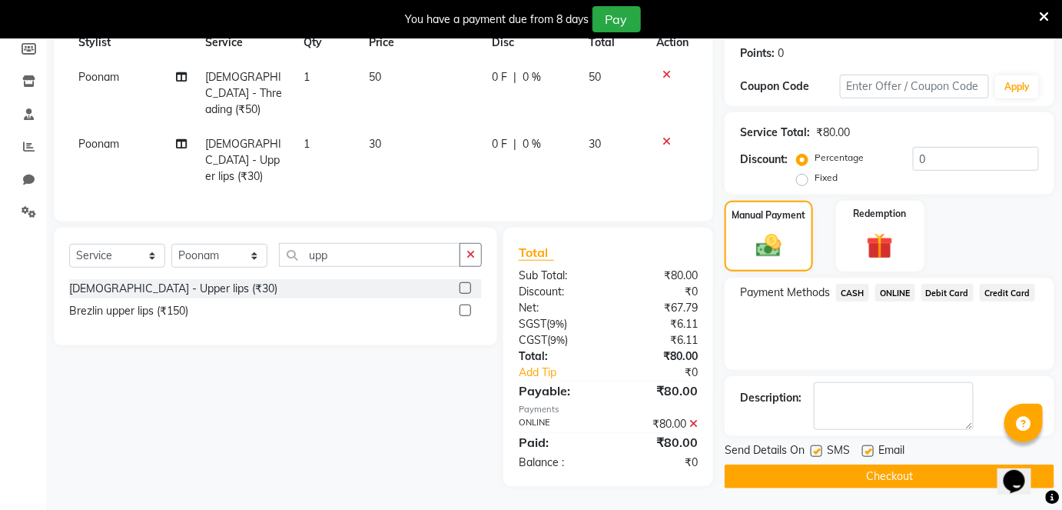
click at [859, 477] on button "Checkout" at bounding box center [890, 476] width 330 height 24
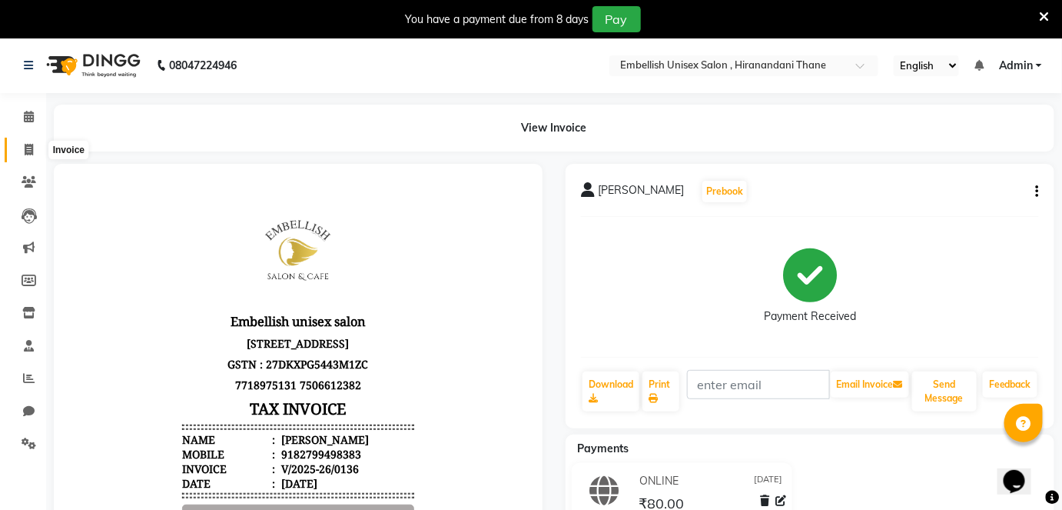
click at [25, 144] on icon at bounding box center [29, 150] width 8 height 12
select select "8665"
select select "service"
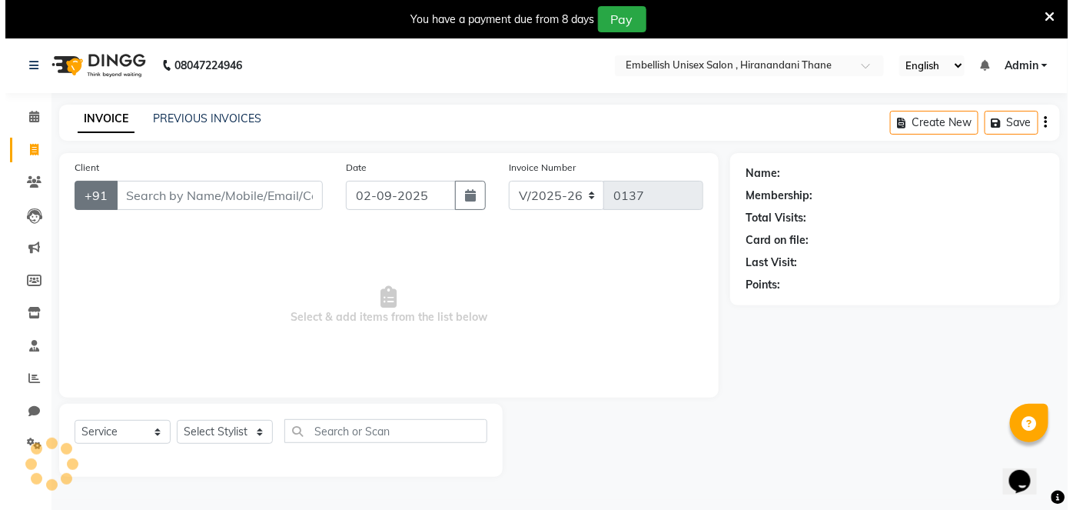
scroll to position [37, 0]
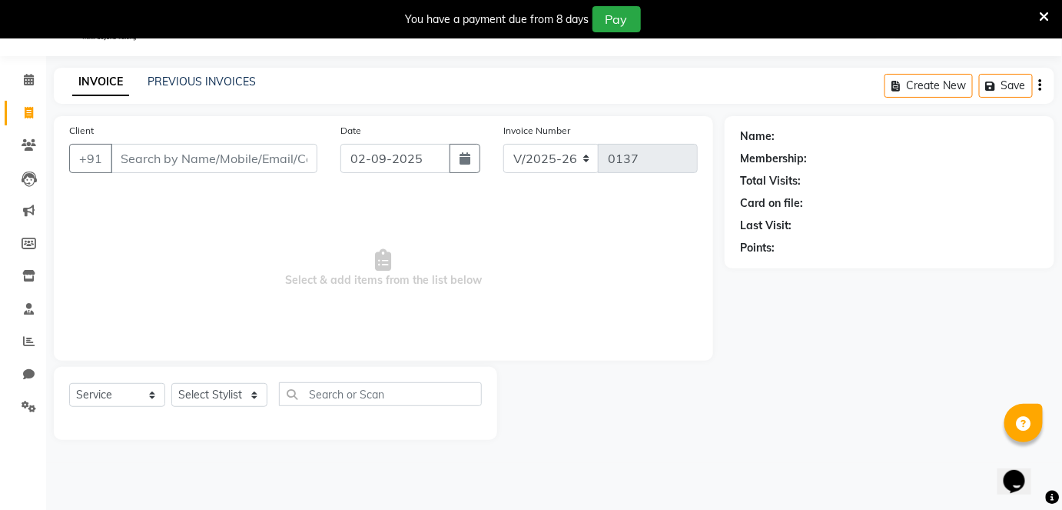
click at [119, 155] on input "Client" at bounding box center [214, 158] width 207 height 29
type input "A"
type input "5"
type input "8457901981"
click at [297, 154] on span "Add Client" at bounding box center [278, 158] width 61 height 15
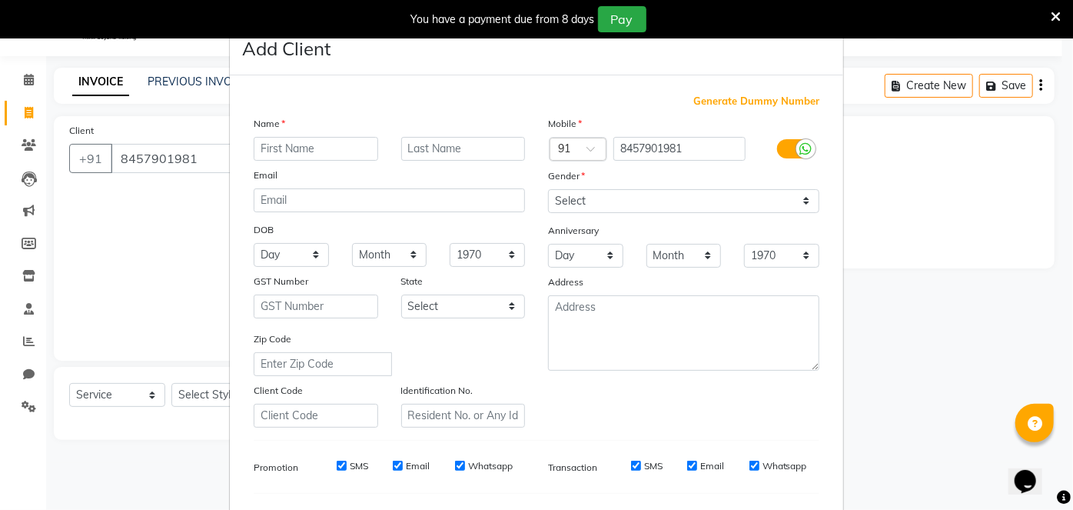
type input "S"
type input "Aditi"
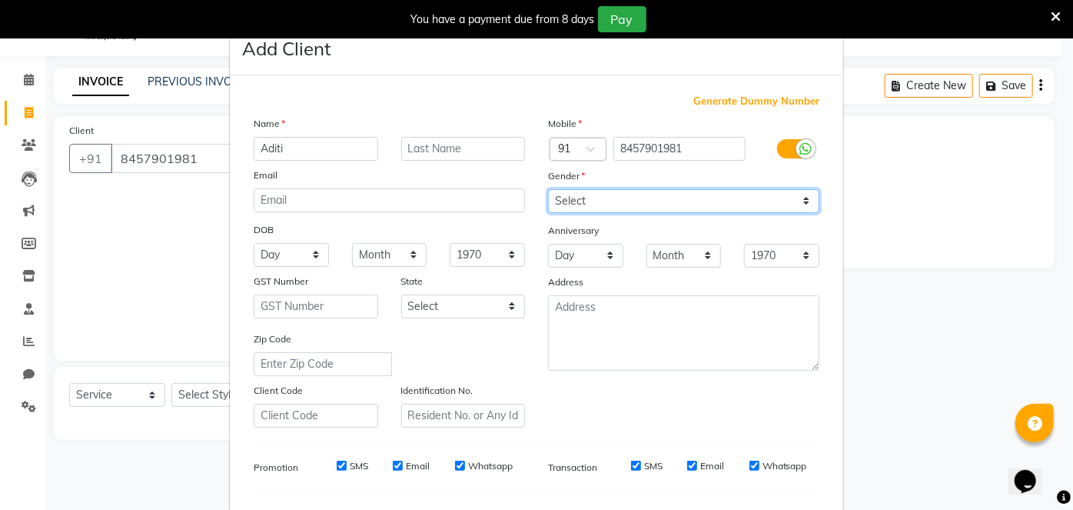
click at [563, 194] on select "Select [DEMOGRAPHIC_DATA] [DEMOGRAPHIC_DATA] Other Prefer Not To Say" at bounding box center [683, 201] width 271 height 24
select select "[DEMOGRAPHIC_DATA]"
click at [548, 189] on select "Select [DEMOGRAPHIC_DATA] [DEMOGRAPHIC_DATA] Other Prefer Not To Say" at bounding box center [683, 201] width 271 height 24
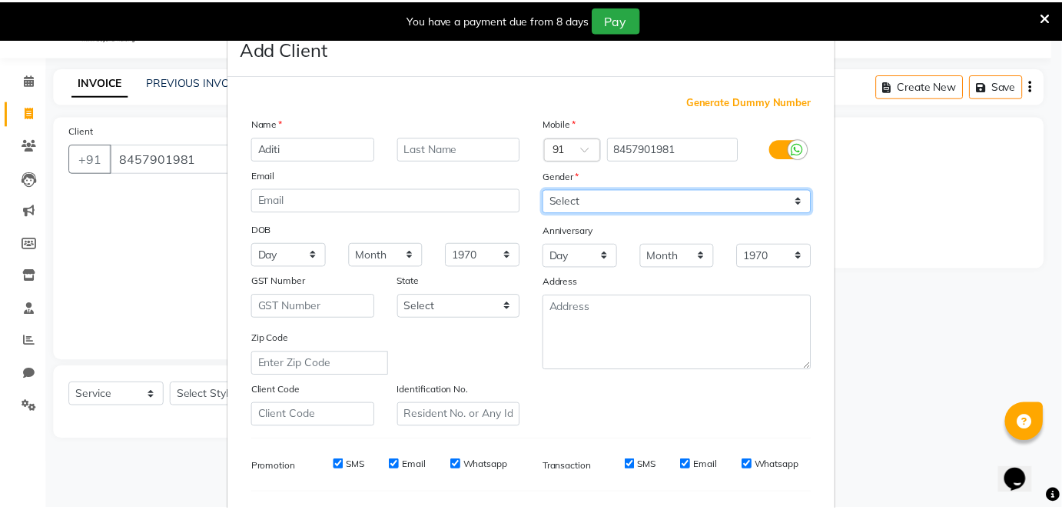
scroll to position [198, 0]
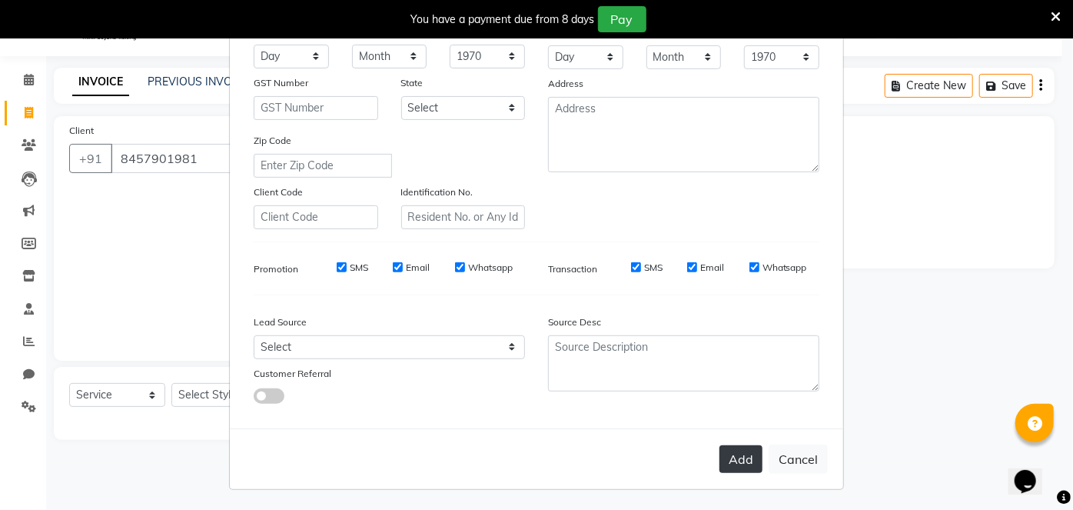
click at [751, 455] on button "Add" at bounding box center [741, 459] width 43 height 28
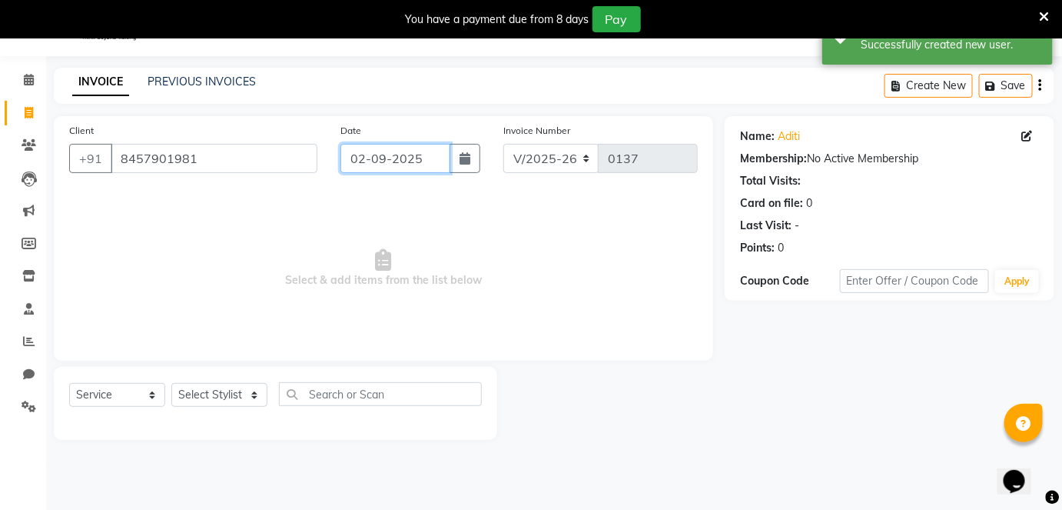
click at [363, 158] on input "02-09-2025" at bounding box center [396, 158] width 110 height 29
select select "9"
select select "2025"
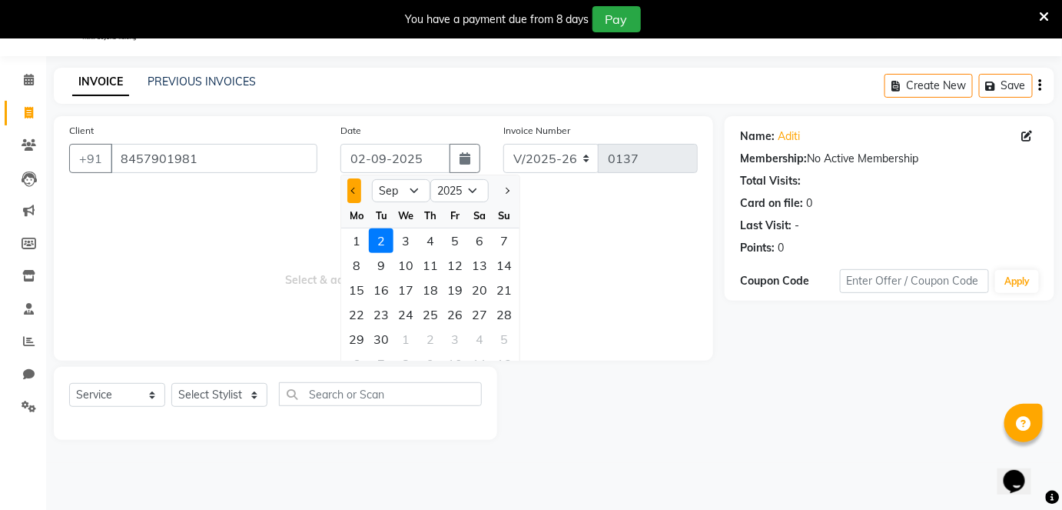
click at [355, 188] on span "Previous month" at bounding box center [354, 191] width 6 height 6
select select "8"
click at [498, 311] on div "24" at bounding box center [504, 314] width 25 height 25
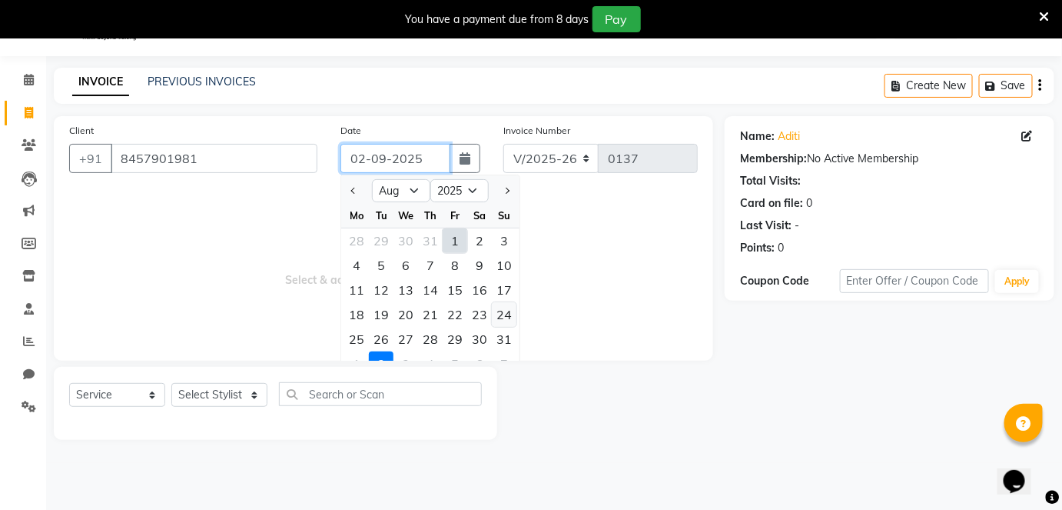
type input "[DATE]"
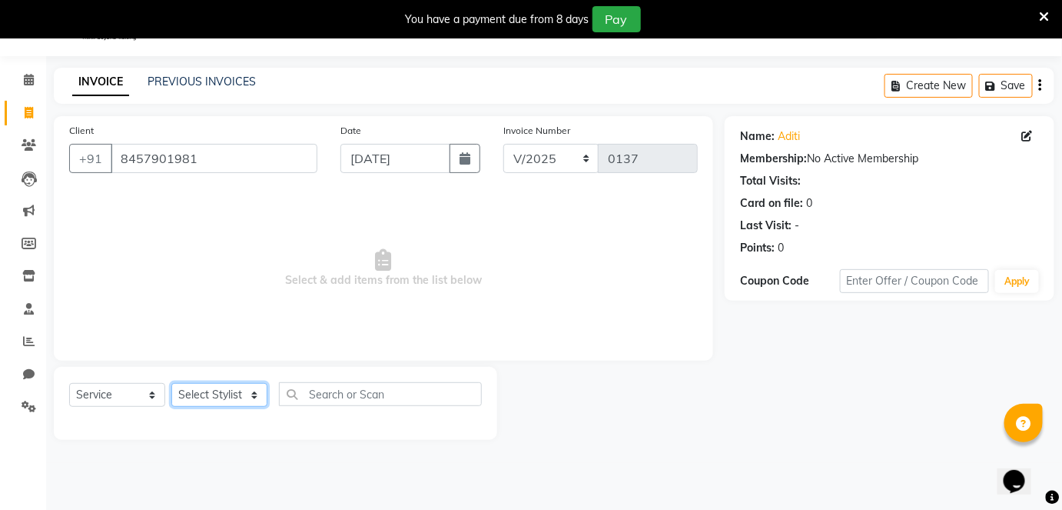
click at [199, 387] on select "Select Stylist [PERSON_NAME] Poonam Samir Tappu [PERSON_NAME]" at bounding box center [219, 395] width 96 height 24
select select "87269"
click at [171, 383] on select "Select Stylist [PERSON_NAME] Poonam Samir Tappu [PERSON_NAME]" at bounding box center [219, 395] width 96 height 24
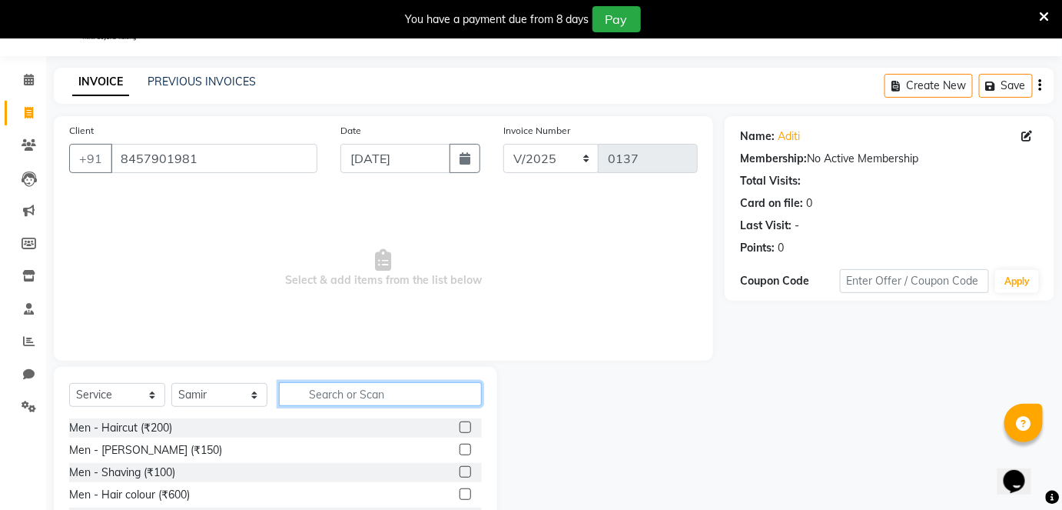
click at [324, 390] on input "text" at bounding box center [380, 394] width 203 height 24
type input "hair w"
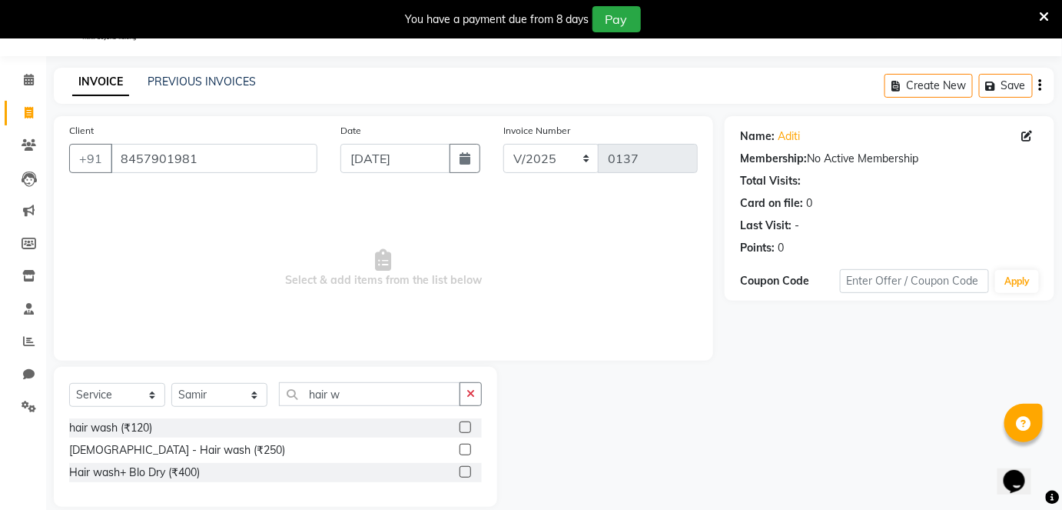
click at [465, 469] on label at bounding box center [466, 472] width 12 height 12
click at [465, 469] on input "checkbox" at bounding box center [465, 472] width 10 height 10
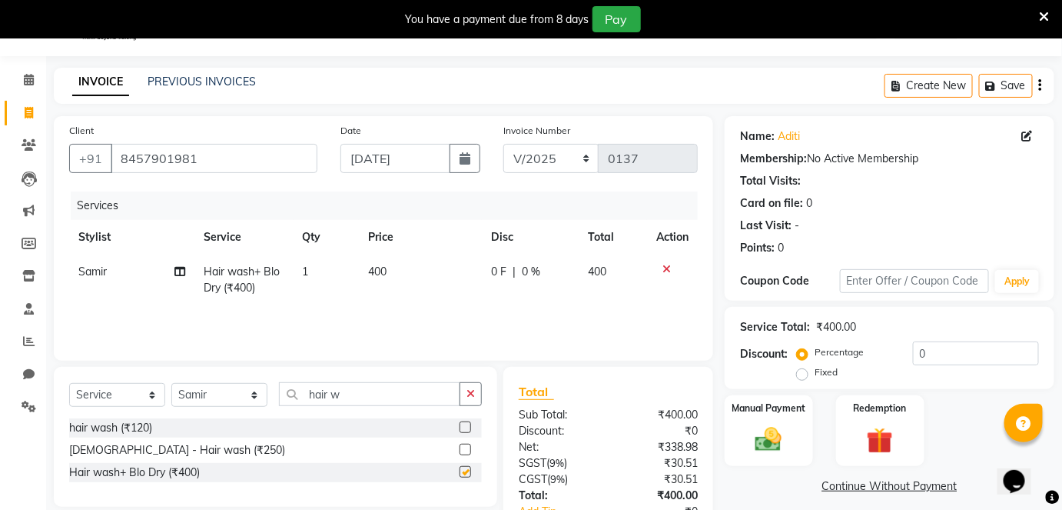
checkbox input "false"
click at [764, 424] on img at bounding box center [768, 440] width 45 height 32
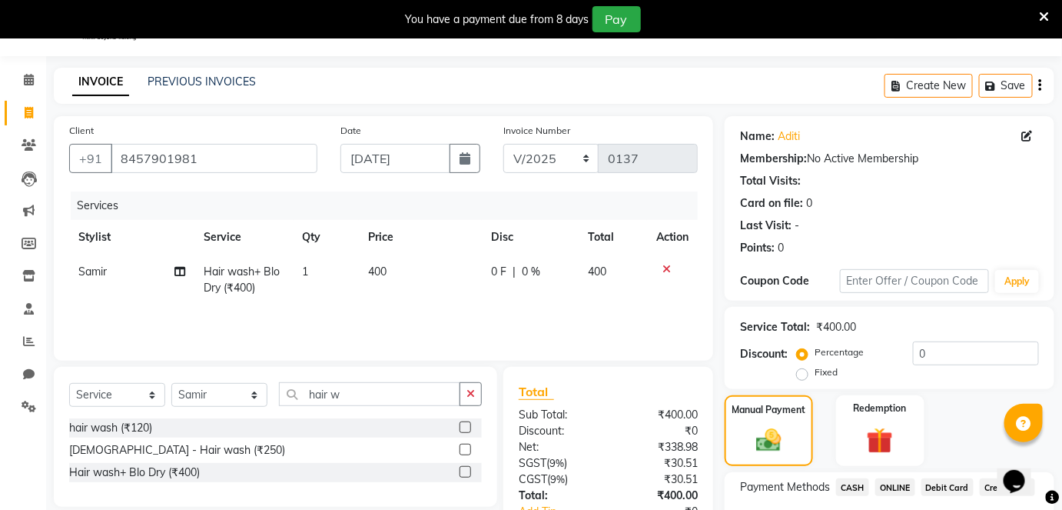
click at [893, 484] on span "ONLINE" at bounding box center [896, 487] width 40 height 18
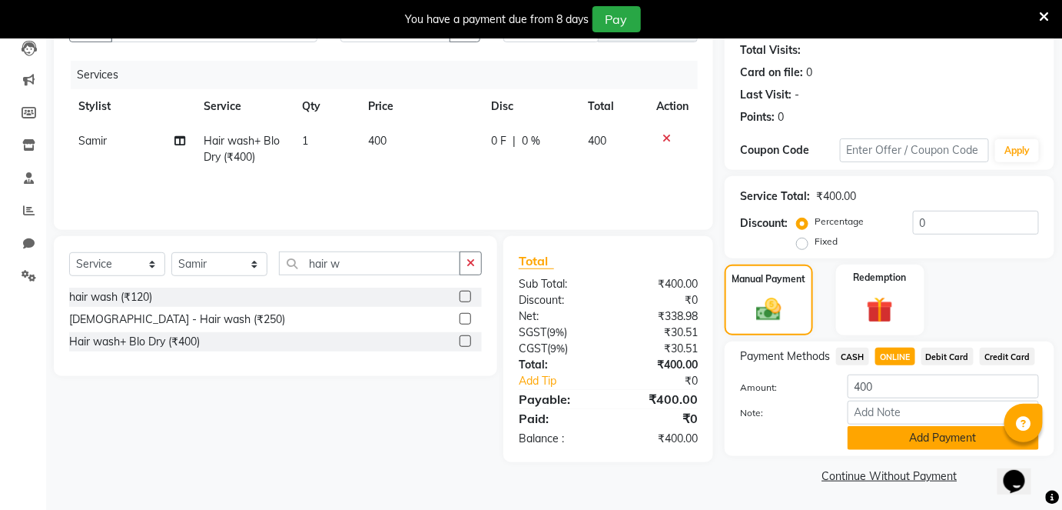
click at [875, 440] on button "Add Payment" at bounding box center [943, 438] width 191 height 24
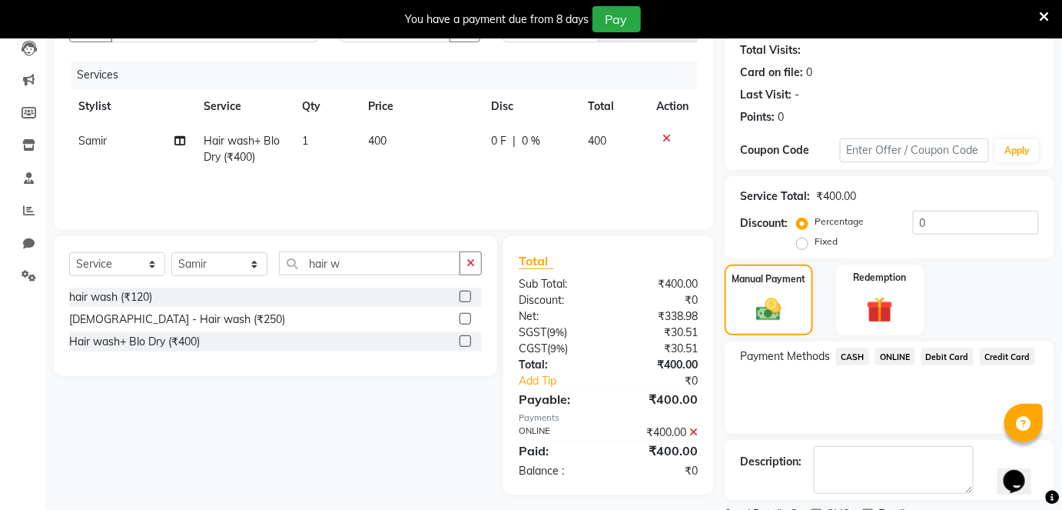
scroll to position [231, 0]
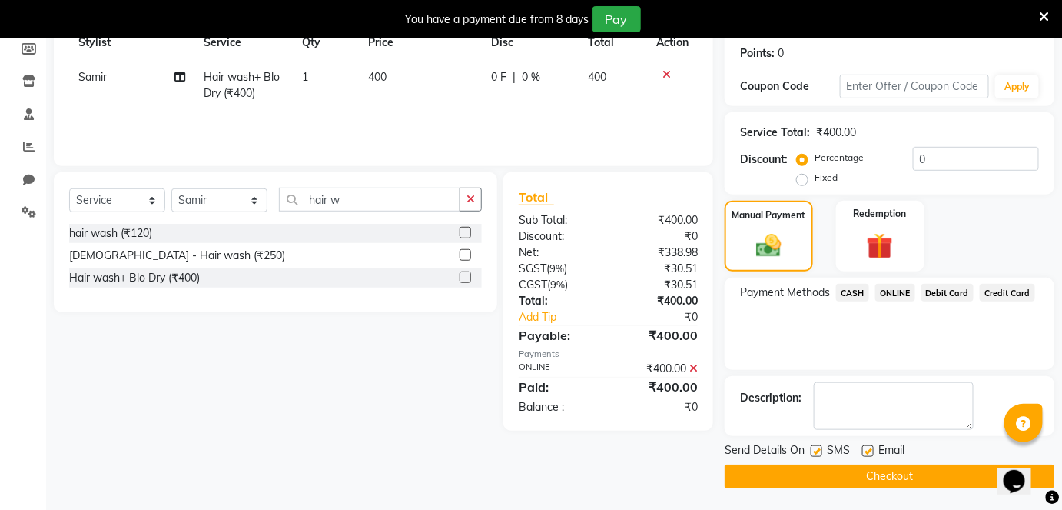
click at [812, 477] on button "Checkout" at bounding box center [890, 476] width 330 height 24
